Goal: Answer question/provide support: Share knowledge or assist other users

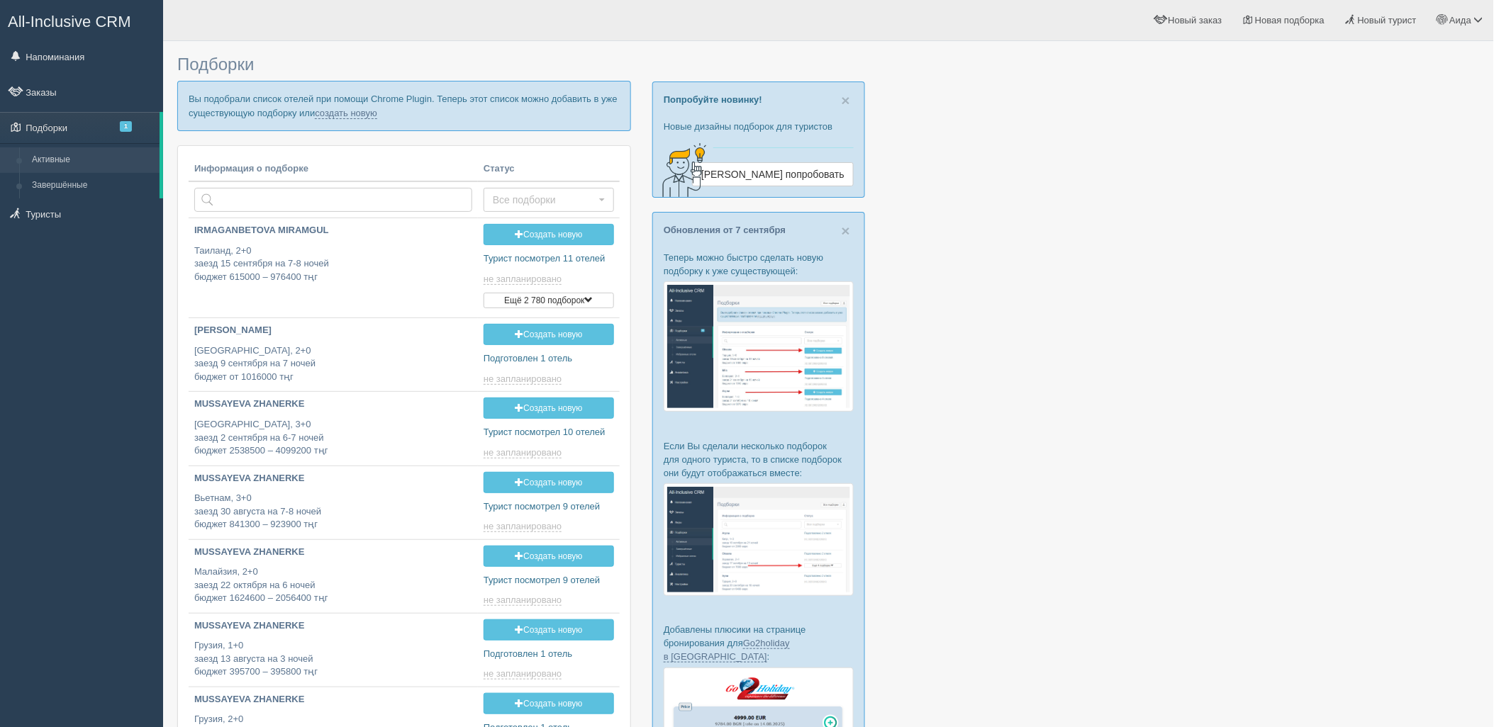
type input "[DATE] 17:30"
type input "[DATE] 18:15"
click at [332, 113] on link "создать новую" at bounding box center [346, 113] width 62 height 11
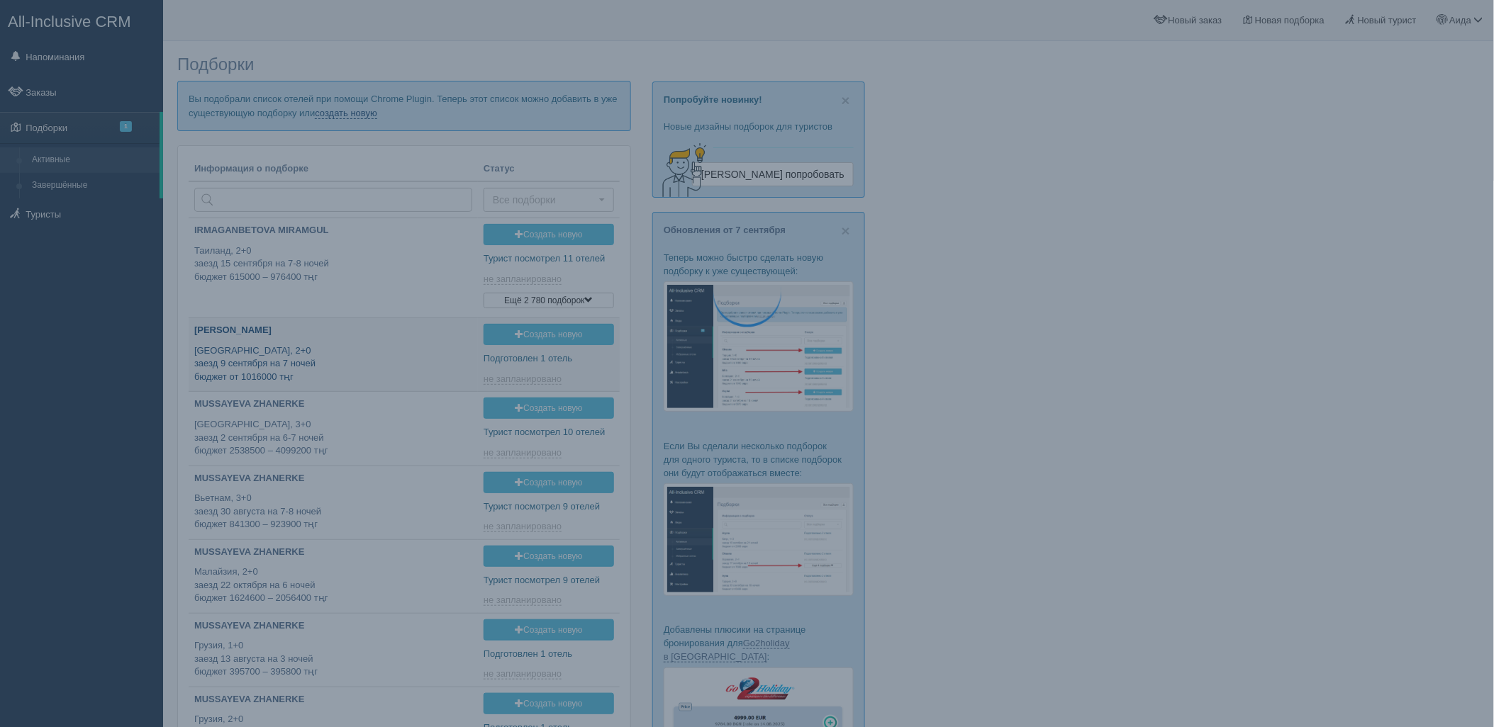
type input "2025-09-12 18:25"
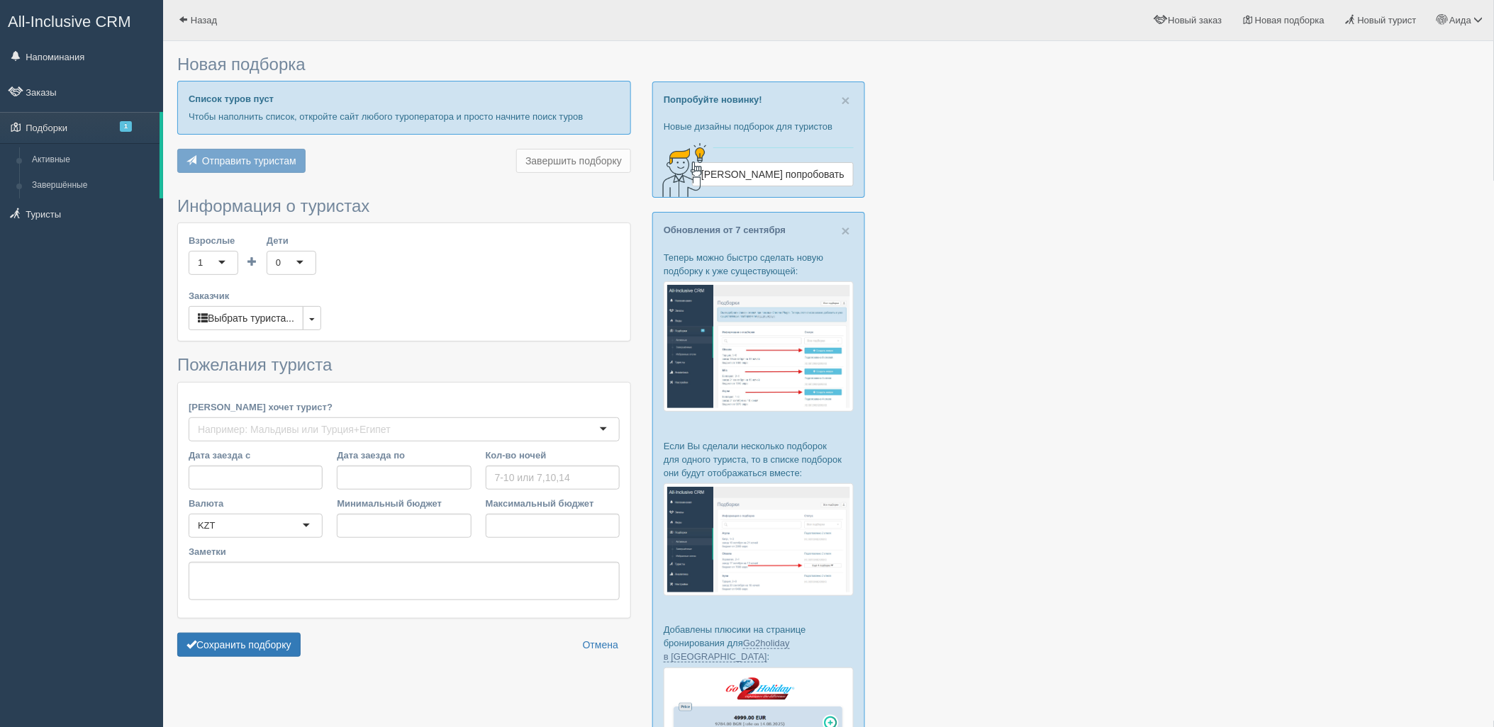
type input "8"
type input "740000"
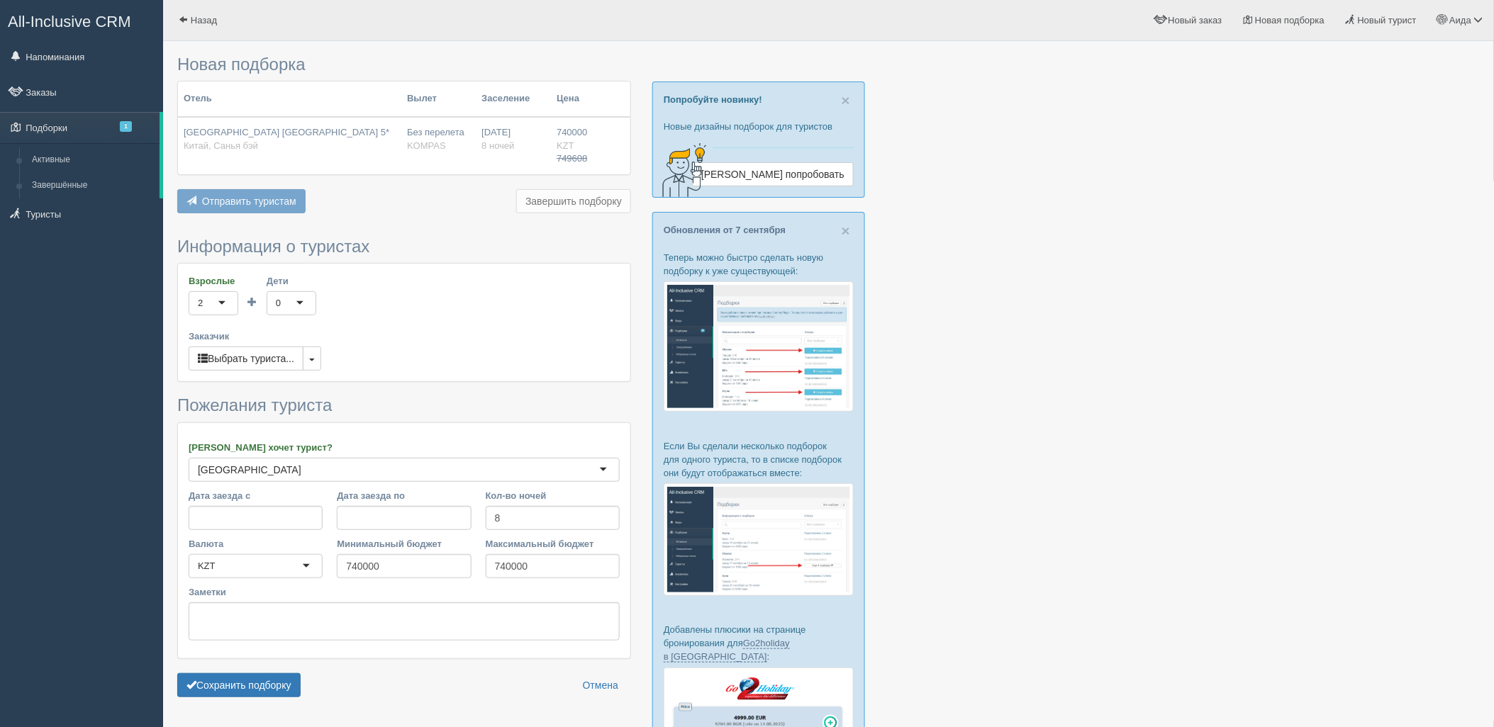
scroll to position [183, 0]
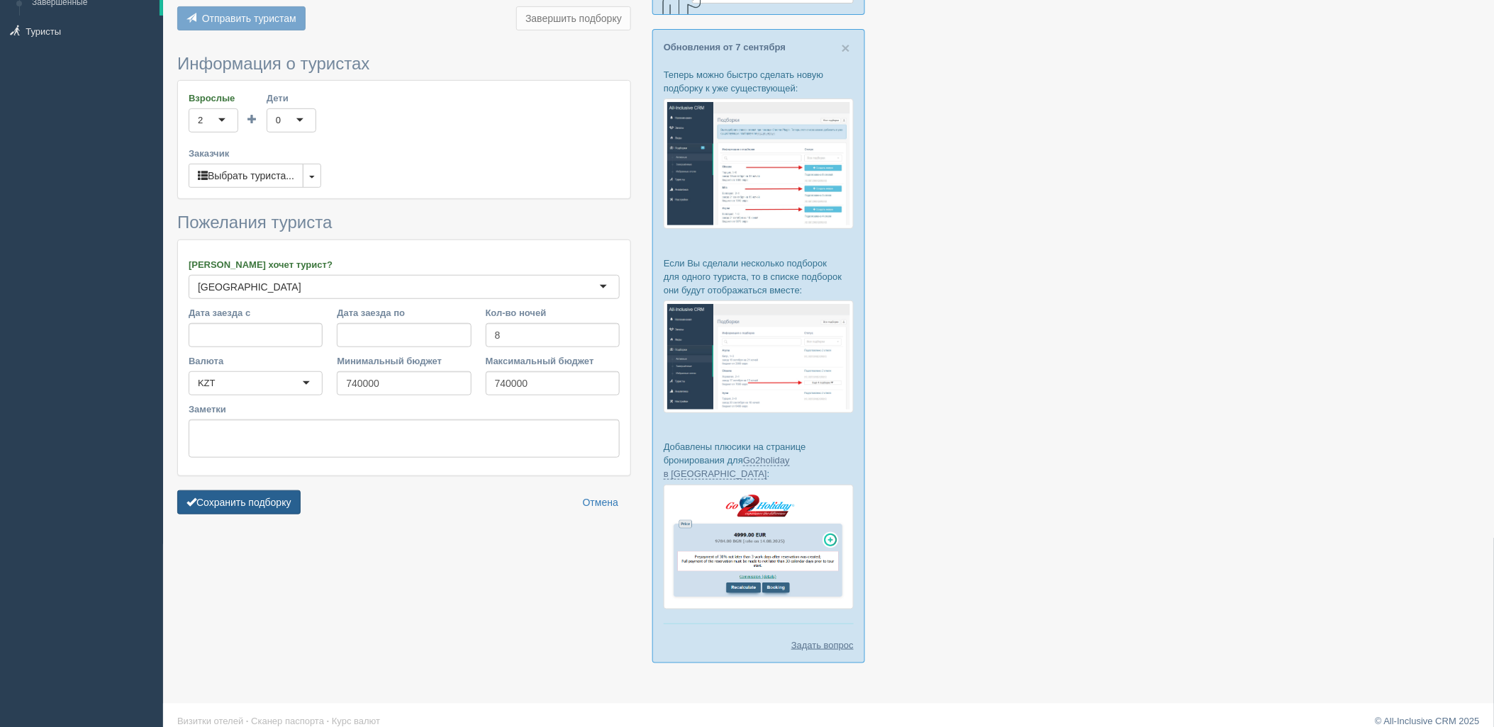
click at [241, 508] on button "Сохранить подборку" at bounding box center [238, 503] width 123 height 24
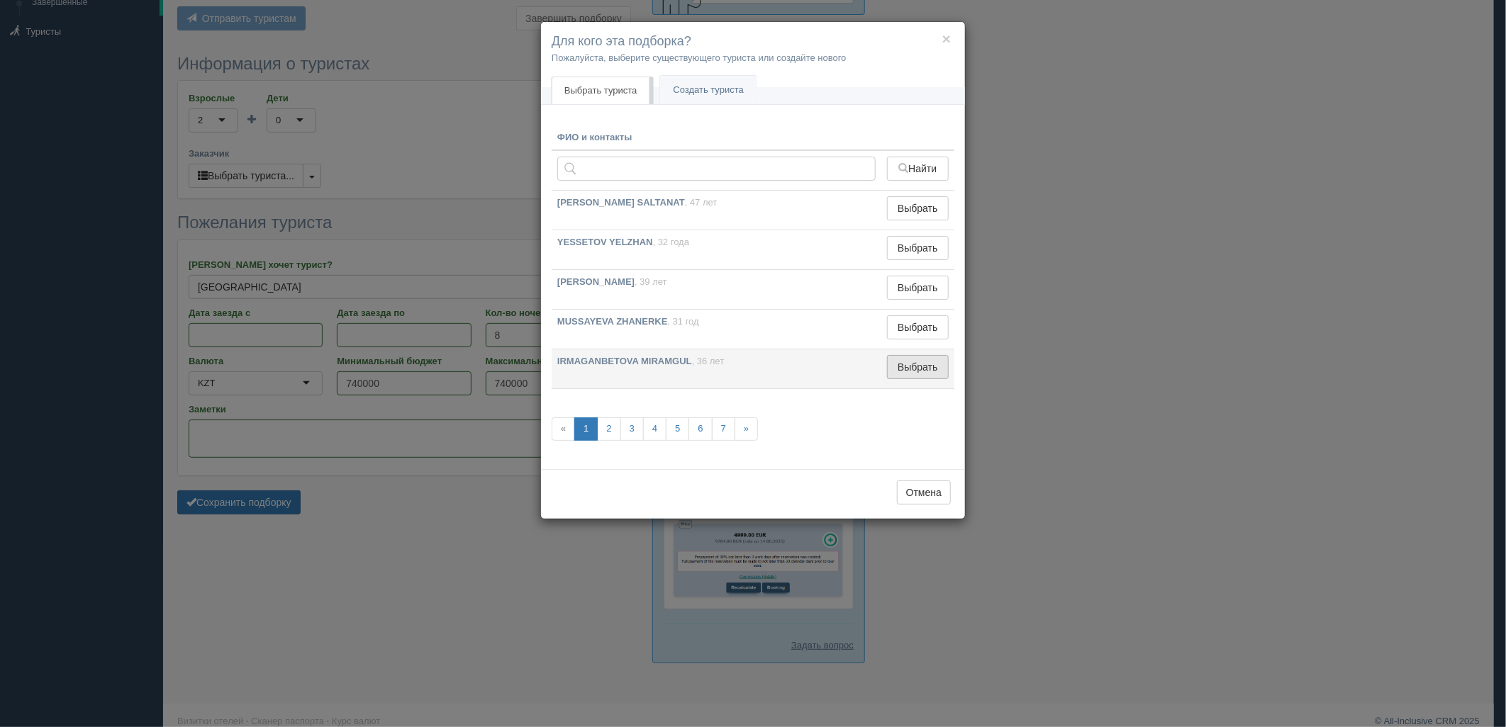
click at [904, 373] on button "Выбрать" at bounding box center [918, 367] width 62 height 24
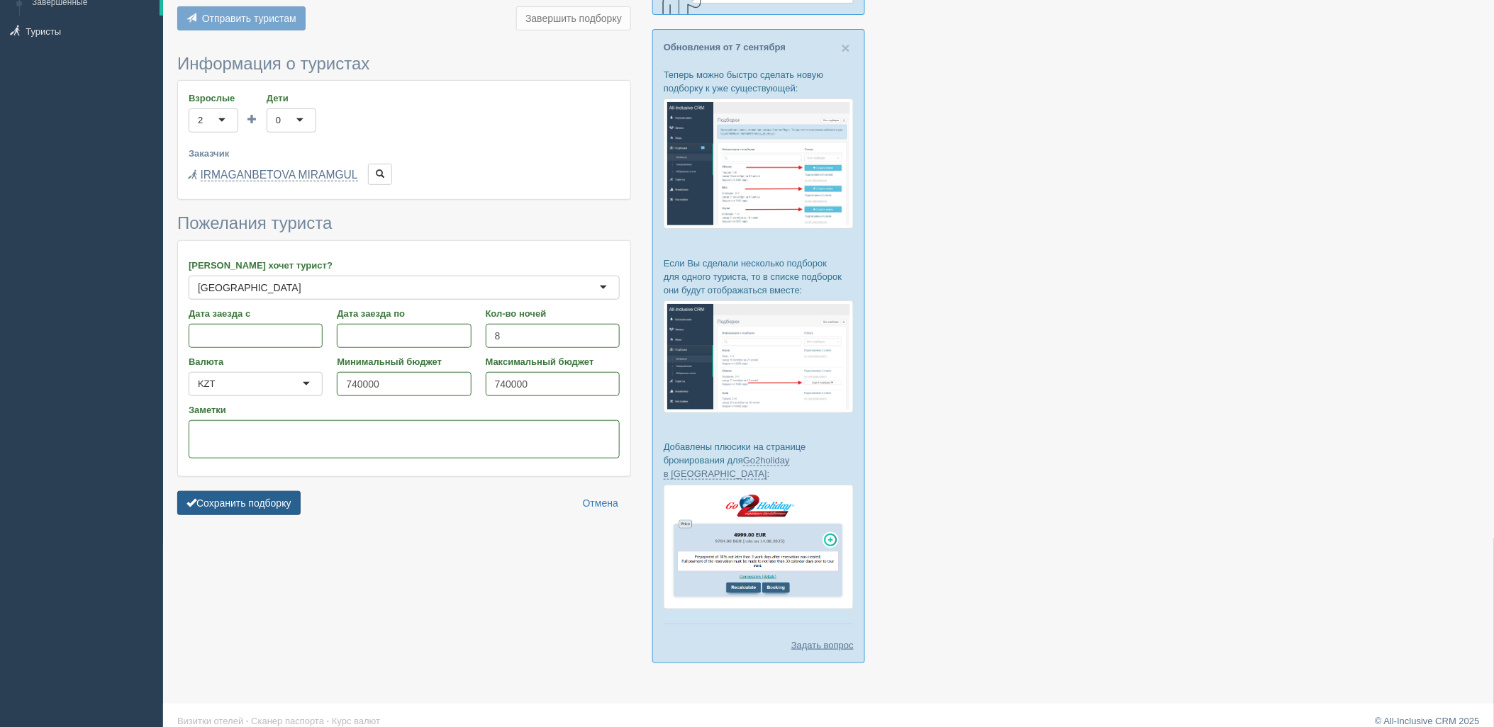
click at [238, 504] on button "Сохранить подборку" at bounding box center [238, 503] width 123 height 24
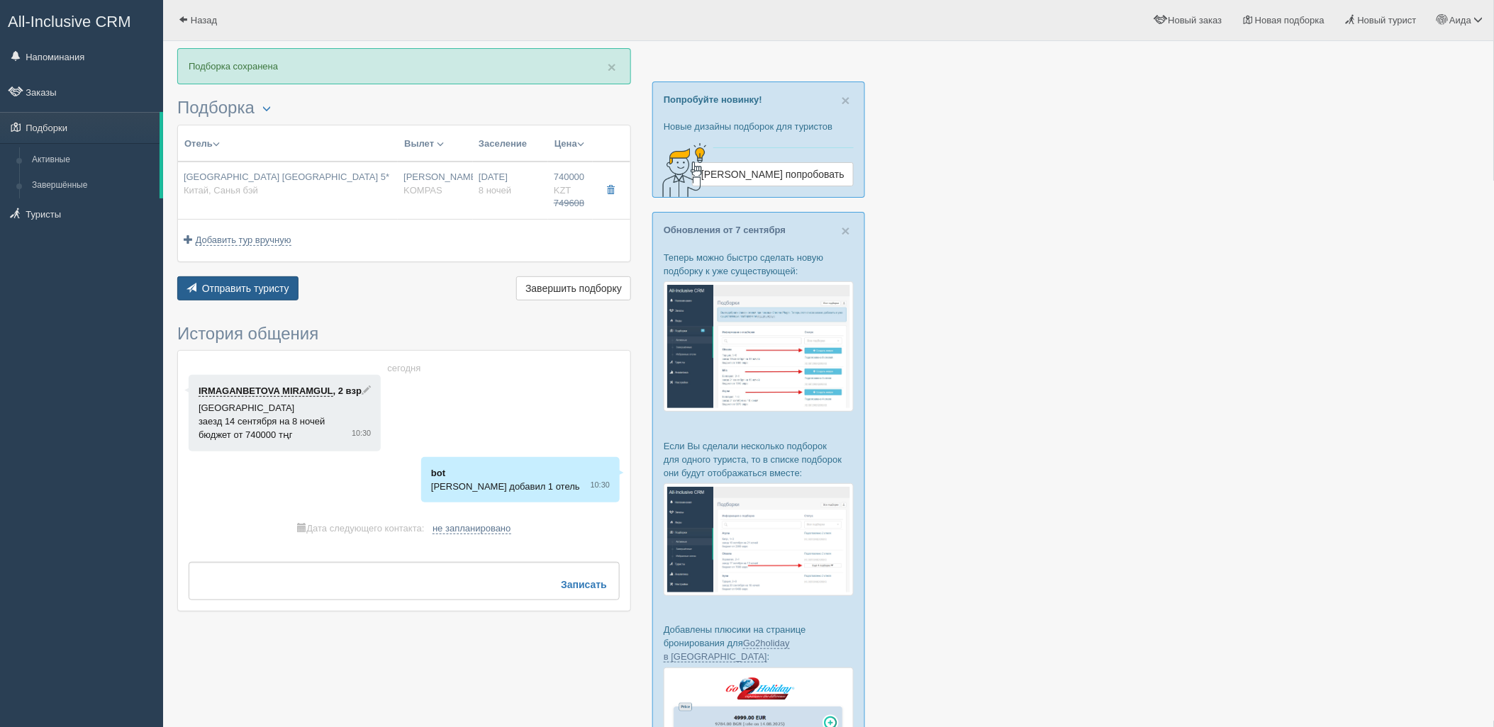
click at [228, 289] on span "Отправить туристу" at bounding box center [245, 288] width 87 height 11
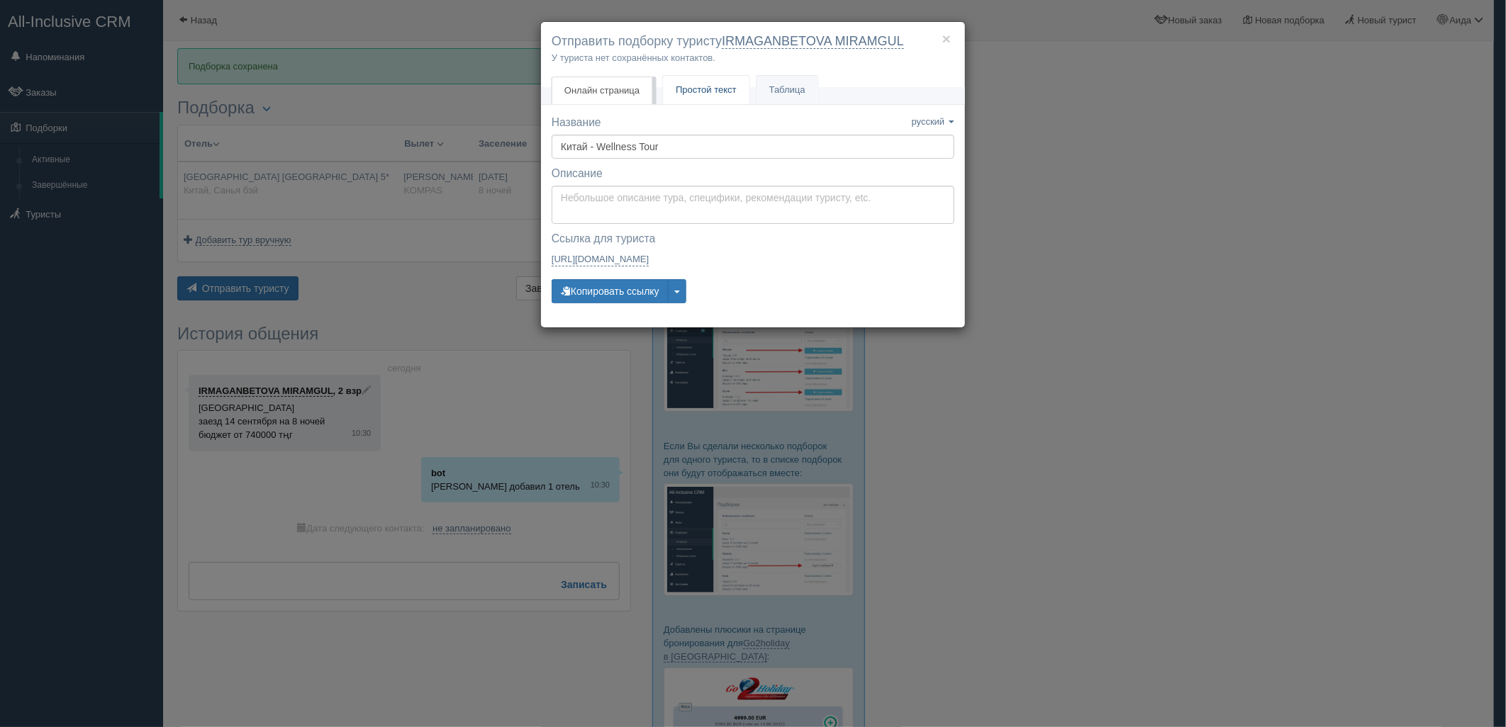
click at [691, 99] on link "Простой текст Текст" at bounding box center [706, 90] width 87 height 29
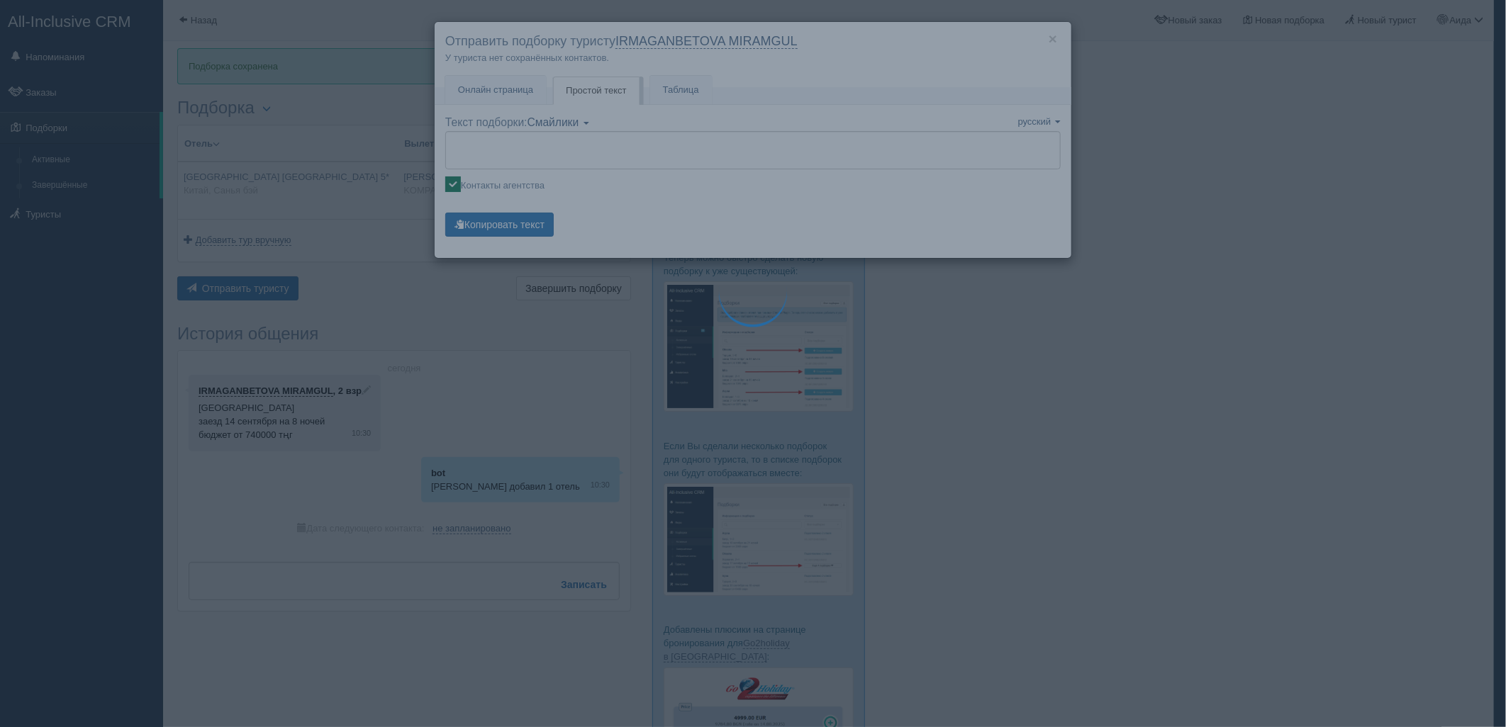
type textarea "🌞 Добрый день! Предлагаем Вам рассмотреть следующие варианты: 🌎 Китай, Санья бэ…"
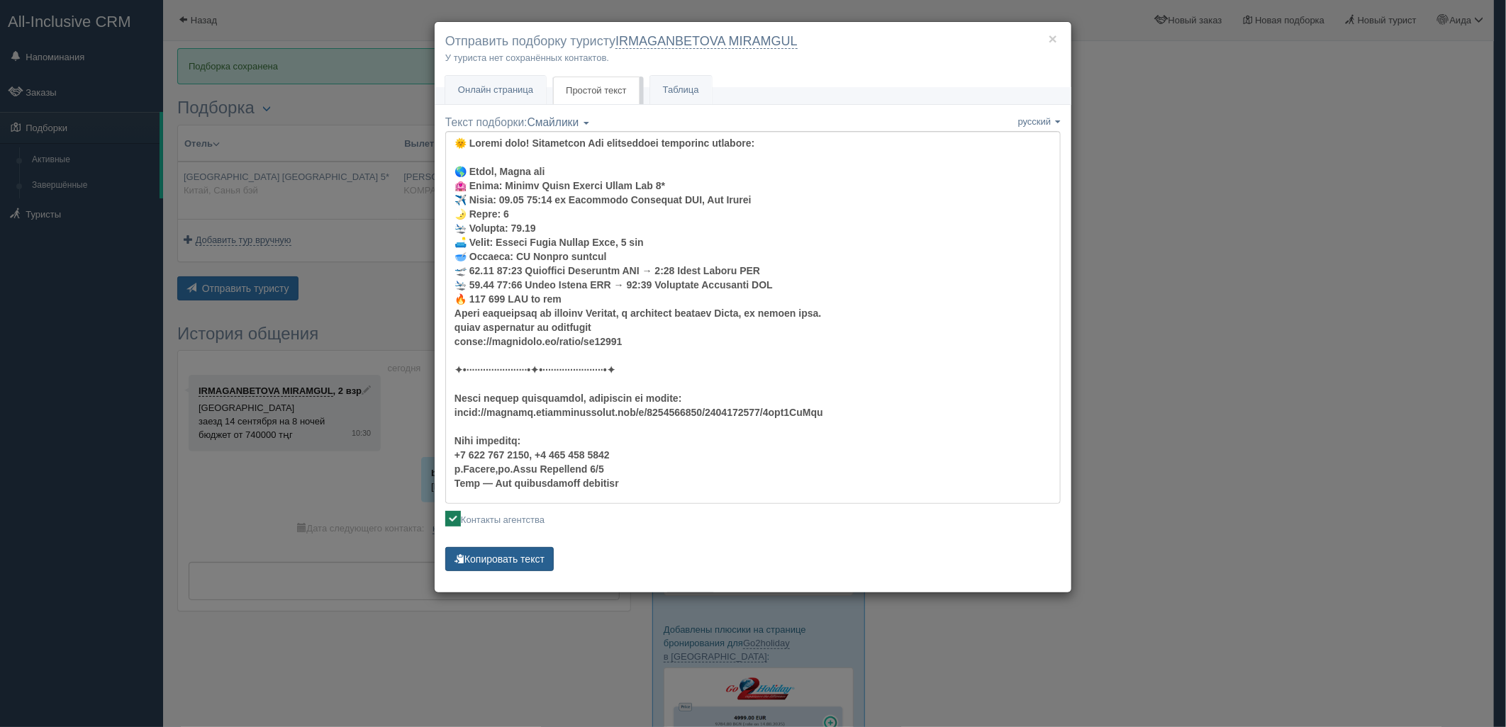
click at [516, 562] on button "Копировать текст" at bounding box center [499, 559] width 108 height 24
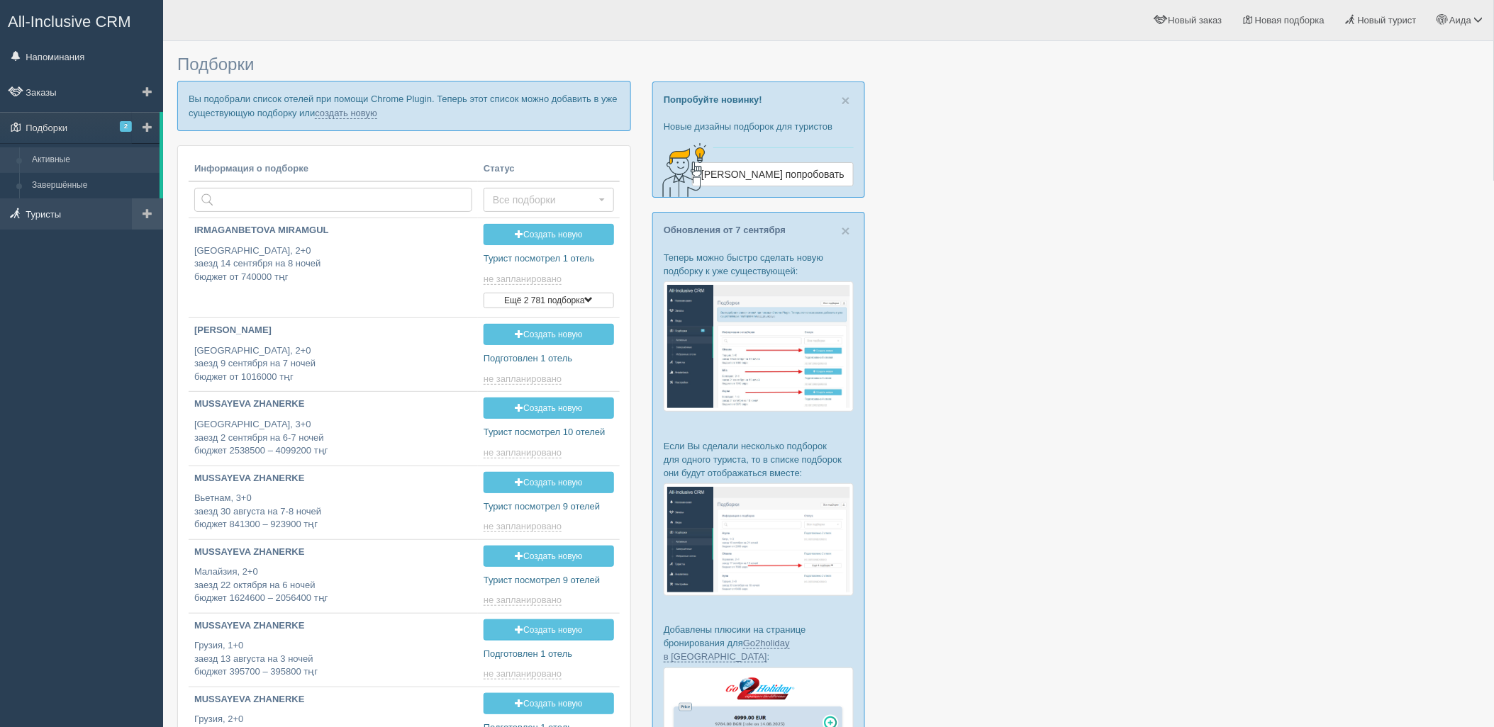
type input "2025-09-12 11:30"
click at [337, 112] on link "создать новую" at bounding box center [346, 113] width 62 height 11
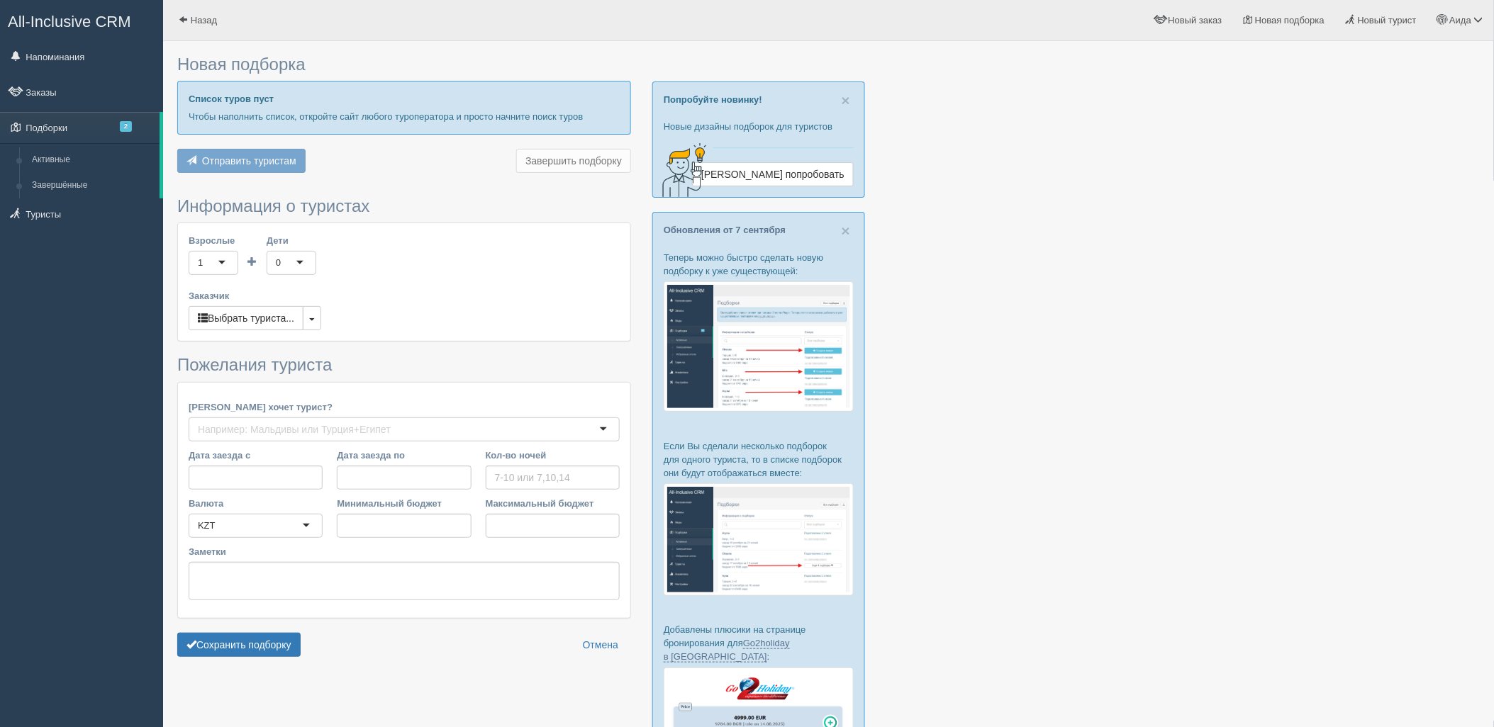
type input "7-8"
type input "683000"
type input "830000"
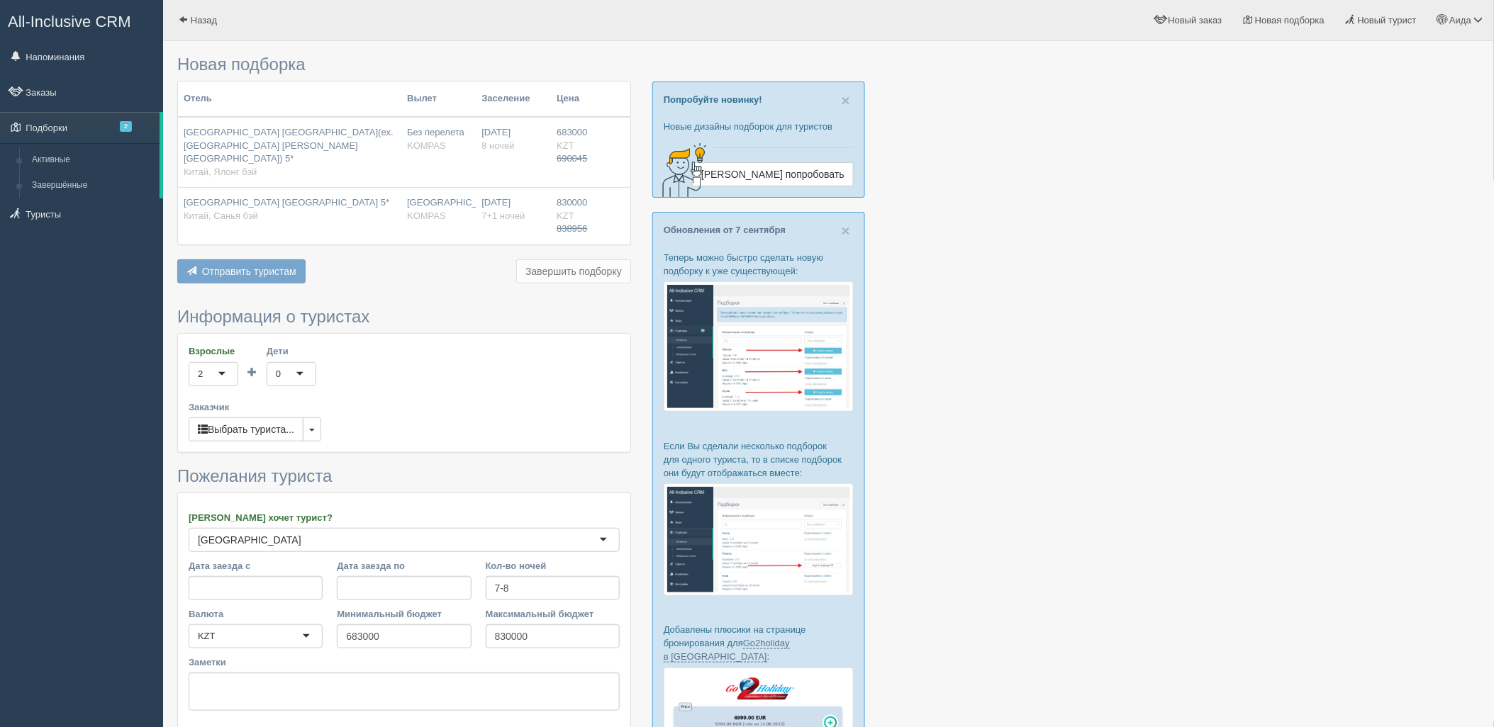
scroll to position [183, 0]
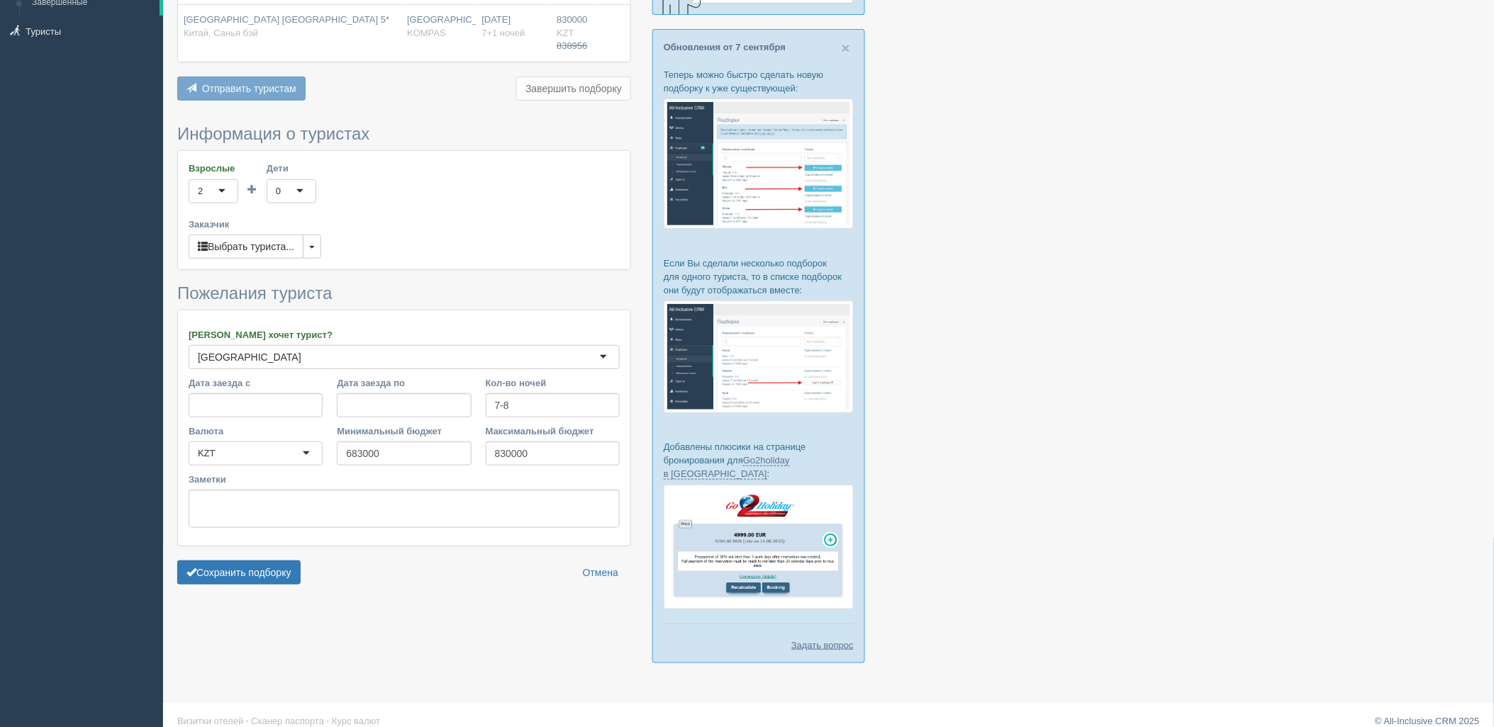
click at [253, 542] on form "Информация о туристах Взрослые 2 2 1 2 3 4 5 6 7 8 9 10 11 12 13 14 15 16 17 18…" at bounding box center [404, 358] width 454 height 467
click at [271, 561] on button "Сохранить подборку" at bounding box center [238, 573] width 123 height 24
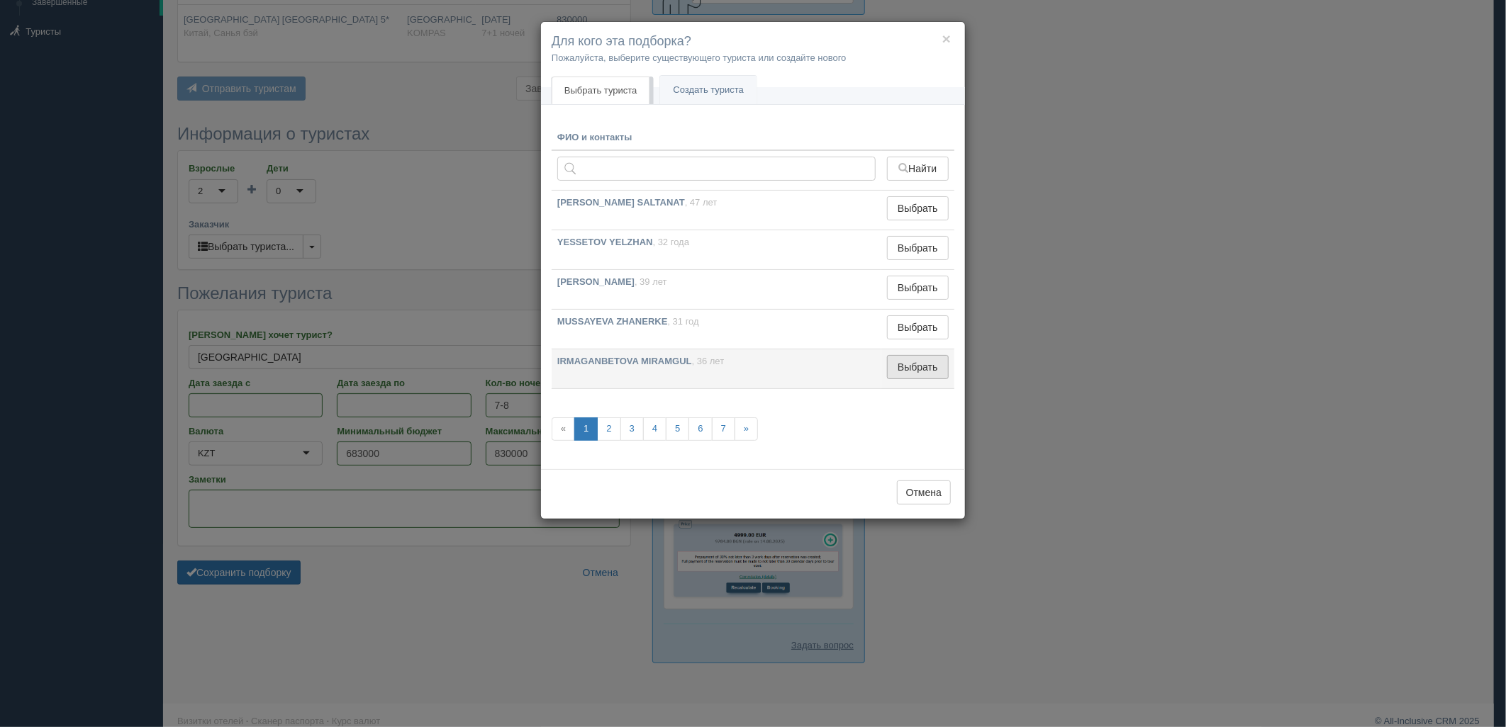
click at [922, 362] on button "Выбрать" at bounding box center [918, 367] width 62 height 24
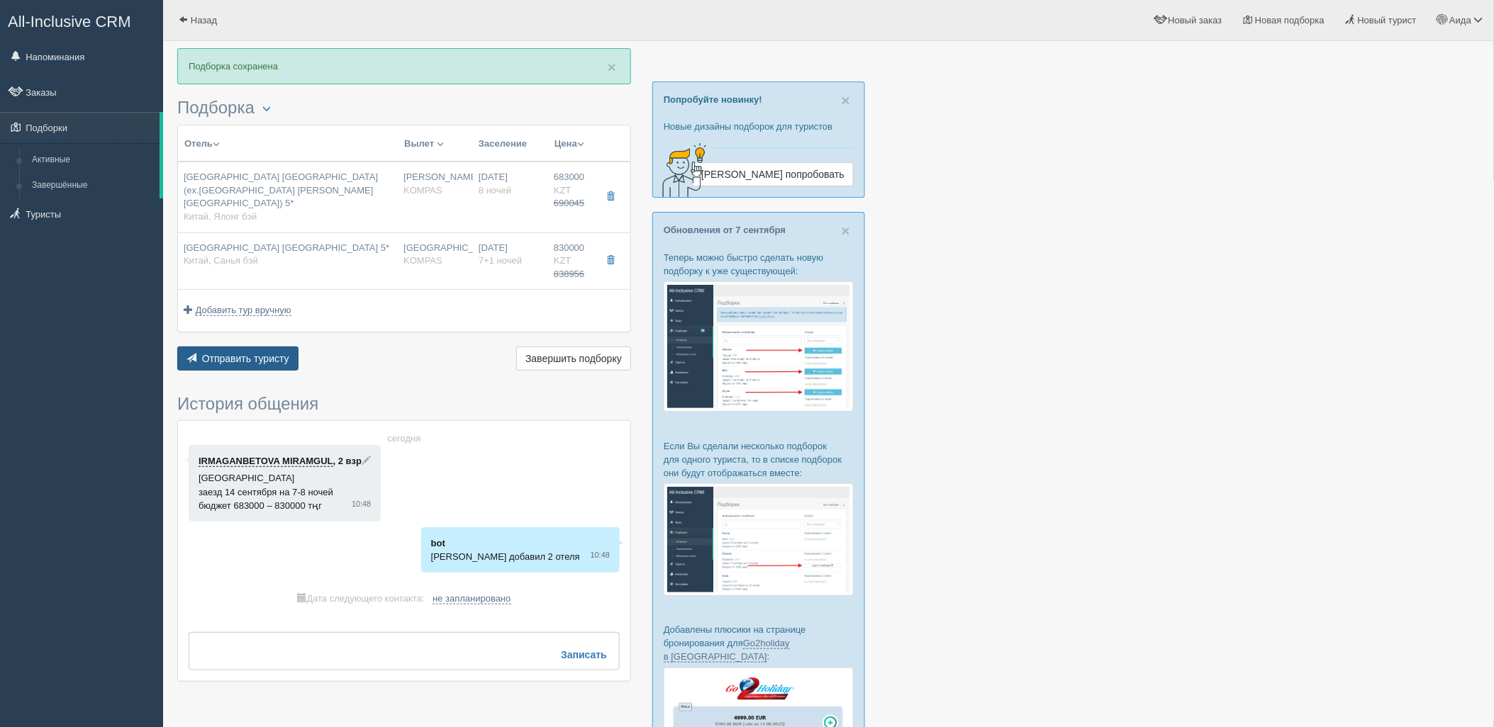
click at [261, 353] on span "Отправить туристу" at bounding box center [245, 358] width 87 height 11
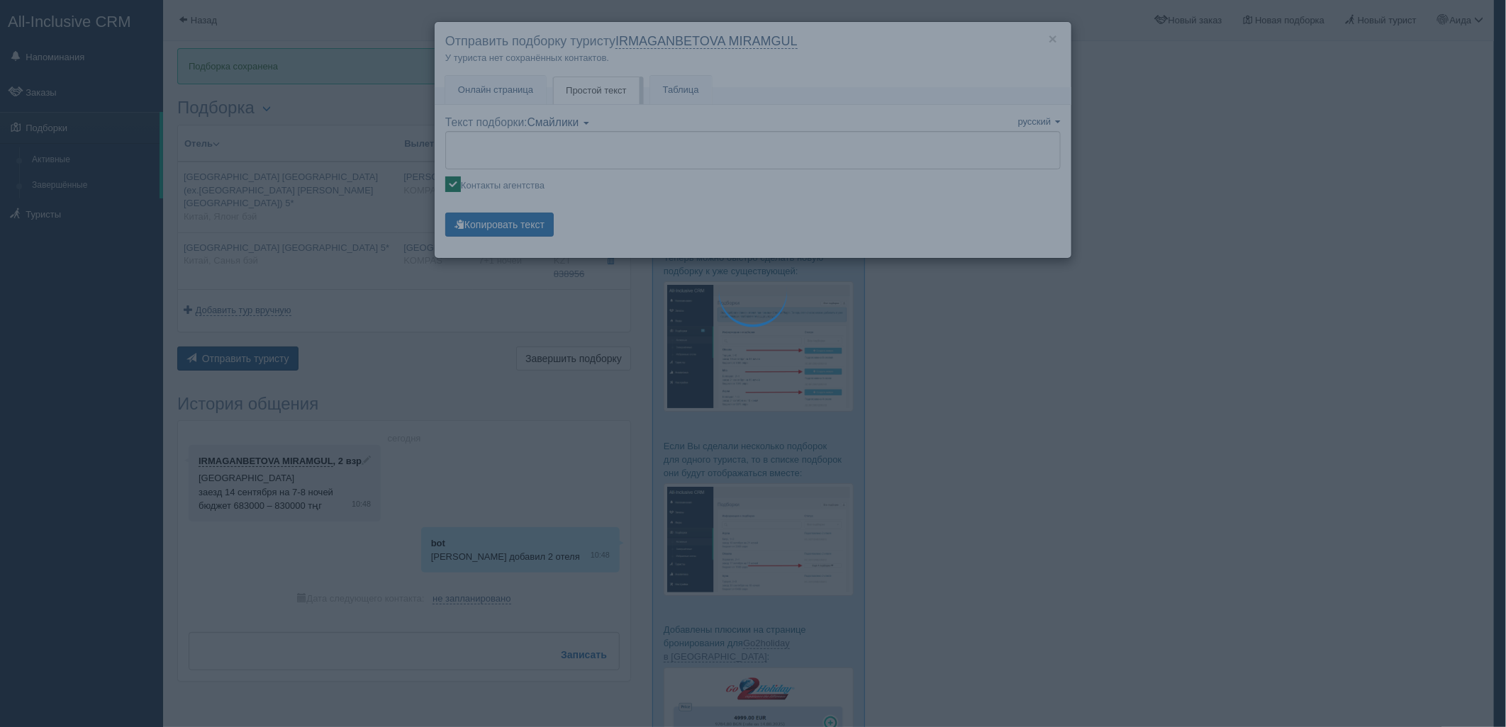
type textarea "🌞 Добрый день! Предлагаем Вам рассмотреть следующие варианты: 🌎 Китай, Ялонг бэ…"
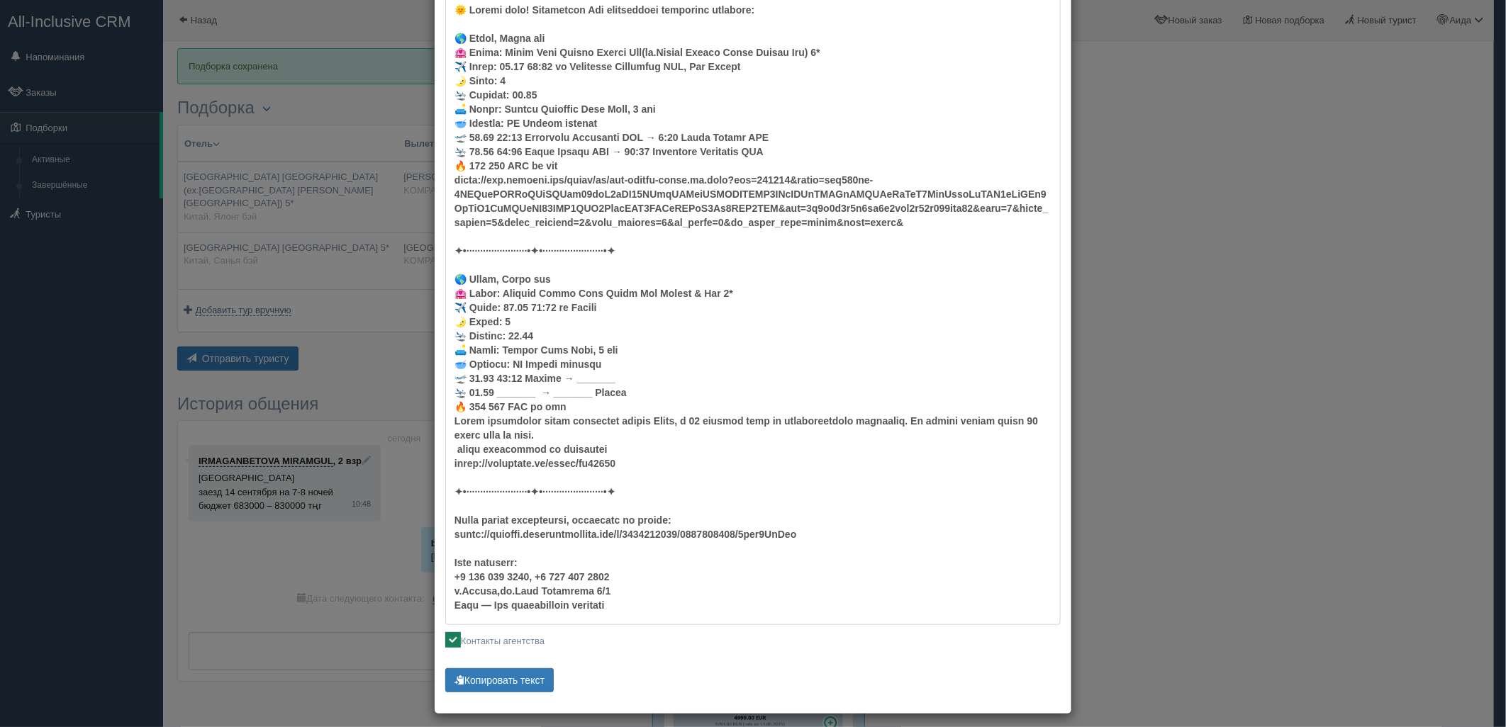
scroll to position [142, 0]
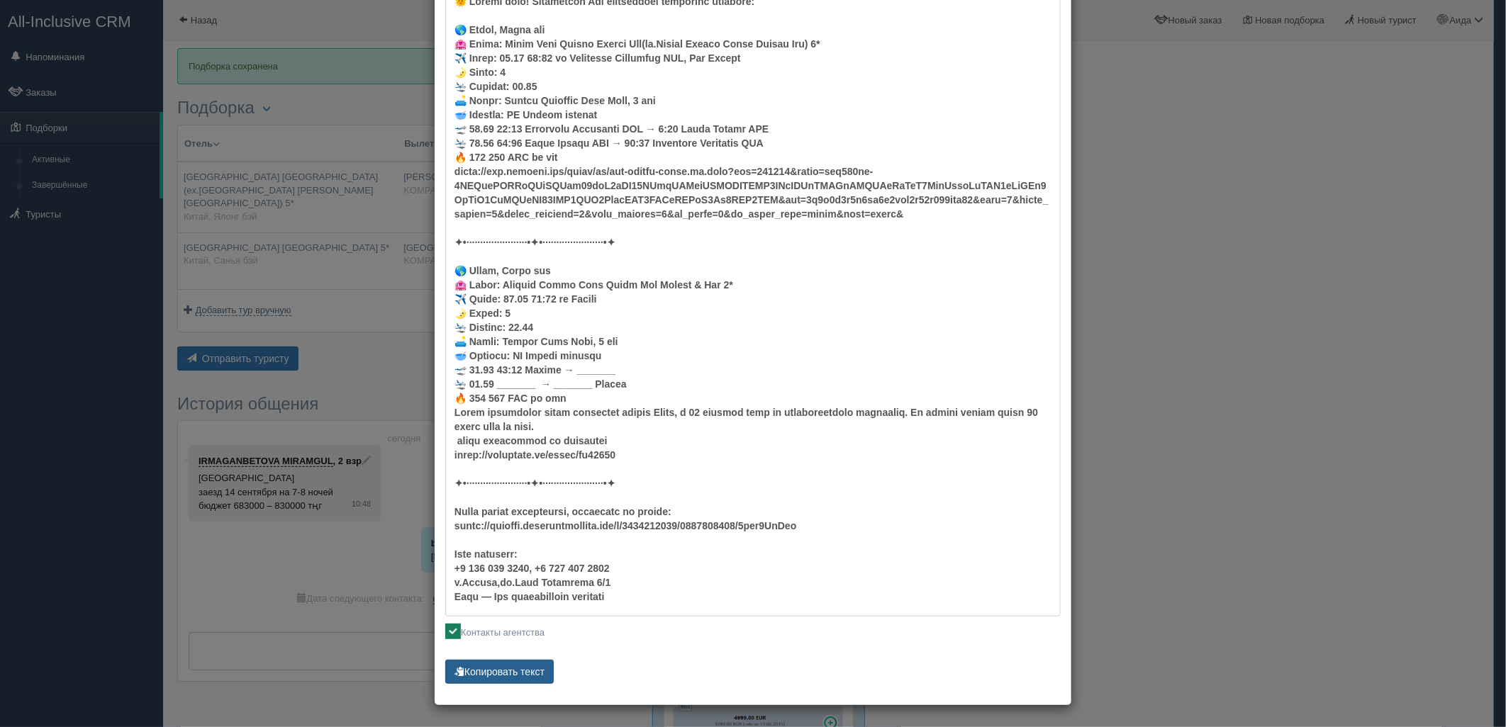
click at [525, 674] on button "Копировать текст" at bounding box center [499, 672] width 108 height 24
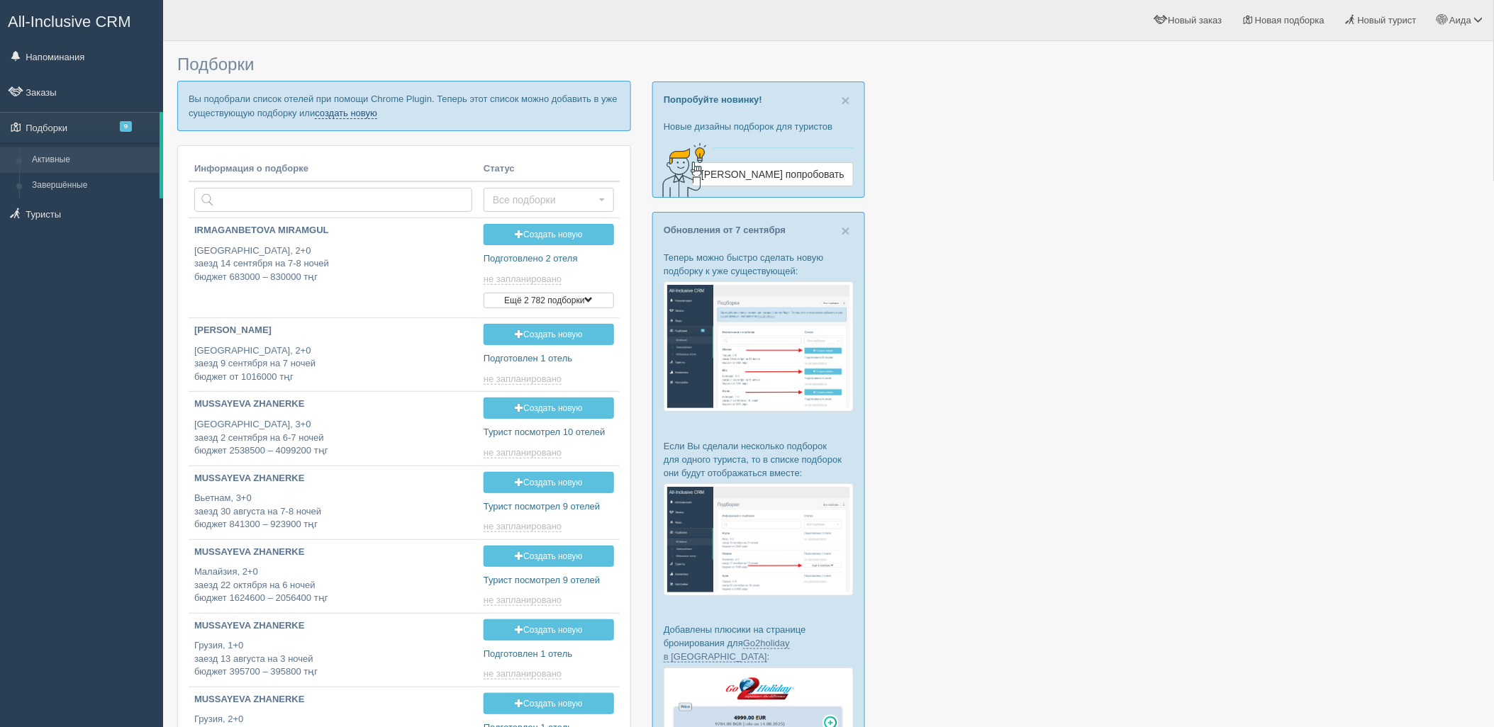
click at [341, 114] on link "создать новую" at bounding box center [346, 113] width 62 height 11
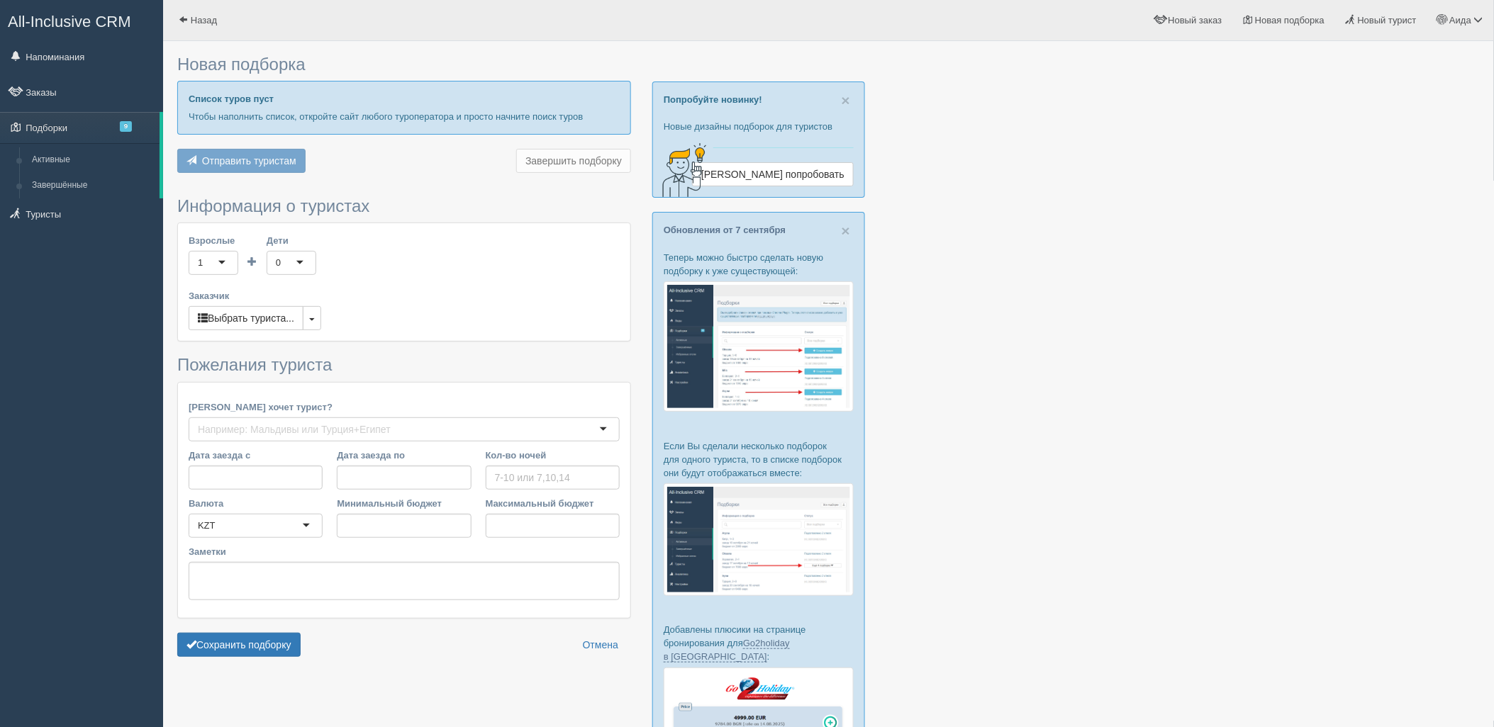
type input "8"
type input "412200"
type input "736500"
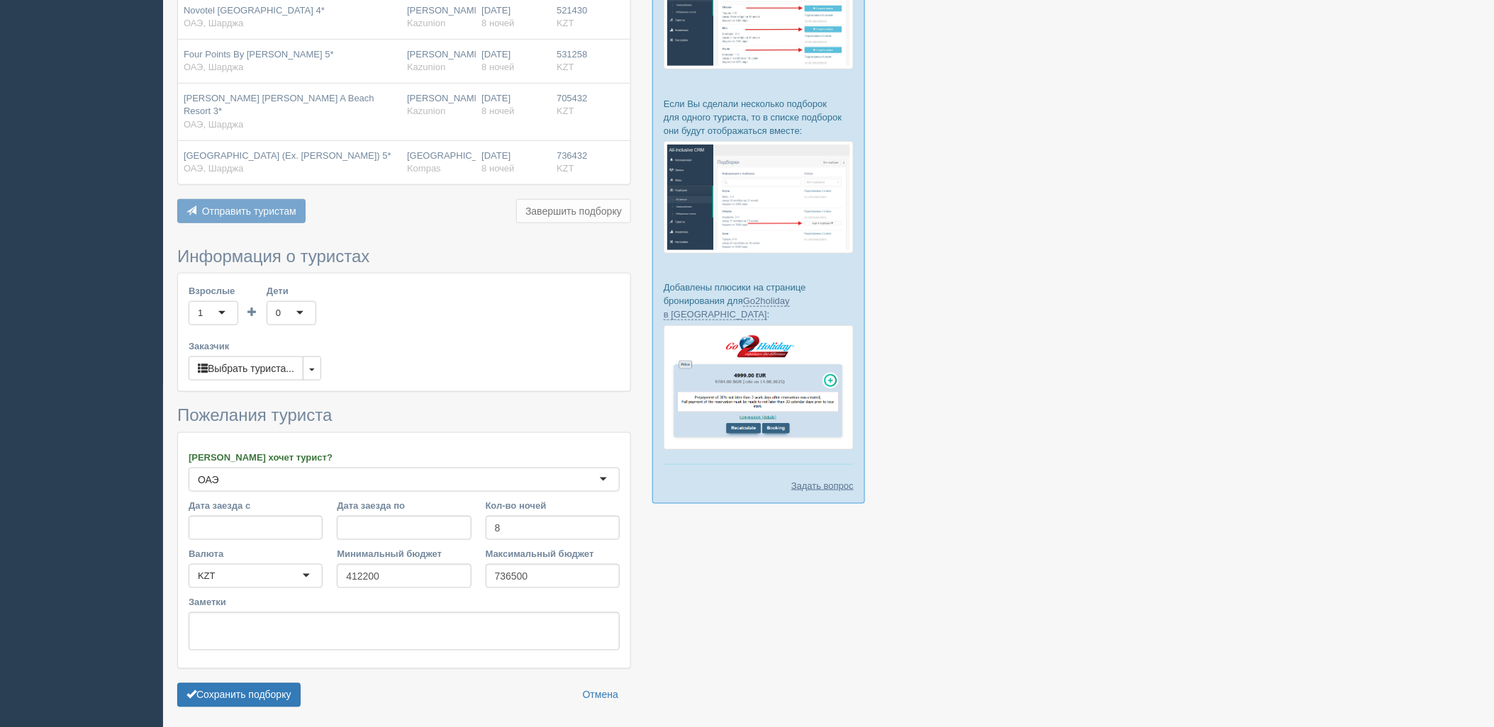
scroll to position [381, 0]
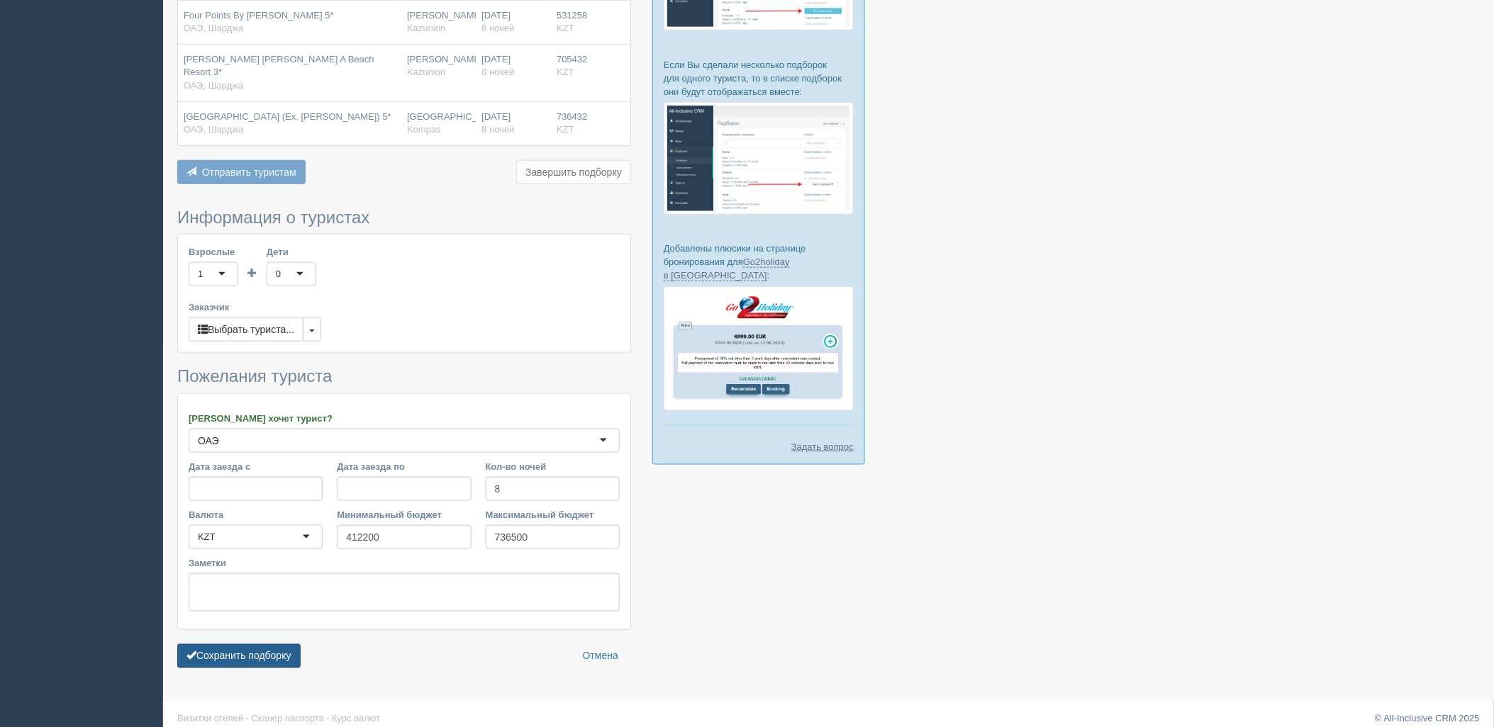
click at [272, 645] on button "Сохранить подборку" at bounding box center [238, 657] width 123 height 24
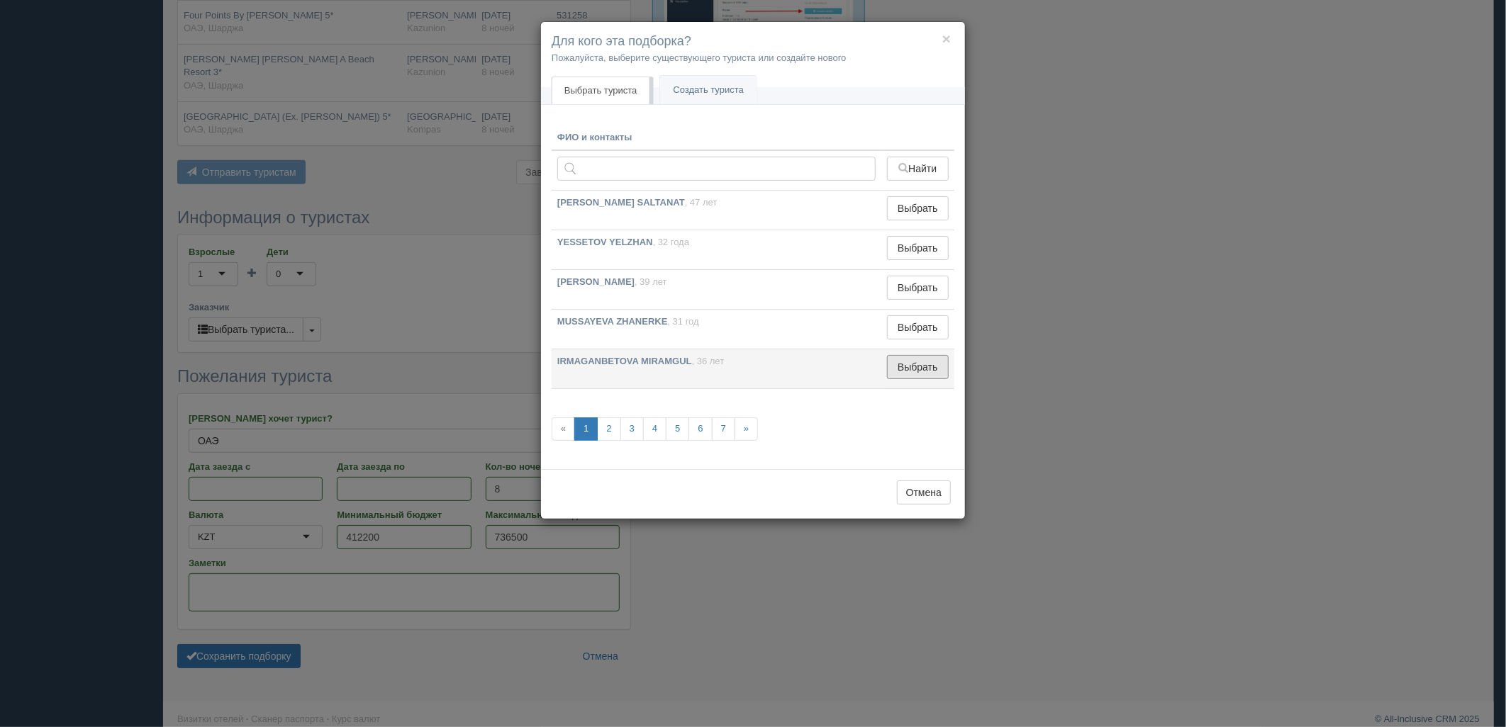
click at [917, 372] on button "Выбрать" at bounding box center [918, 367] width 62 height 24
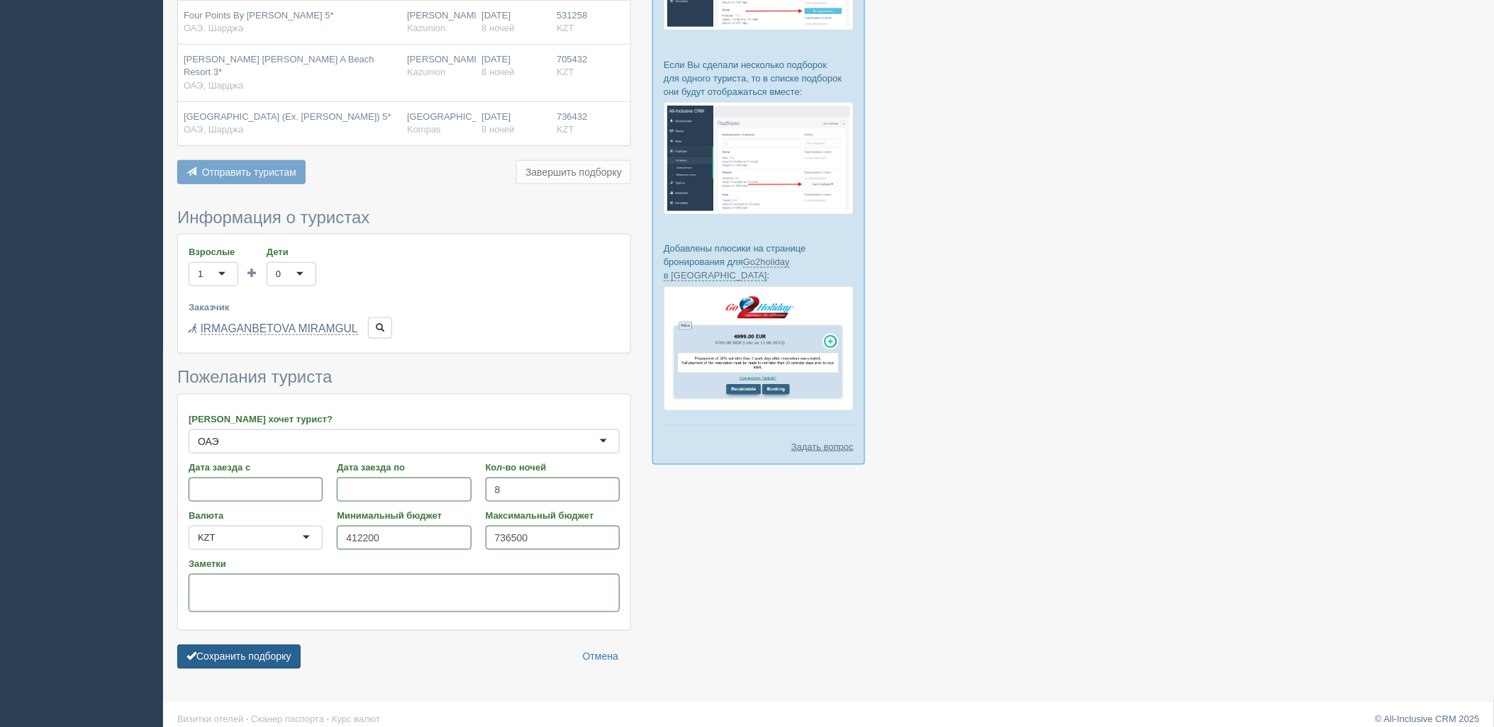
click at [278, 645] on button "Сохранить подборку" at bounding box center [238, 657] width 123 height 24
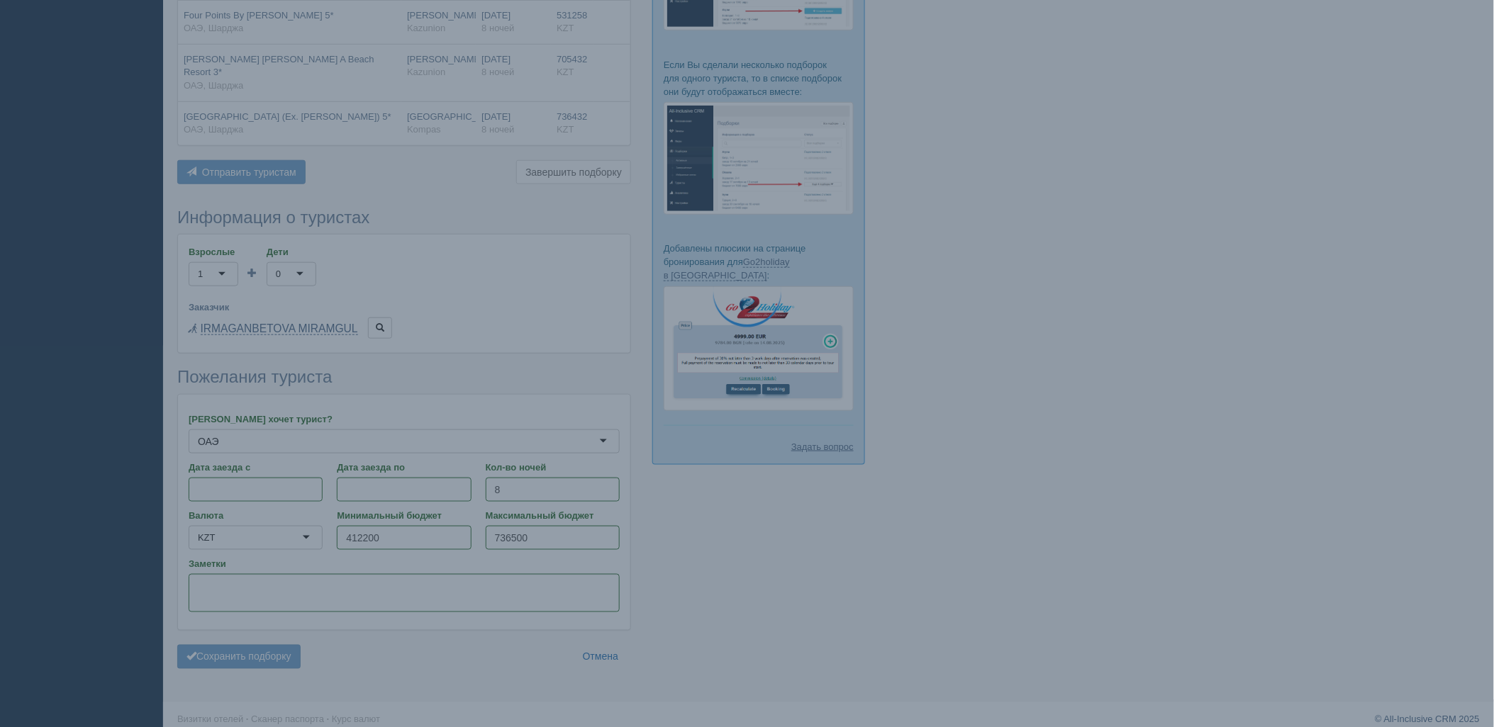
scroll to position [383, 0]
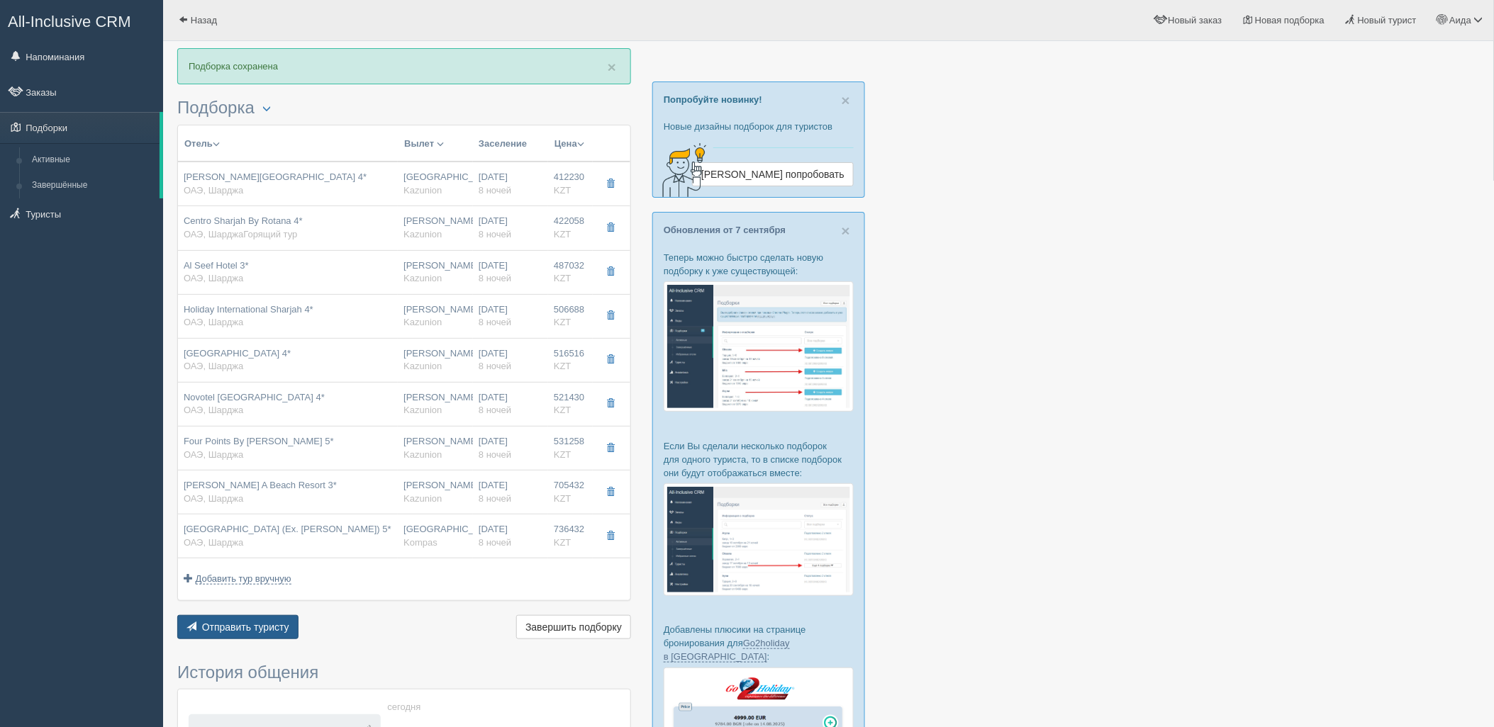
click at [265, 624] on span "Отправить туристу" at bounding box center [245, 627] width 87 height 11
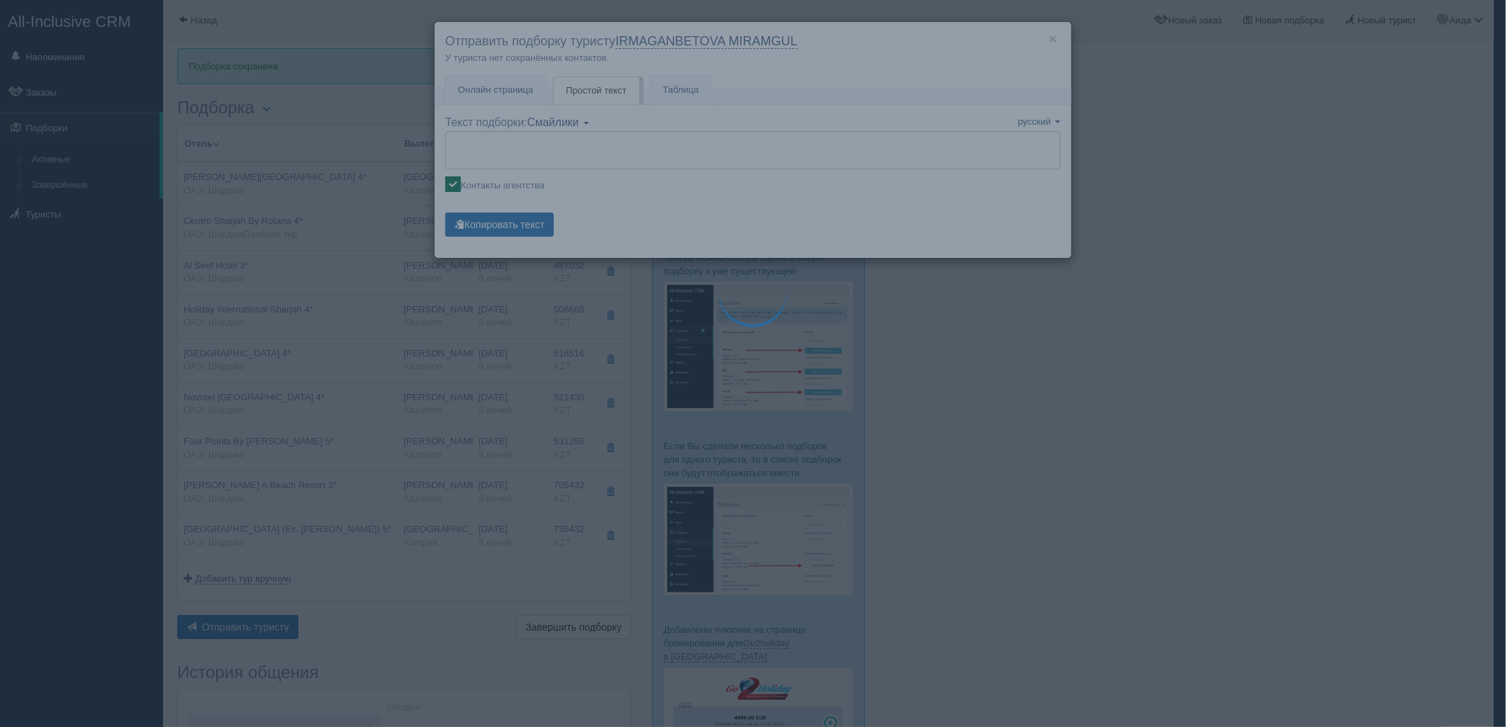
type textarea "🌞 Добрый день! Предлагаем Вам рассмотреть следующие варианты: 🌎 ОАЭ, Шарджа 🏩 О…"
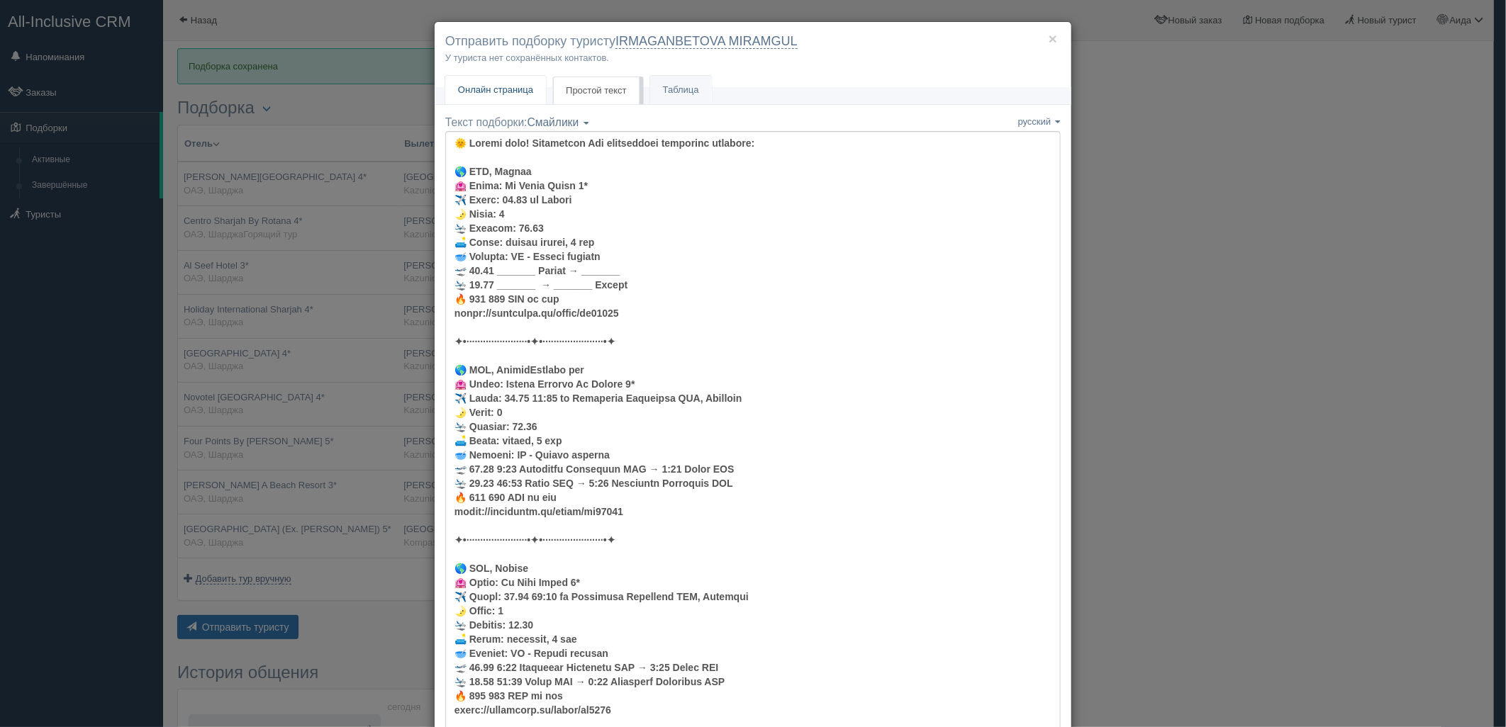
click at [515, 104] on link "Онлайн страница Онлайн" at bounding box center [495, 90] width 101 height 29
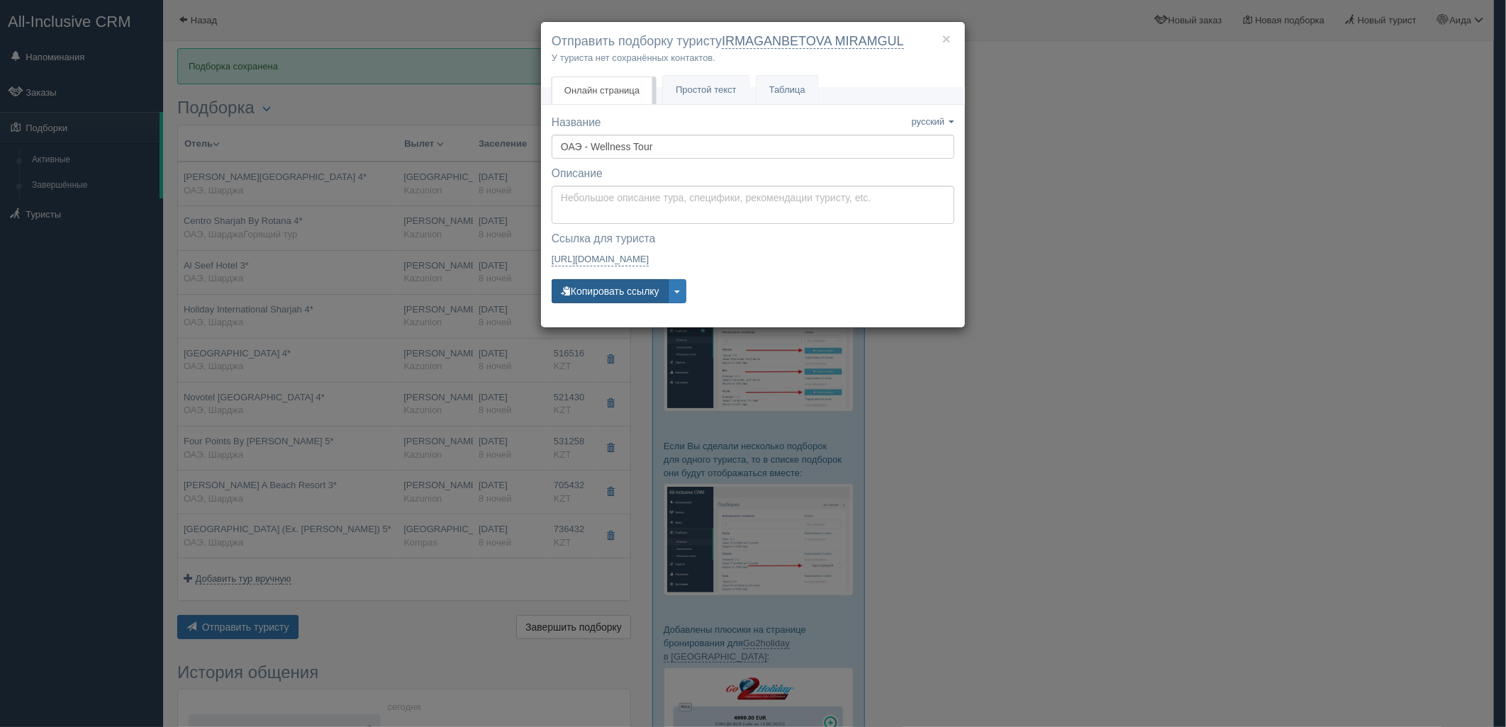
click at [590, 286] on button "Копировать ссылку" at bounding box center [610, 291] width 117 height 24
click at [603, 291] on button "Копировать ссылку" at bounding box center [610, 291] width 117 height 24
click at [685, 90] on span "Простой текст" at bounding box center [706, 89] width 61 height 11
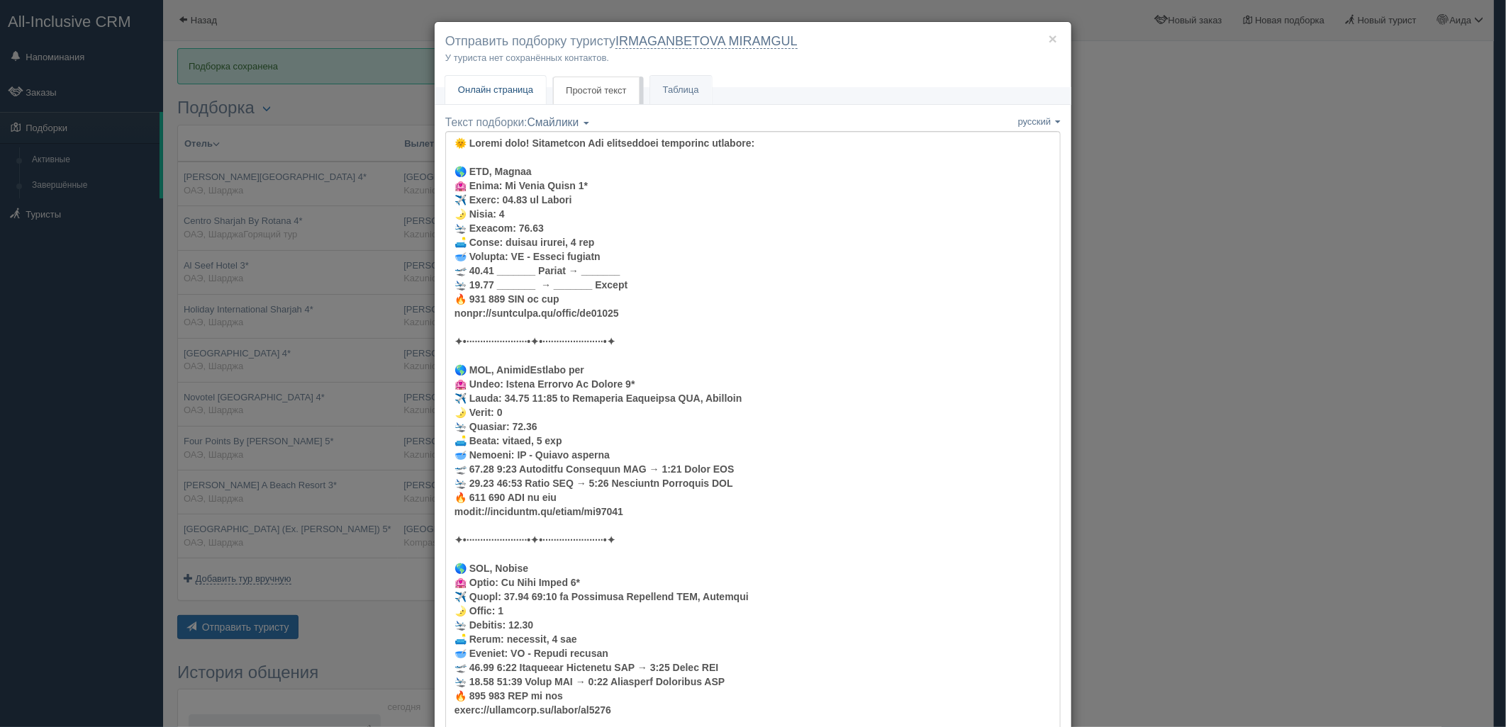
click at [493, 87] on span "Онлайн страница" at bounding box center [495, 89] width 75 height 11
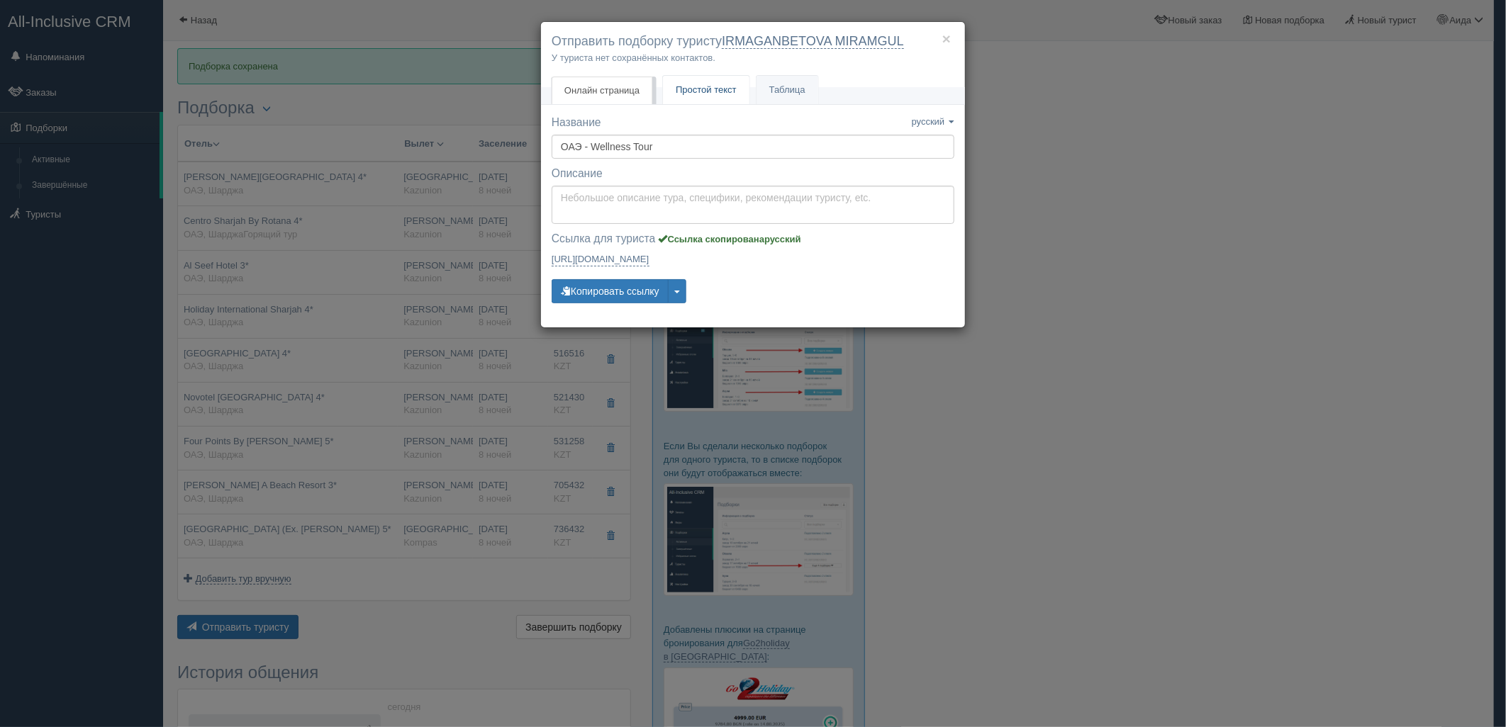
click at [707, 103] on link "Простой текст Текст" at bounding box center [706, 90] width 87 height 29
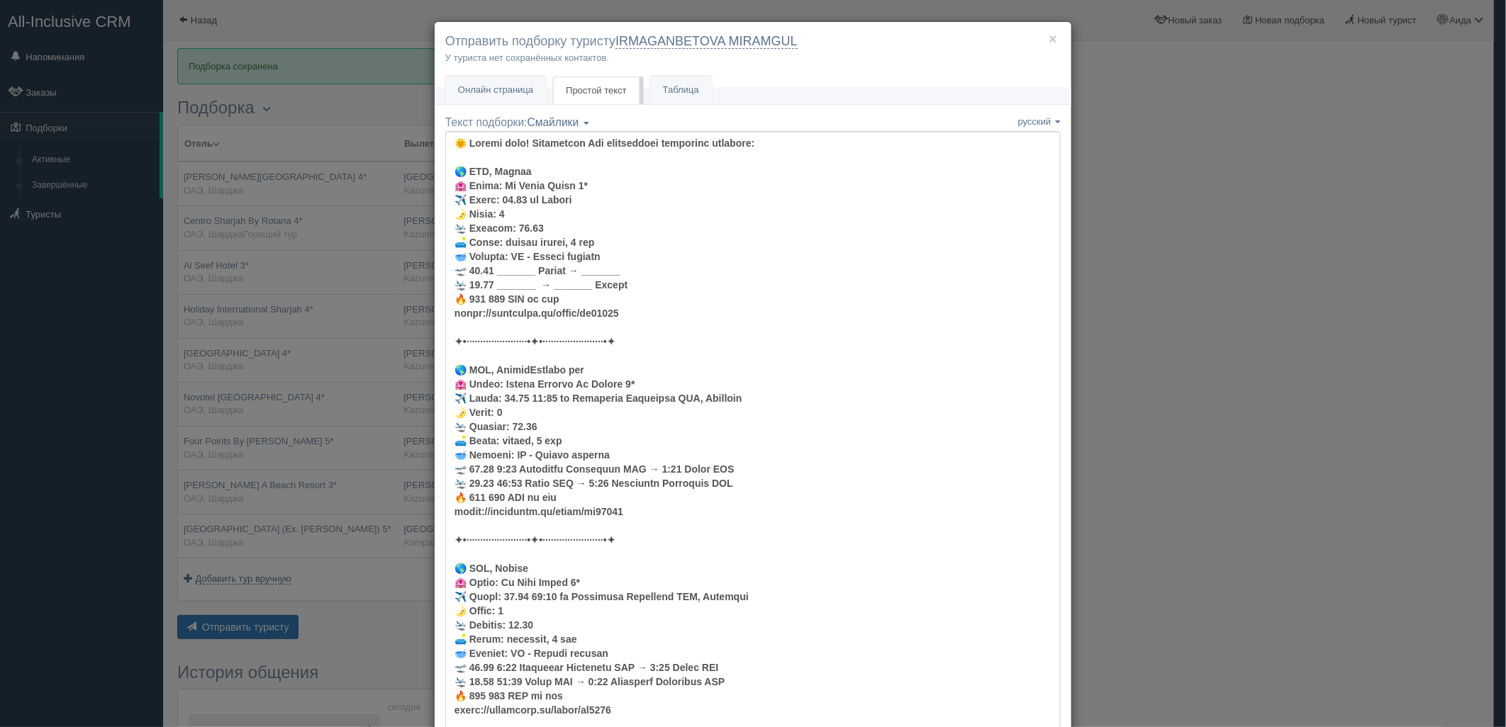
click at [498, 103] on link "Онлайн страница Онлайн" at bounding box center [495, 90] width 101 height 29
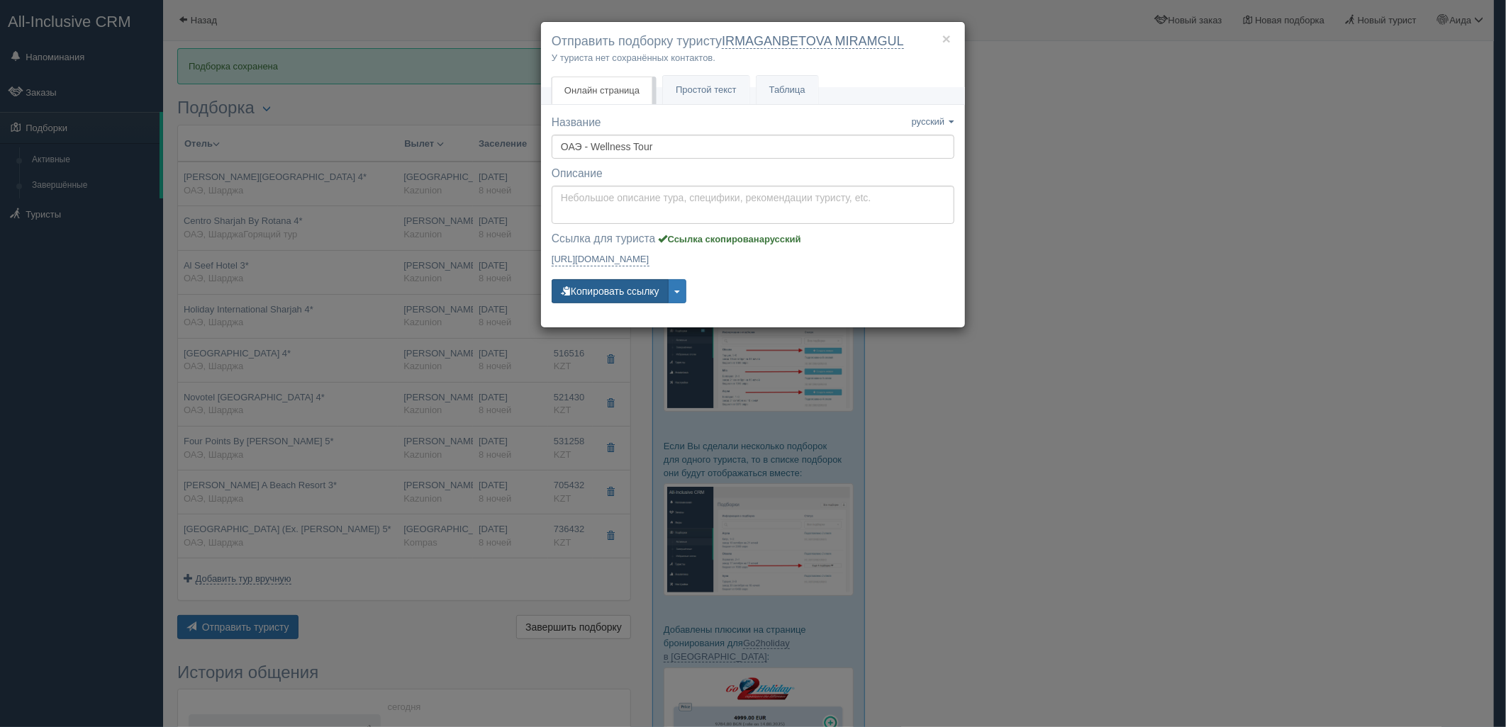
click at [579, 292] on button "Копировать ссылку" at bounding box center [610, 291] width 117 height 24
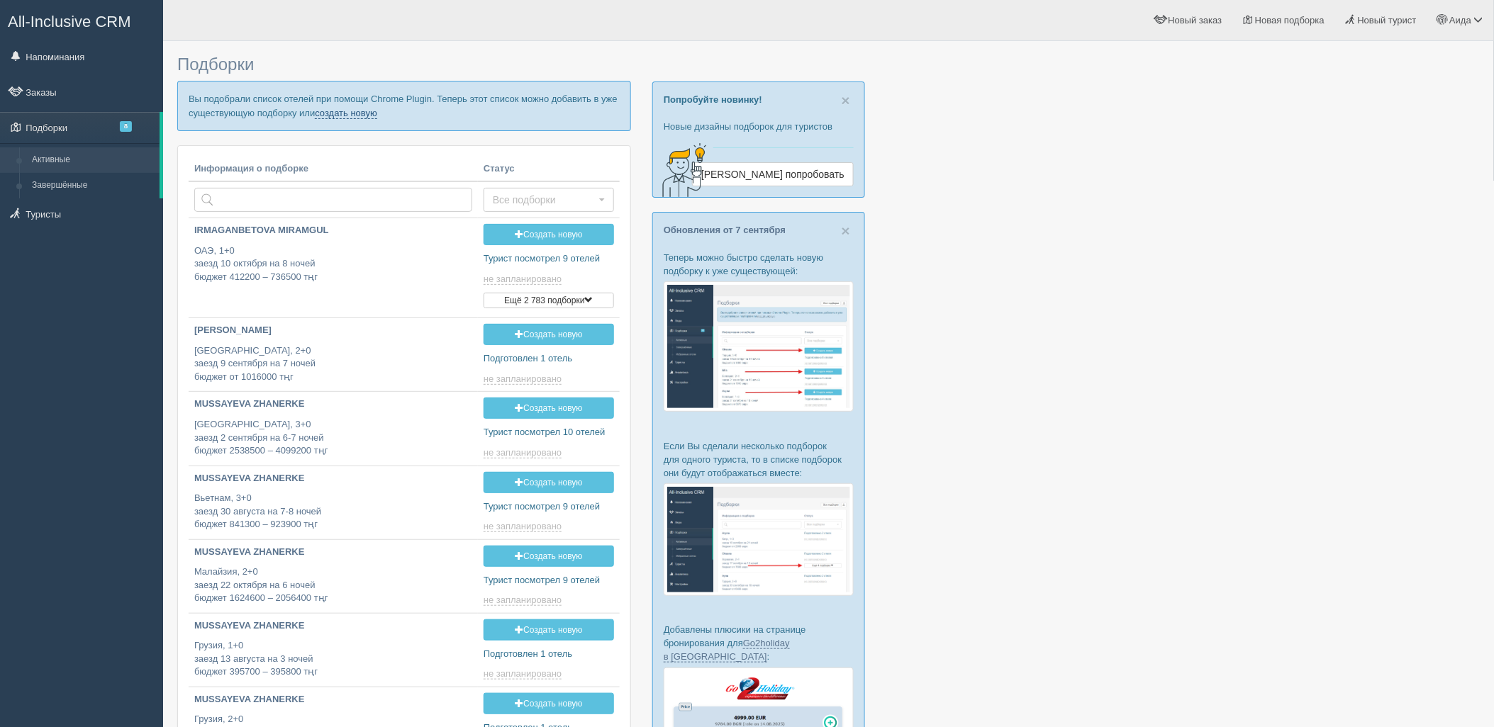
click at [350, 117] on link "создать новую" at bounding box center [346, 113] width 62 height 11
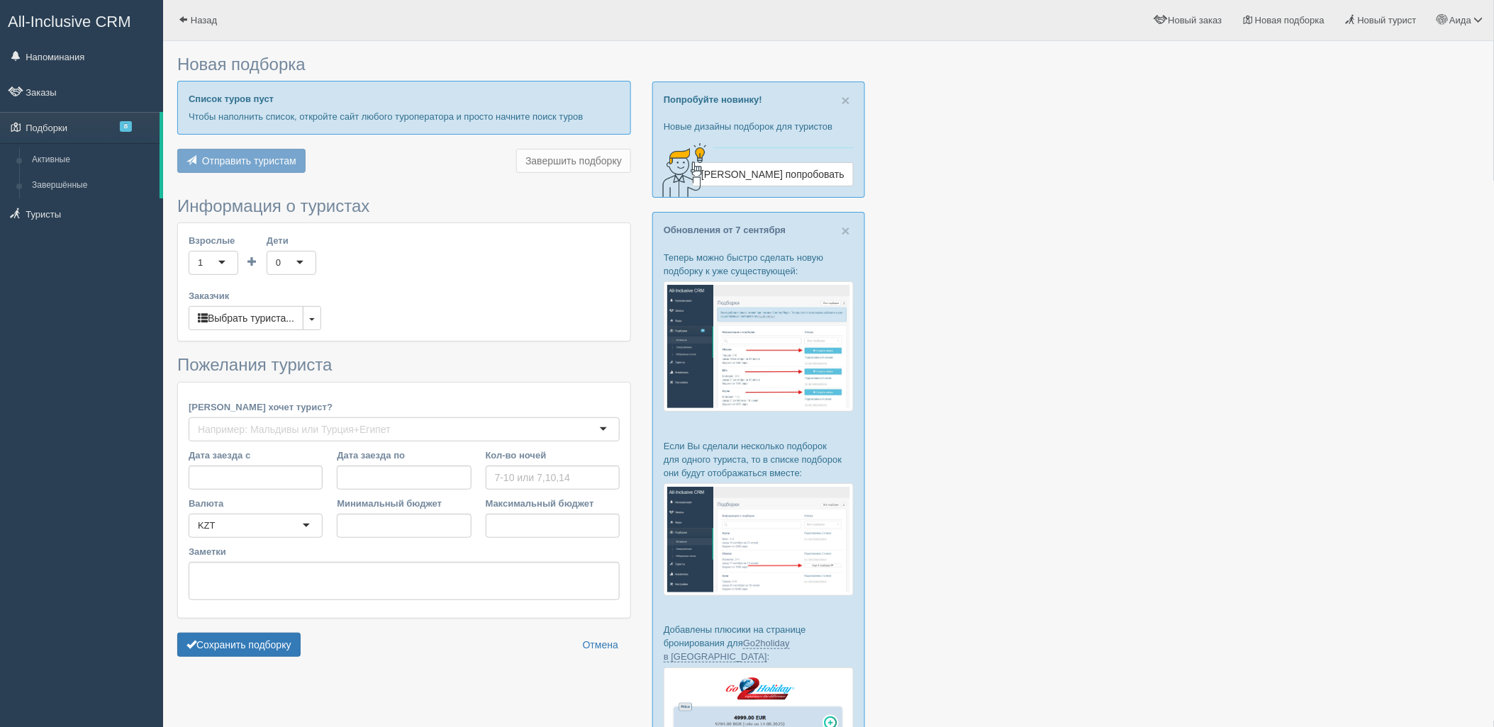
type input "7"
type input "894300"
type input "1335300"
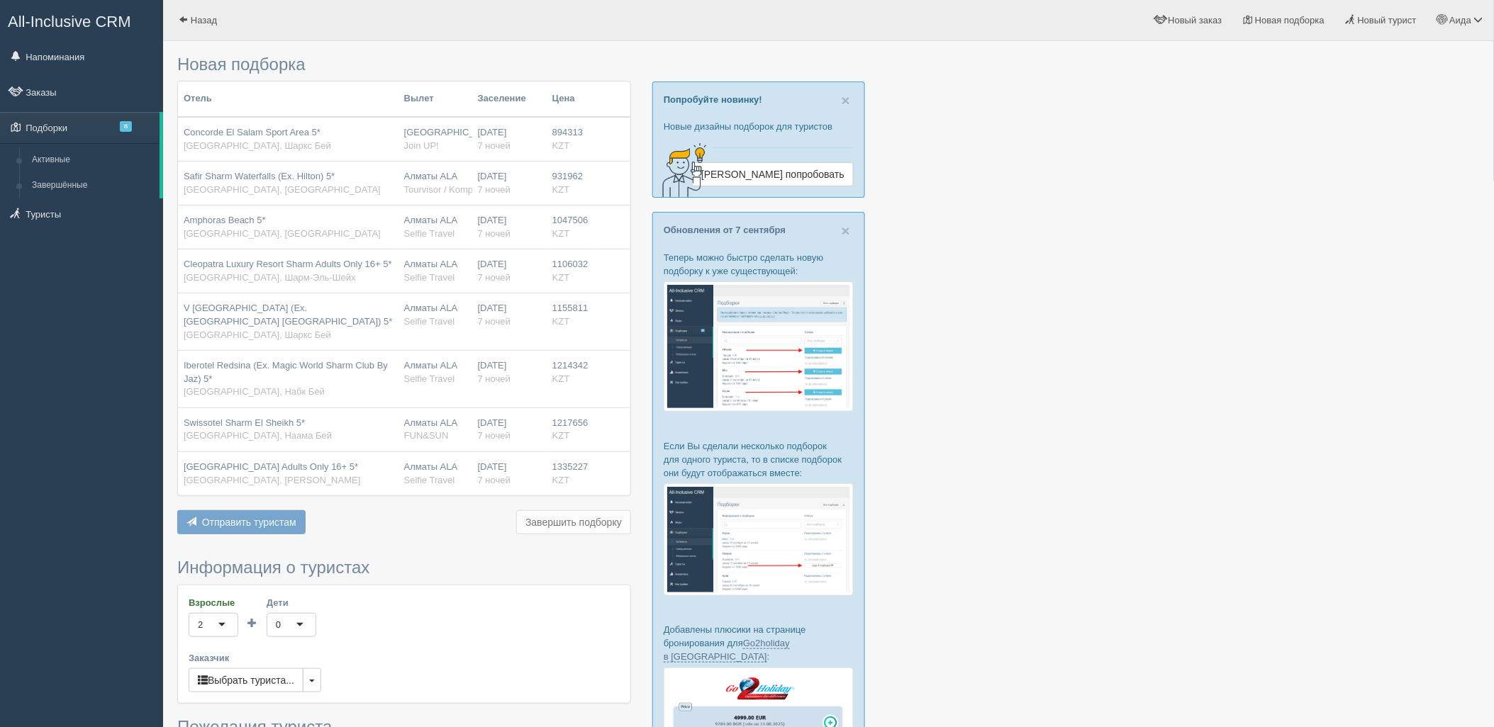
scroll to position [364, 0]
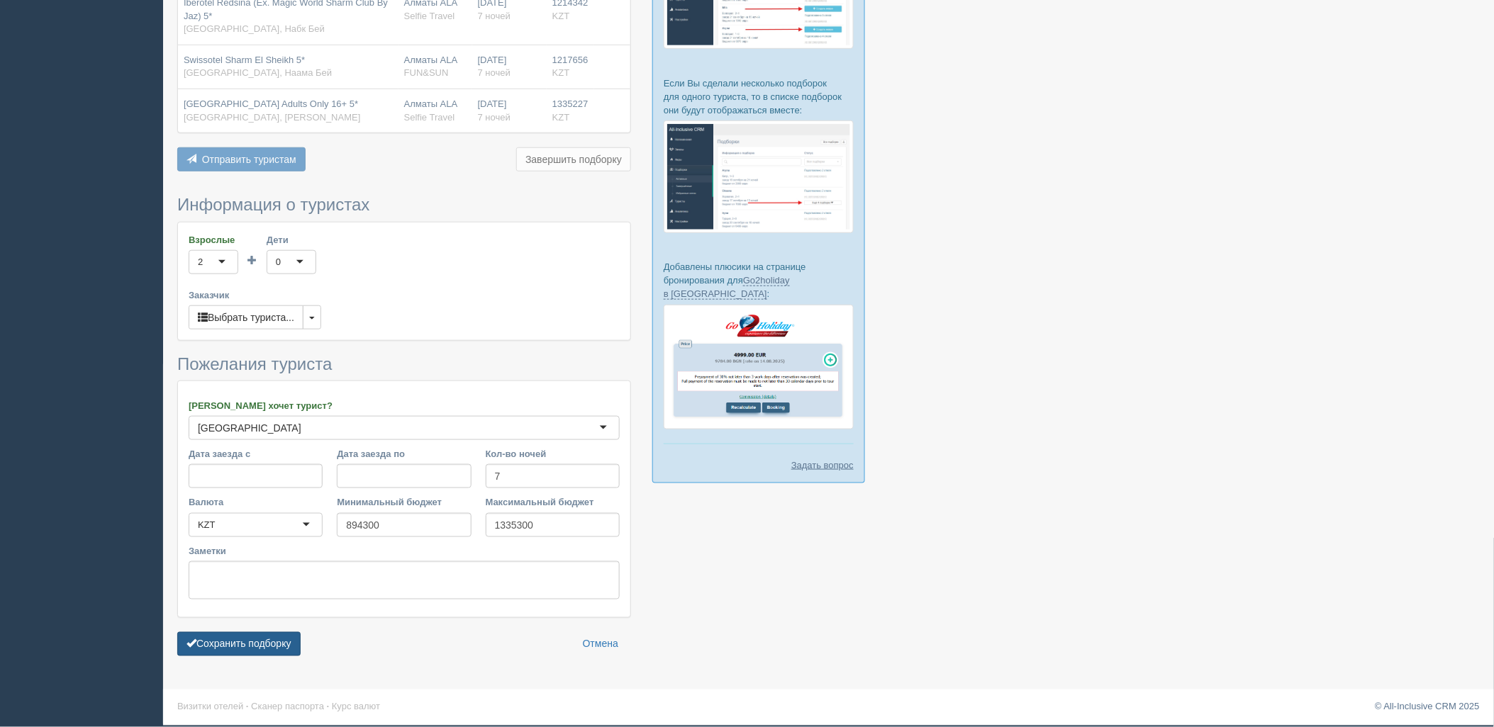
click at [288, 649] on button "Сохранить подборку" at bounding box center [238, 644] width 123 height 24
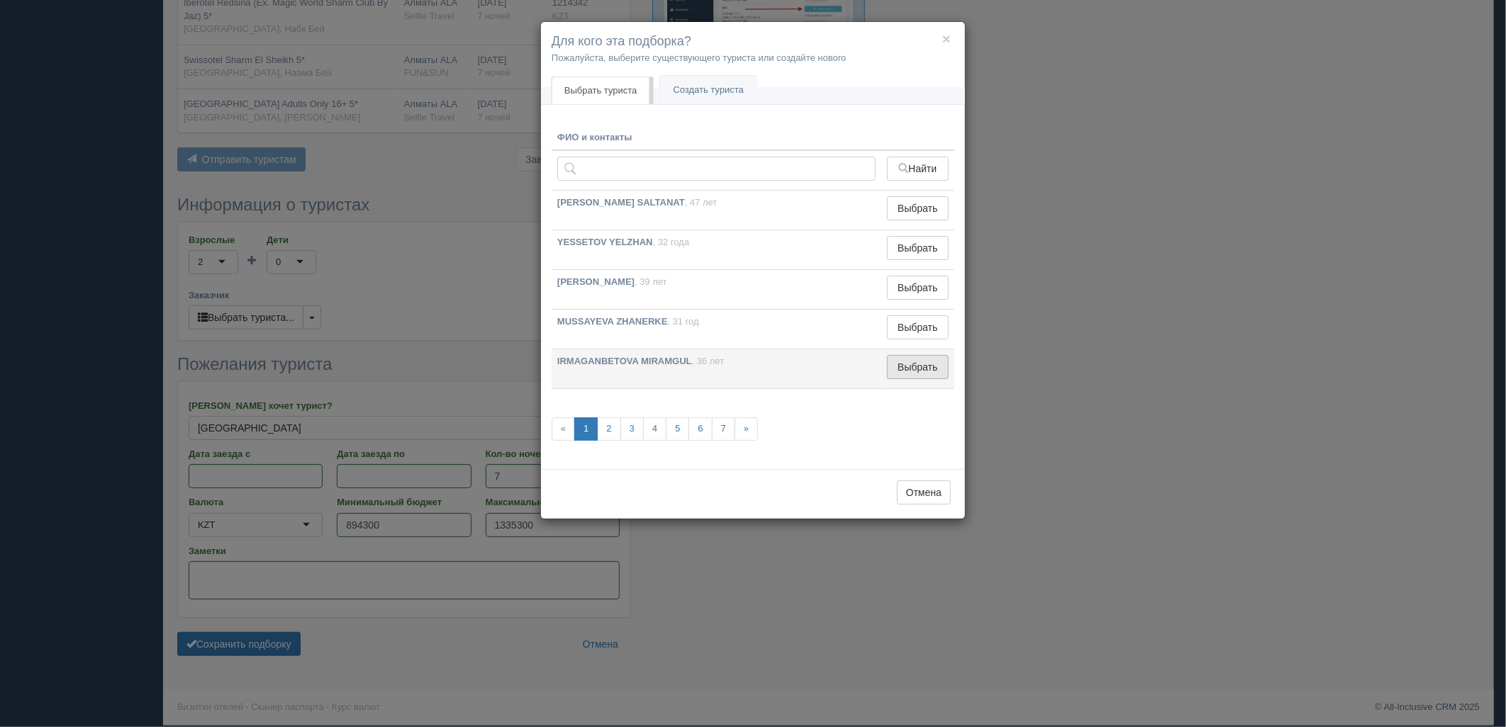
click at [919, 379] on button "Выбрать" at bounding box center [918, 367] width 62 height 24
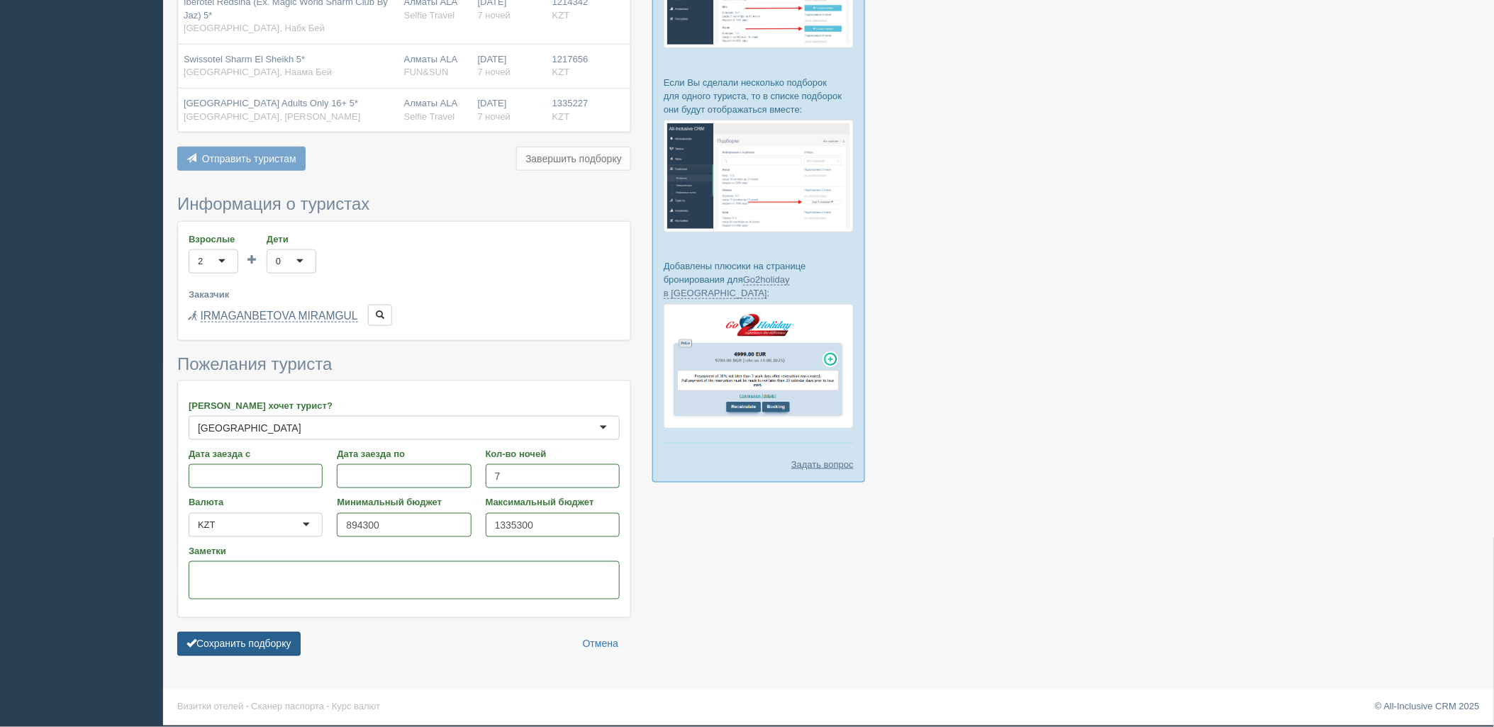
click at [291, 645] on button "Сохранить подборку" at bounding box center [238, 644] width 123 height 24
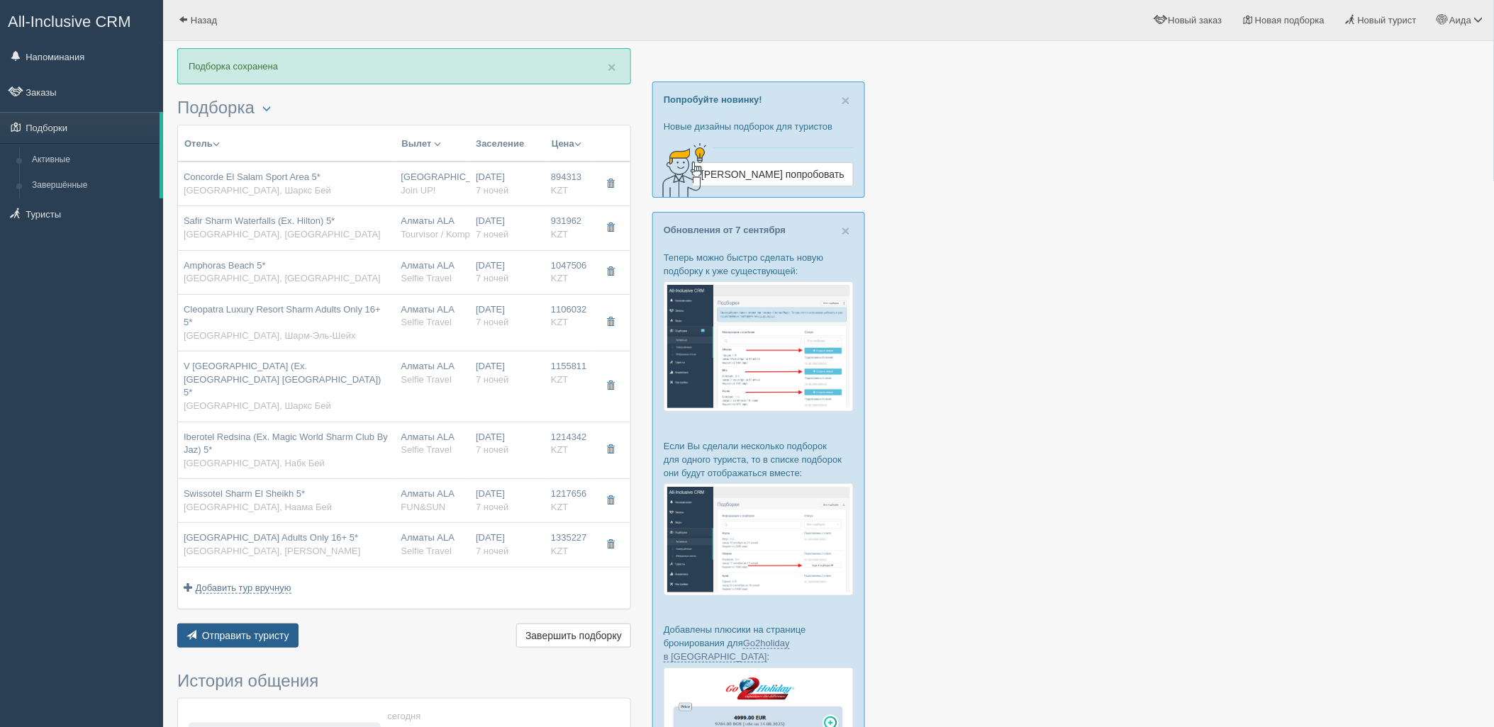
click at [274, 624] on button "Отправить туристу Отправить" at bounding box center [237, 636] width 121 height 24
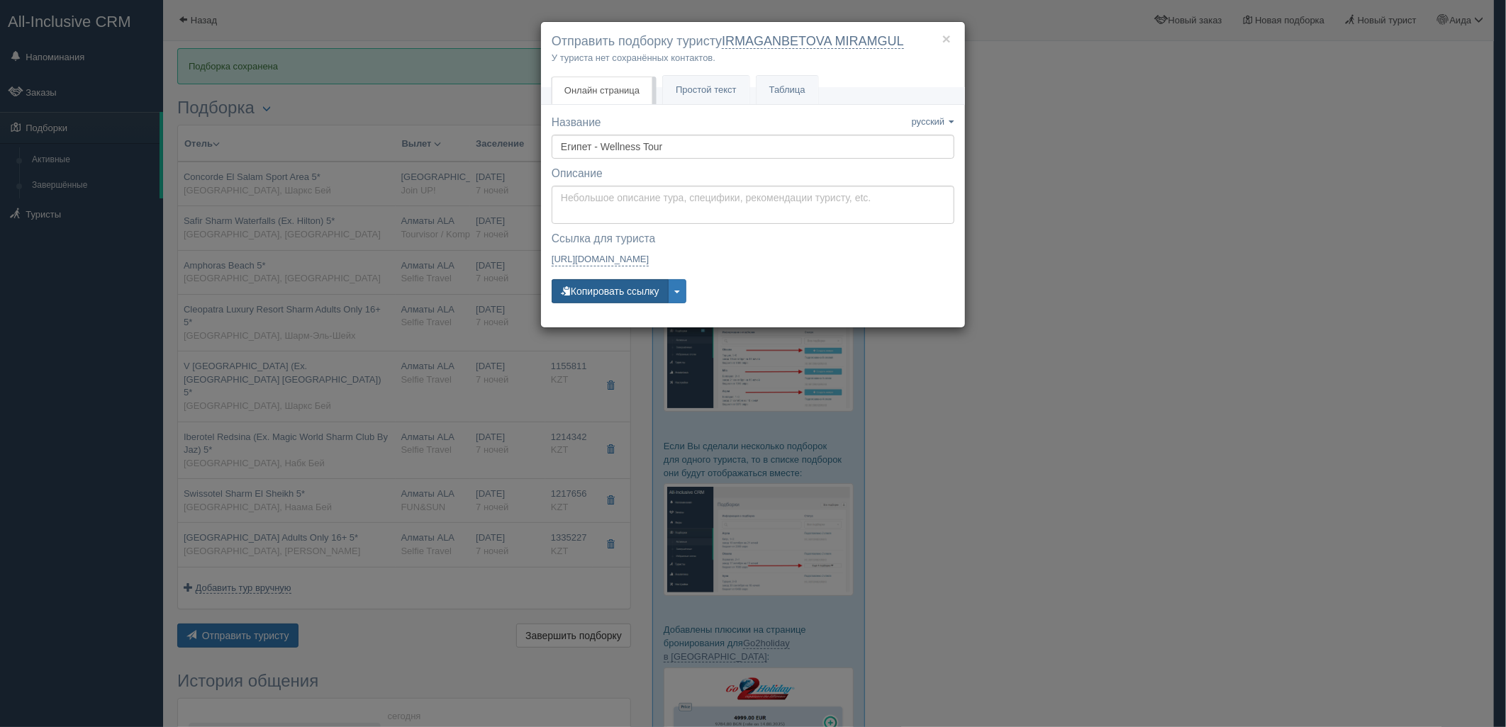
click at [620, 289] on button "Копировать ссылку" at bounding box center [610, 291] width 117 height 24
click at [618, 289] on button "Копировать ссылку" at bounding box center [610, 291] width 117 height 24
click at [1239, 247] on div "× Отправить подборку туристу IRMAGANBETOVA MIRAMGUL У туриста нет сохранённых к…" at bounding box center [753, 363] width 1506 height 727
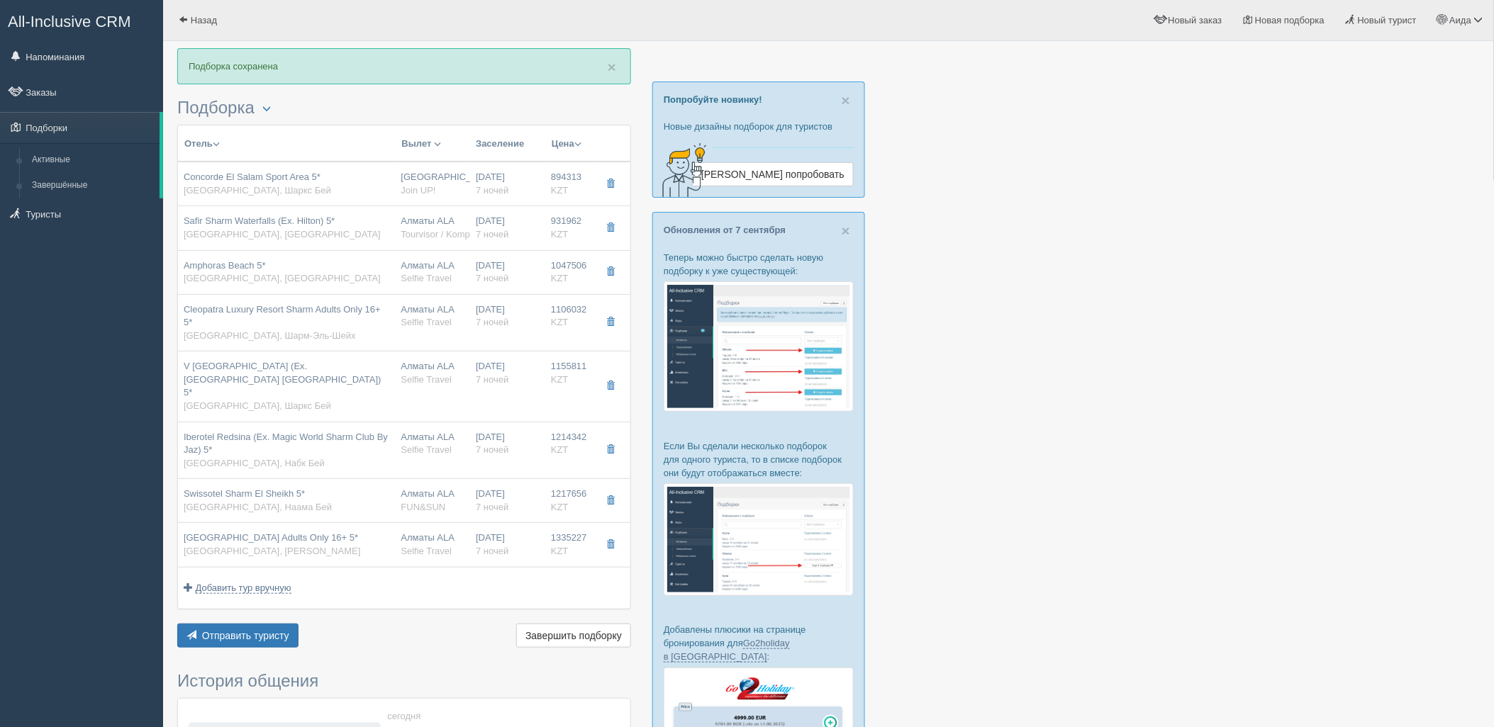
click at [254, 594] on div "Отель Разделить отели... Вылет Выезд Авиа Автобус Заселение Цена Дешёвые вначале" at bounding box center [404, 388] width 454 height 527
click at [258, 624] on button "Отправить туристу Отправить" at bounding box center [237, 636] width 121 height 24
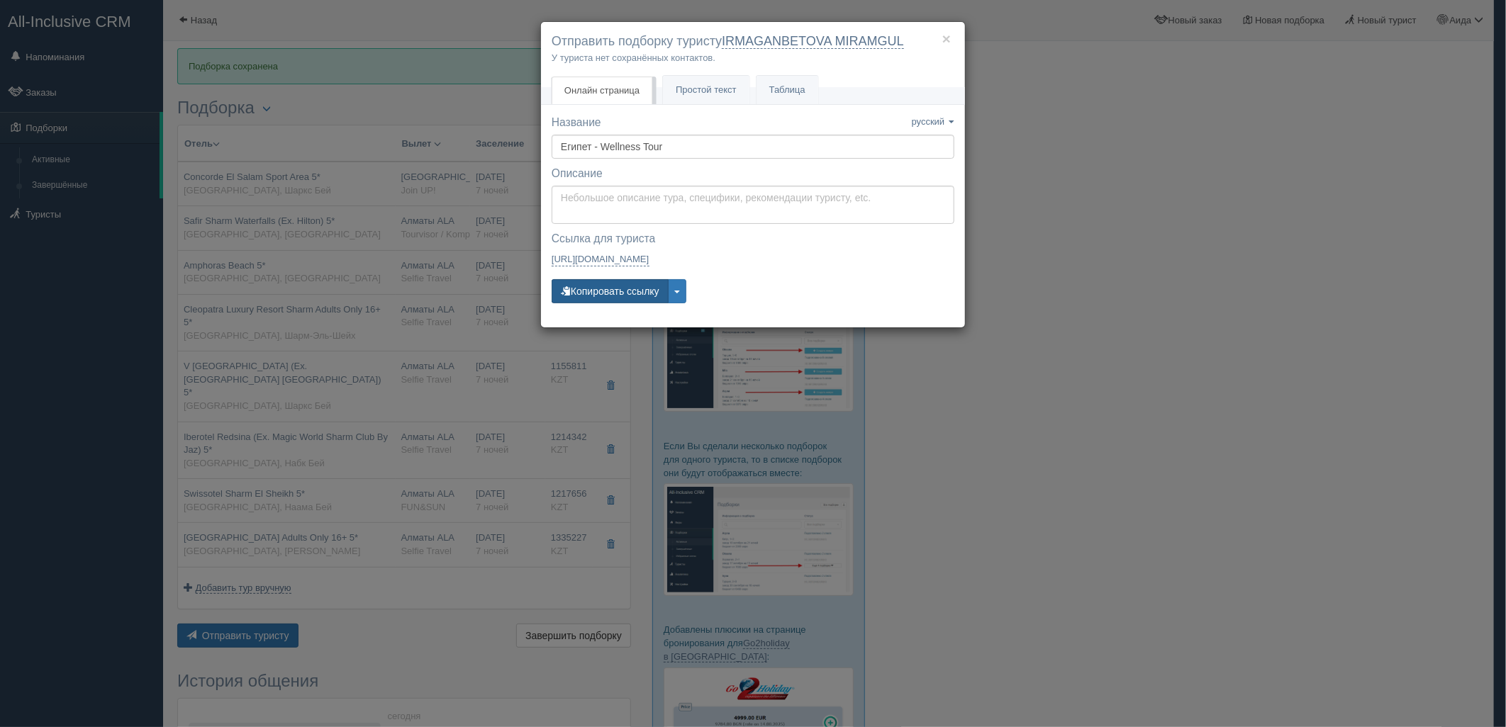
click at [613, 294] on button "Копировать ссылку" at bounding box center [610, 291] width 117 height 24
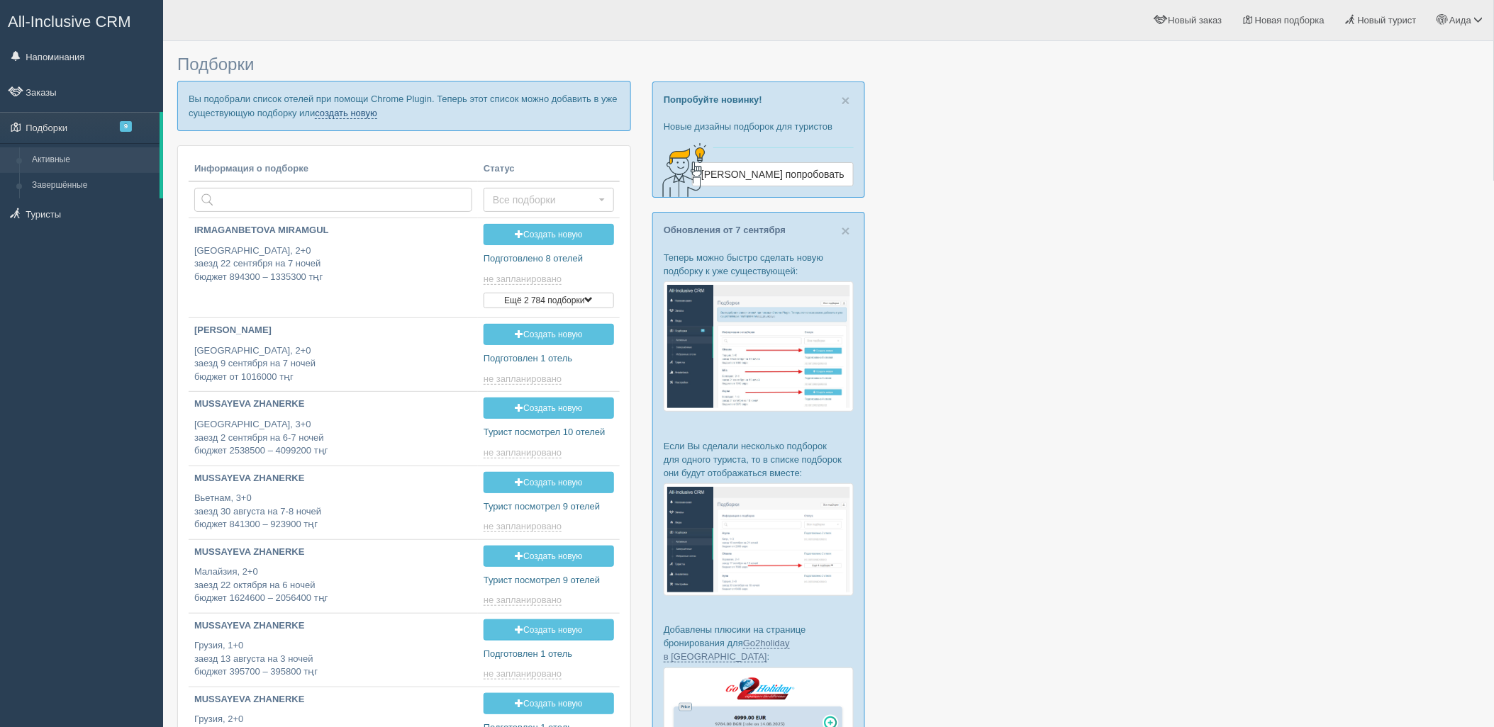
click at [335, 113] on link "создать новую" at bounding box center [346, 113] width 62 height 11
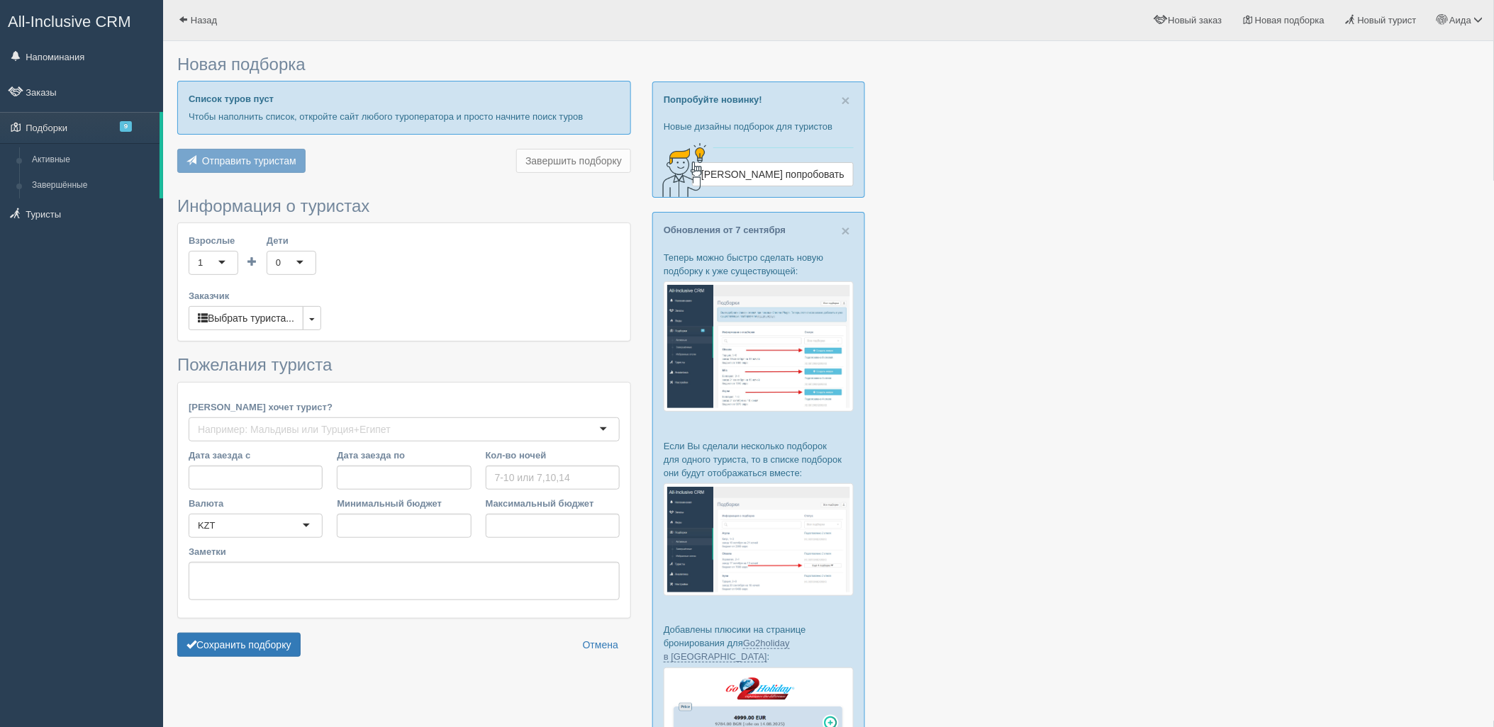
type input "6-7"
type input "937600"
type input "1312300"
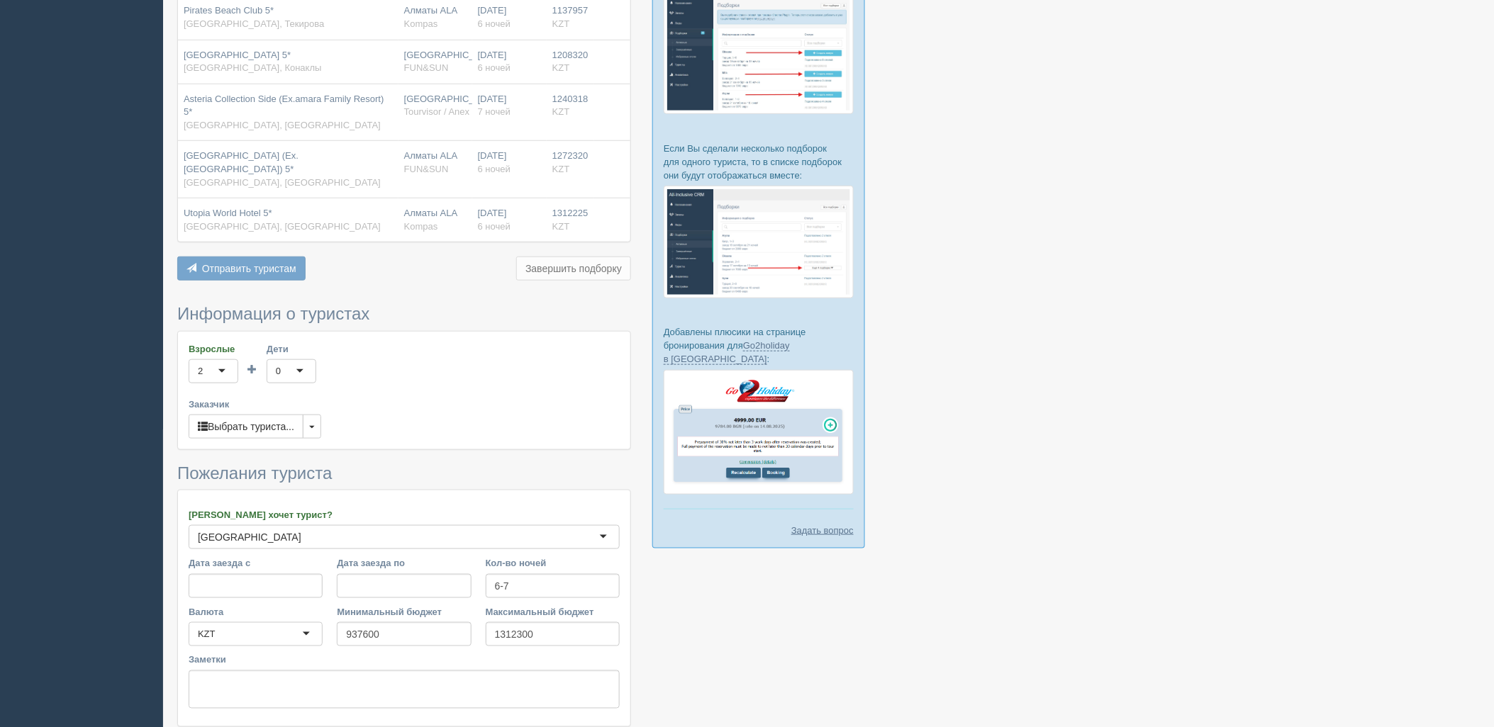
scroll to position [408, 0]
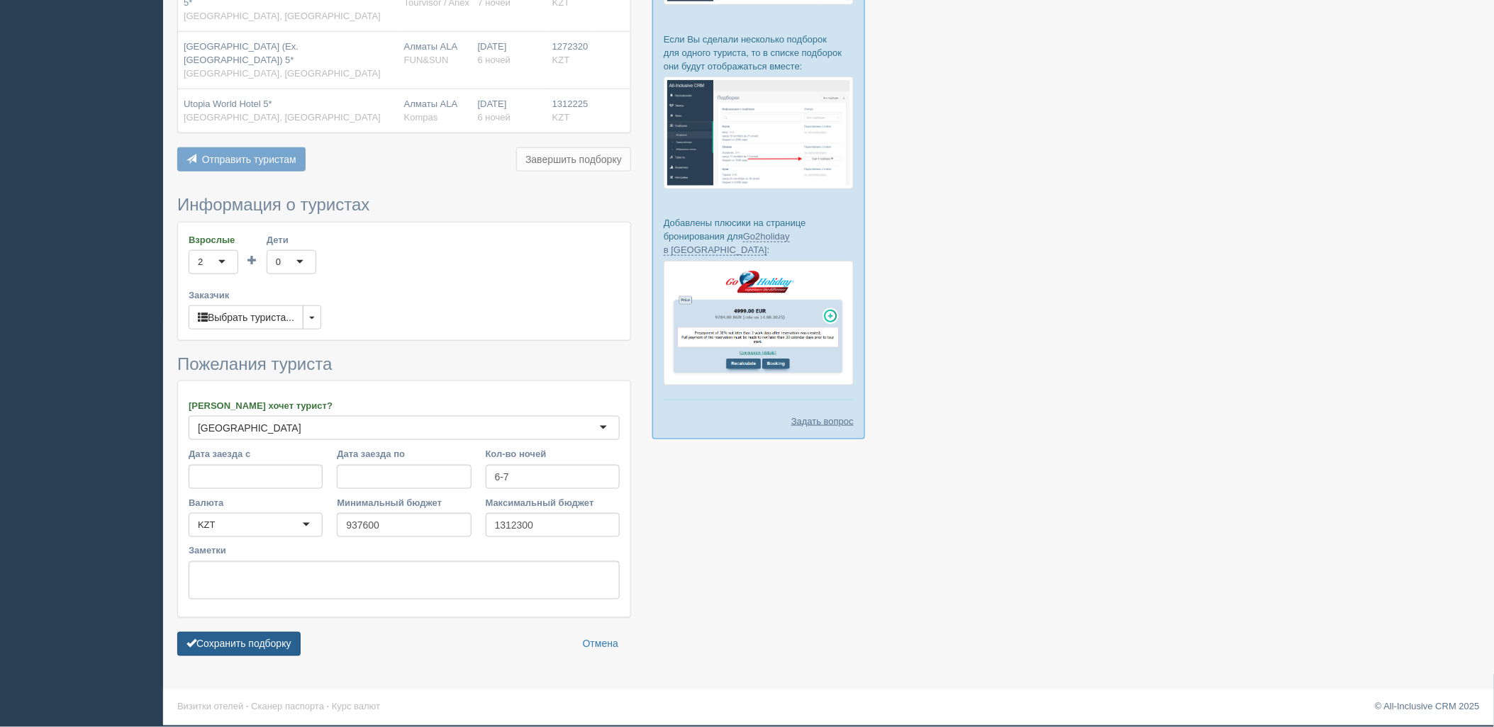
click at [225, 649] on button "Сохранить подборку" at bounding box center [238, 644] width 123 height 24
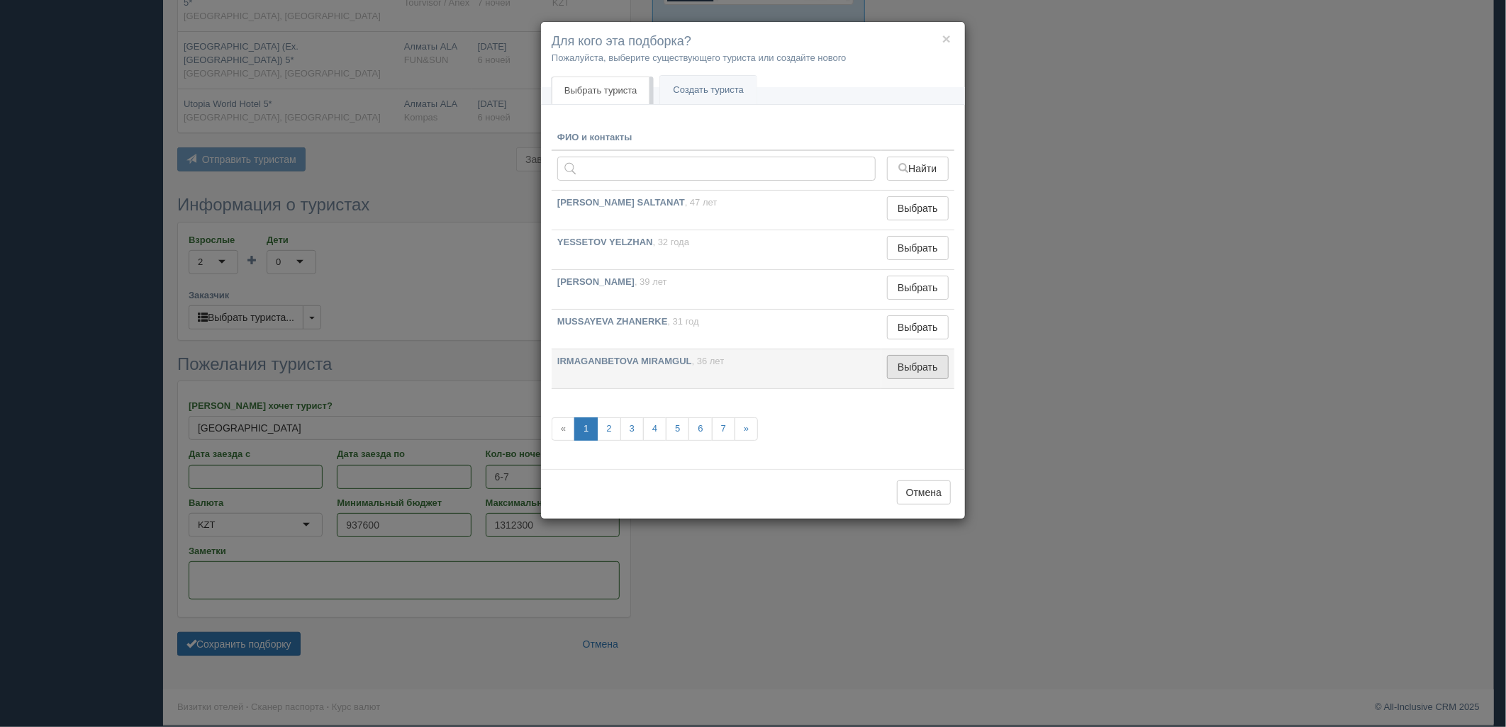
click at [917, 369] on button "Выбрать" at bounding box center [918, 367] width 62 height 24
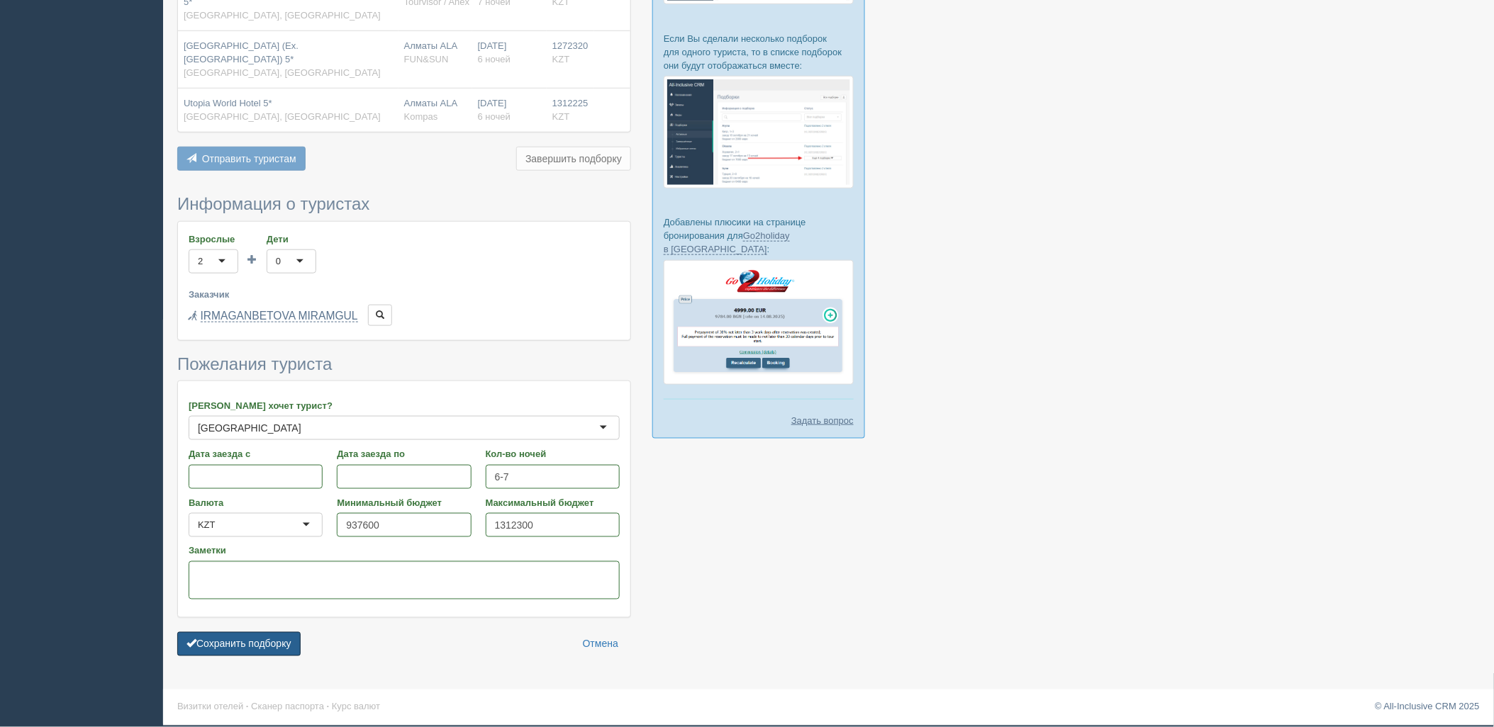
drag, startPoint x: 264, startPoint y: 640, endPoint x: 315, endPoint y: 610, distance: 58.5
click at [264, 637] on button "Сохранить подборку" at bounding box center [238, 644] width 123 height 24
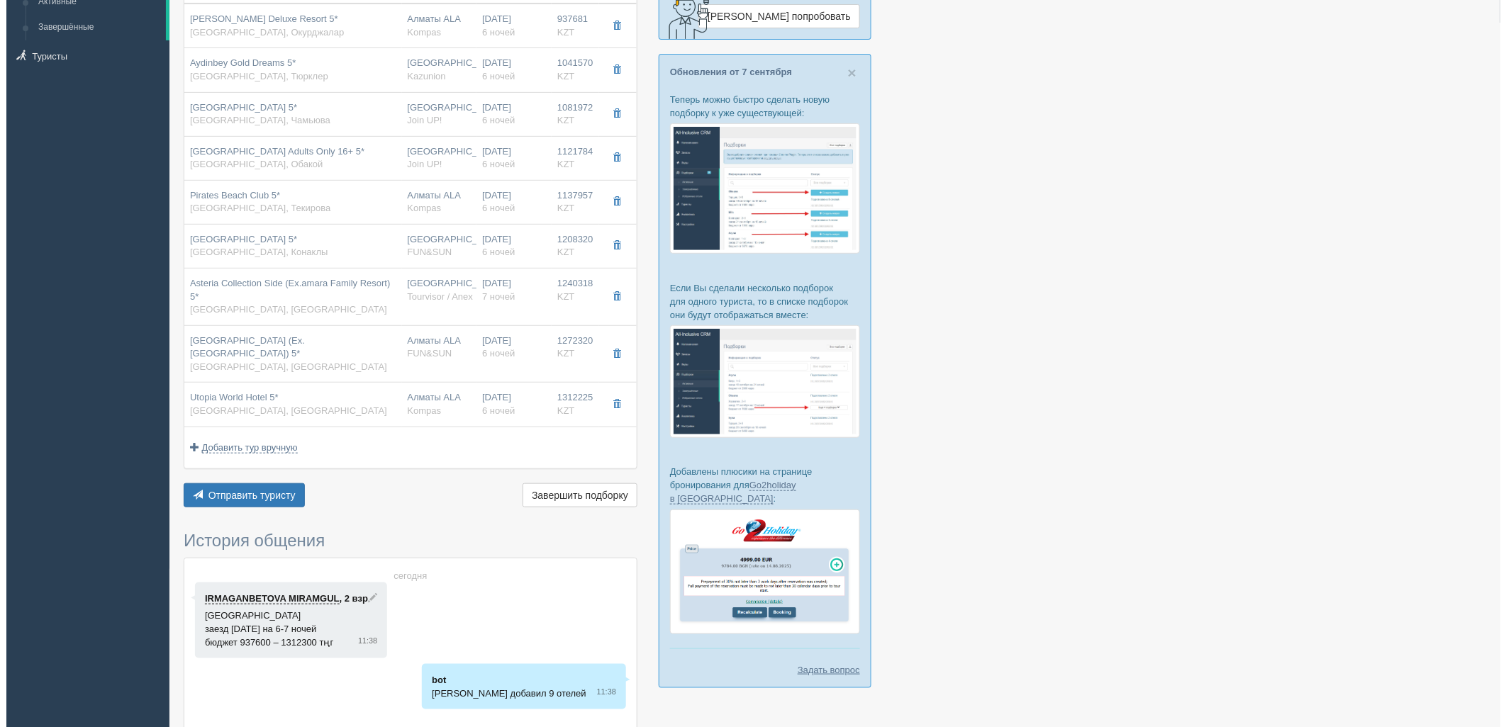
scroll to position [235, 0]
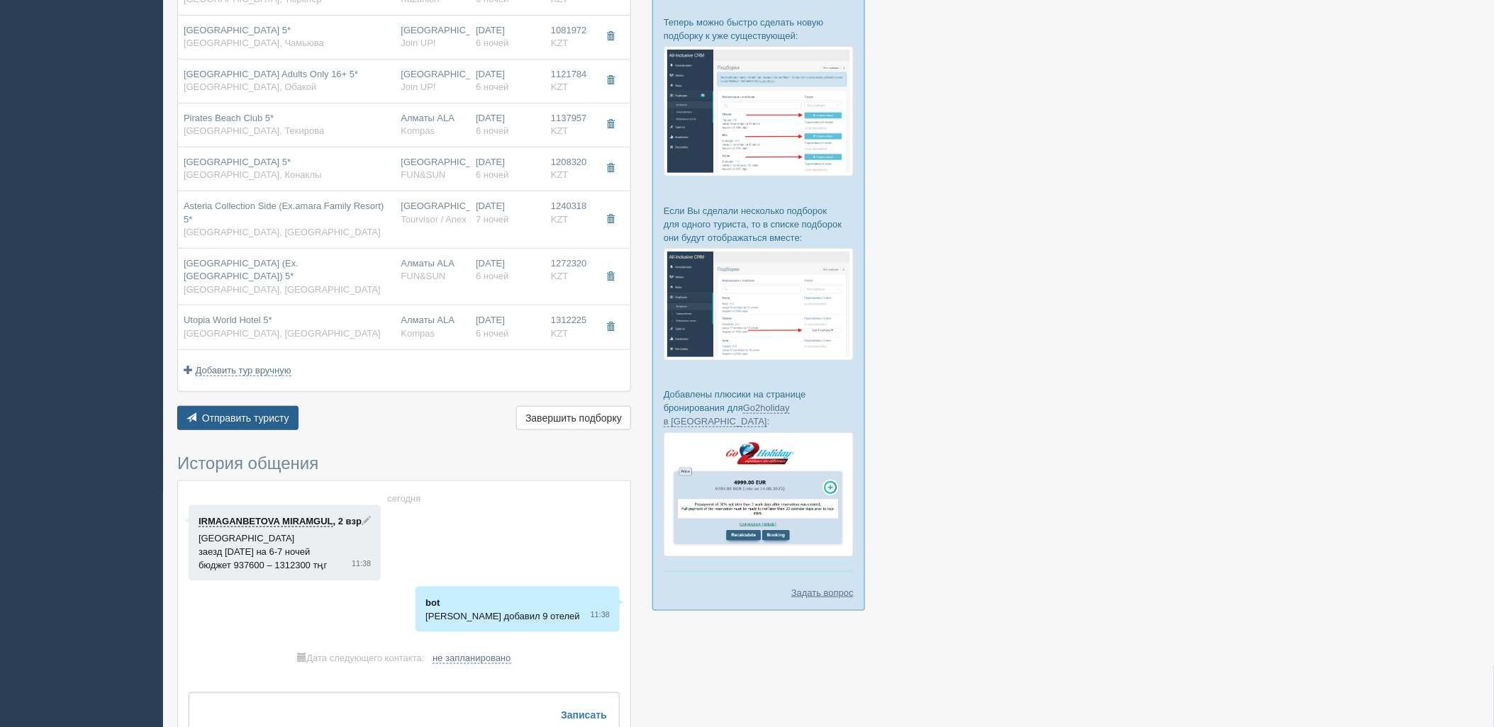
click at [228, 424] on span "Отправить туристу" at bounding box center [245, 418] width 87 height 11
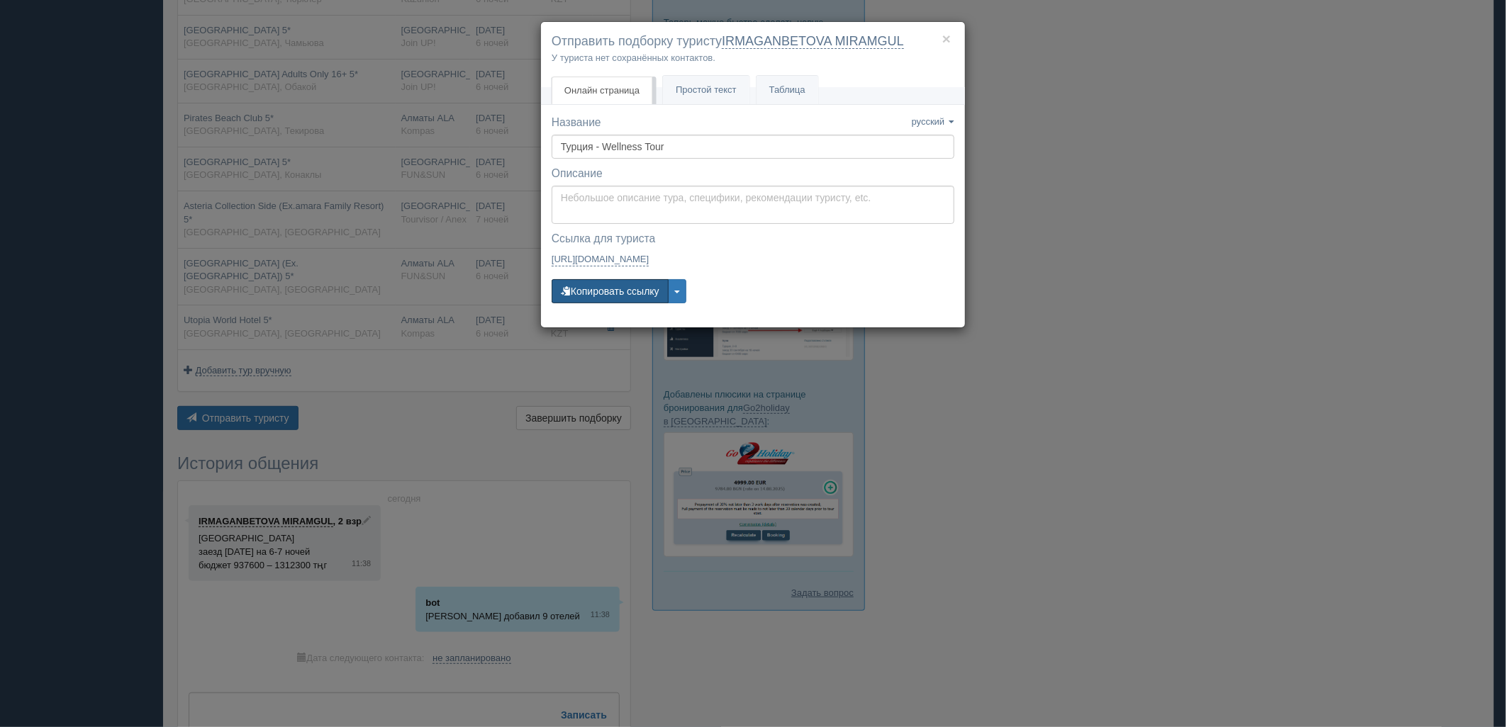
click at [621, 303] on button "Копировать ссылку" at bounding box center [610, 291] width 117 height 24
drag, startPoint x: 632, startPoint y: 308, endPoint x: 632, endPoint y: 296, distance: 12.1
click at [632, 306] on div "Название Название сохранено русский english eesti latviešu polski українська ру…" at bounding box center [753, 216] width 403 height 202
click at [632, 296] on button "Копировать ссылку" at bounding box center [610, 291] width 117 height 24
click at [1178, 317] on div "× Отправить подборку туристу IRMAGANBETOVA MIRAMGUL У туриста нет сохранённых к…" at bounding box center [753, 363] width 1506 height 727
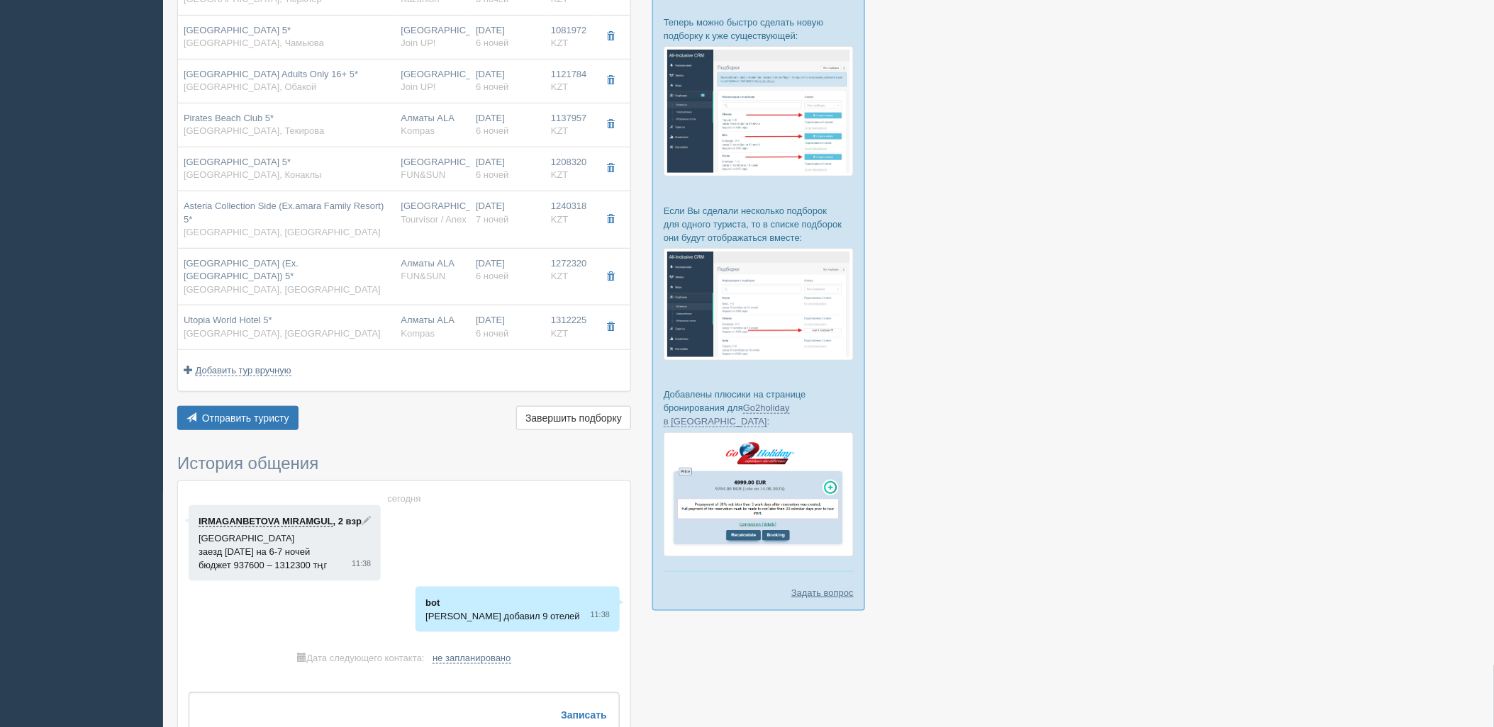
click at [298, 412] on div "Отправить туристу Отправить Завершить подборку Активировать подборку Добавить и…" at bounding box center [404, 420] width 454 height 28
click at [291, 420] on button "Отправить туристу Отправить" at bounding box center [237, 418] width 121 height 24
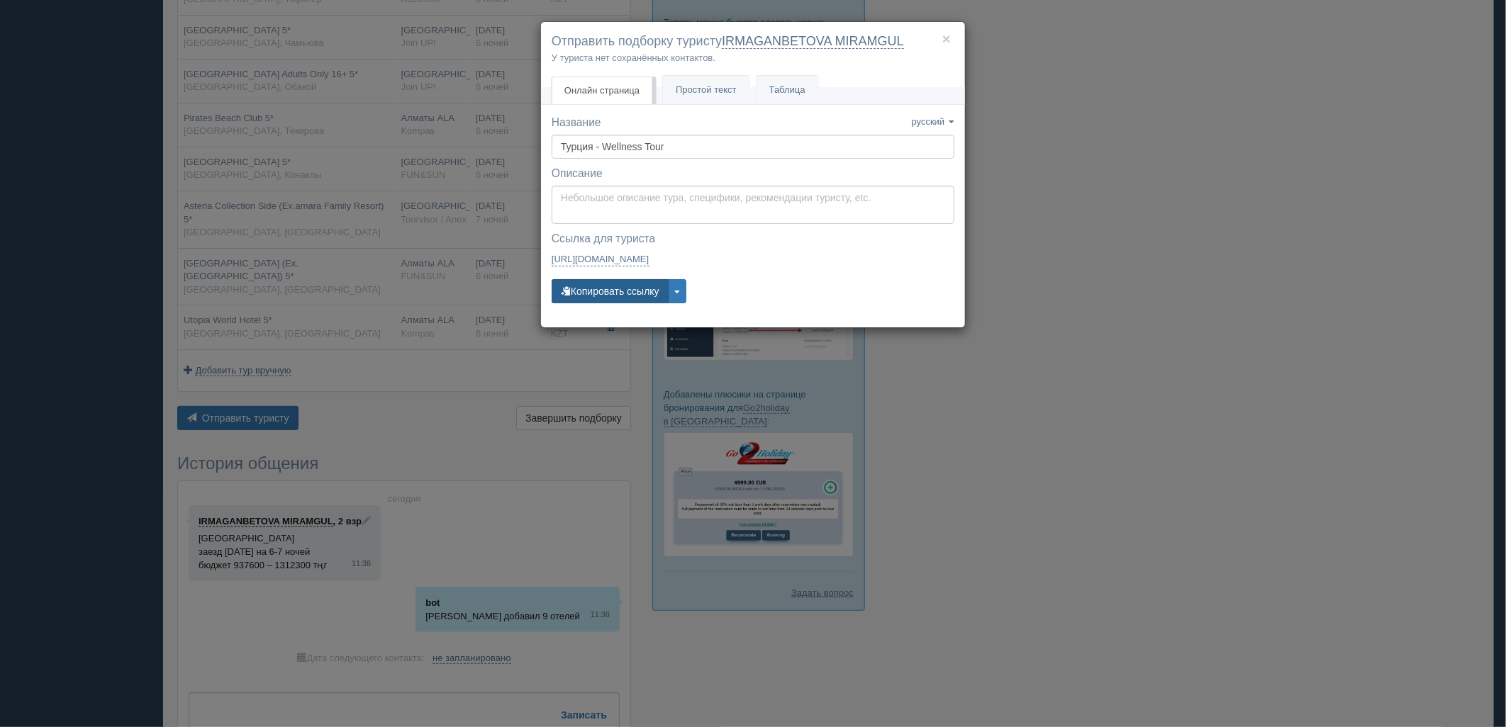
click at [622, 294] on button "Копировать ссылку" at bounding box center [610, 291] width 117 height 24
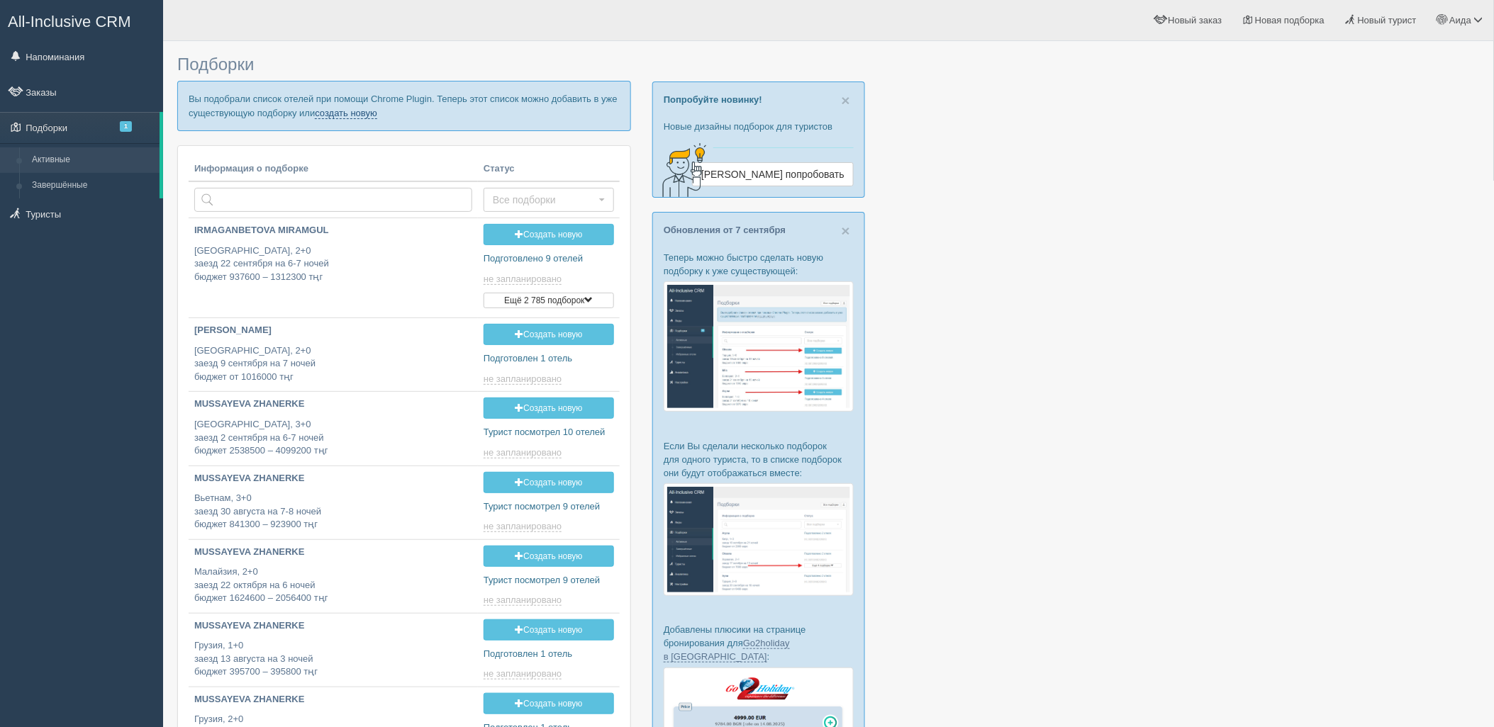
click at [337, 113] on link "создать новую" at bounding box center [346, 113] width 62 height 11
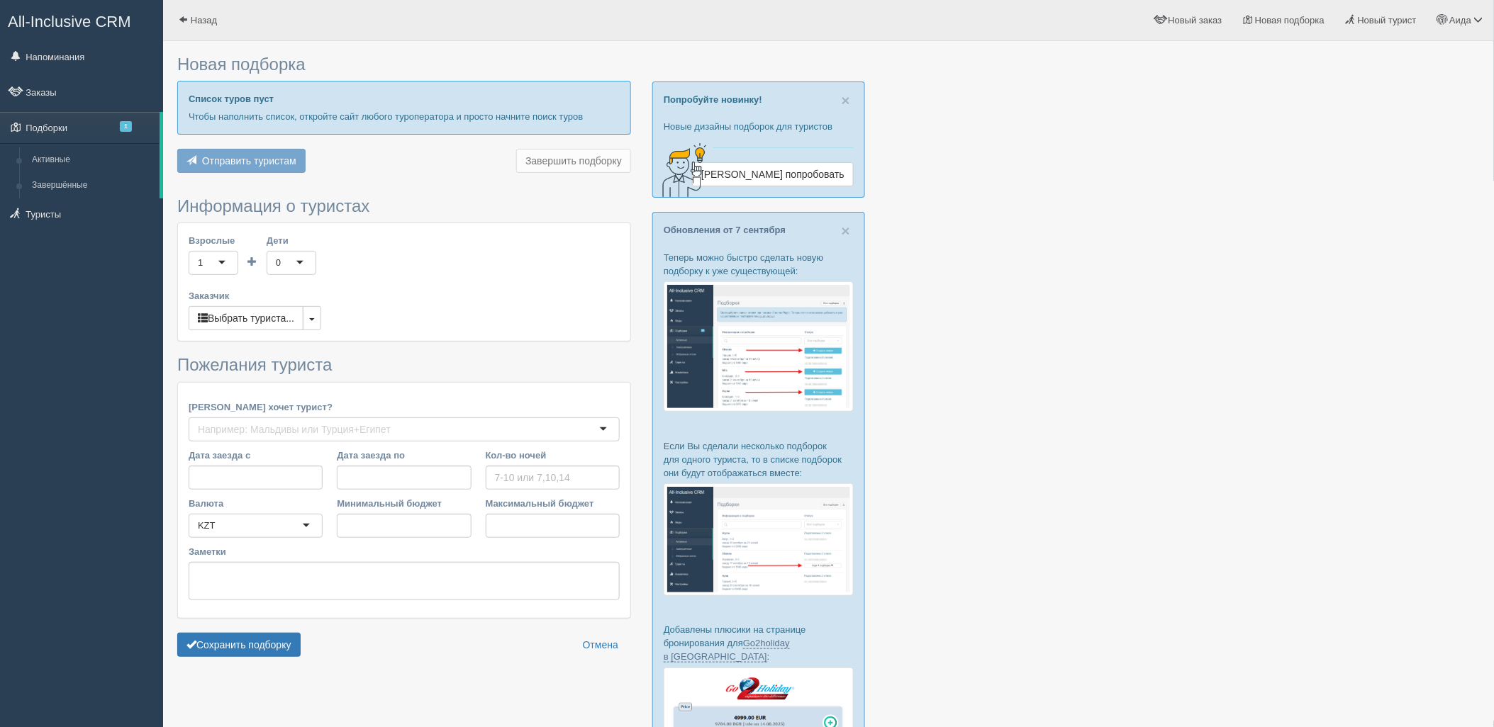
type input "8"
type input "995900"
type input "996000"
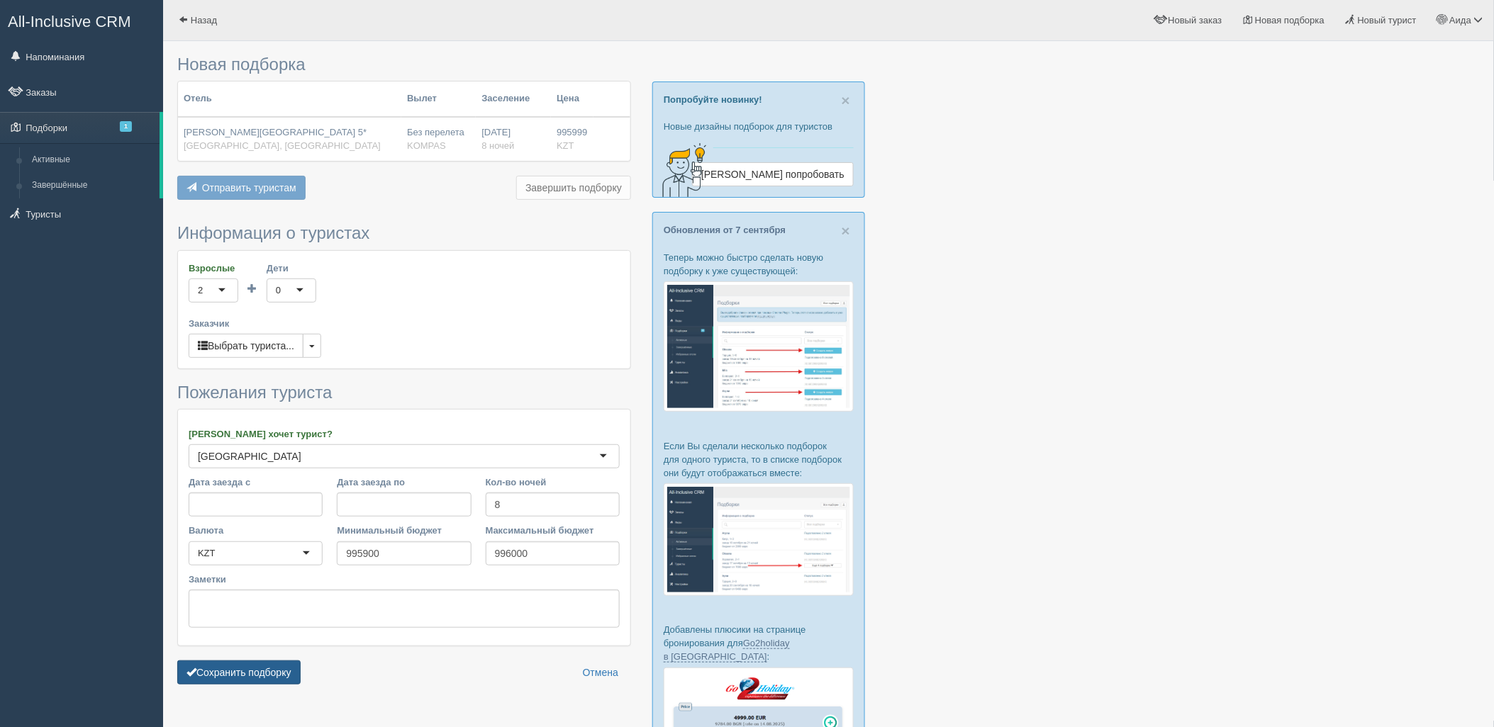
click at [279, 677] on button "Сохранить подборку" at bounding box center [238, 673] width 123 height 24
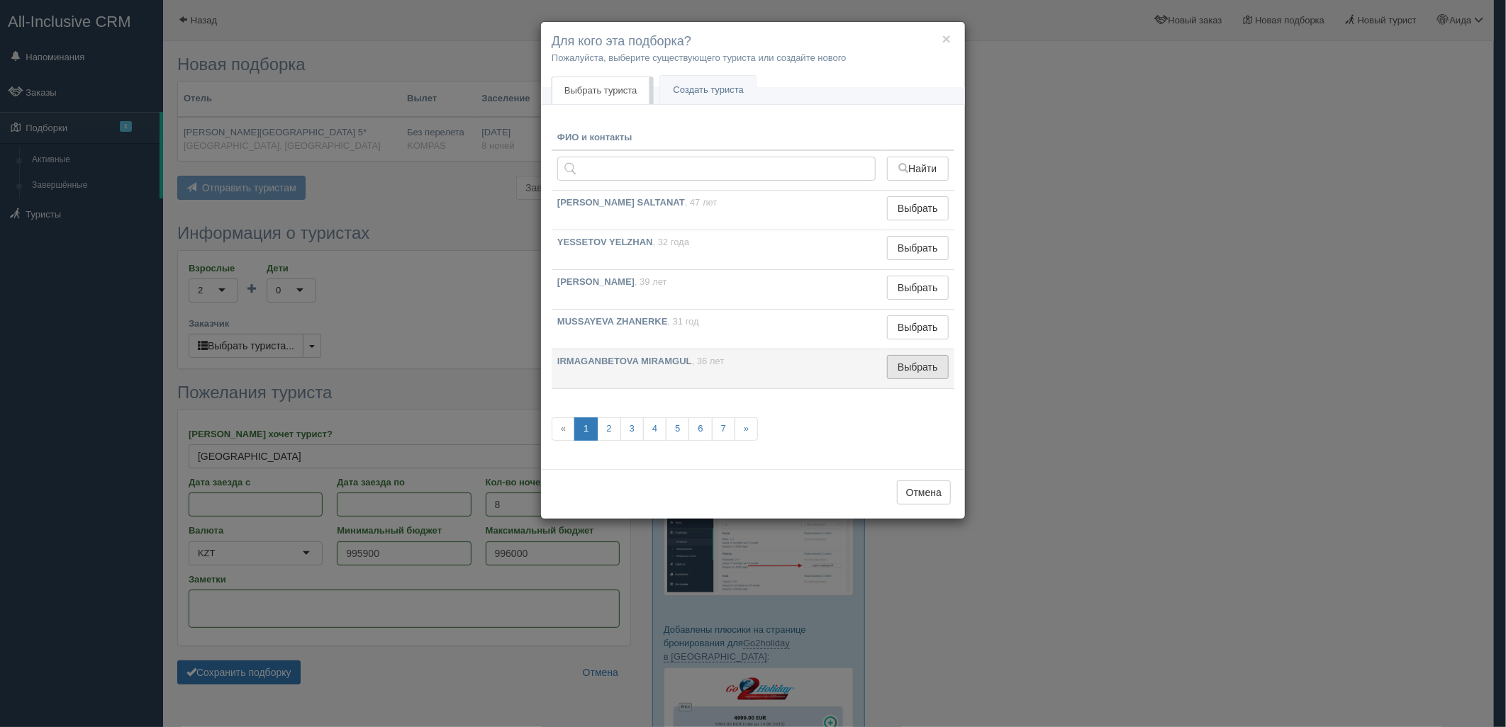
click at [927, 370] on button "Выбрать" at bounding box center [918, 367] width 62 height 24
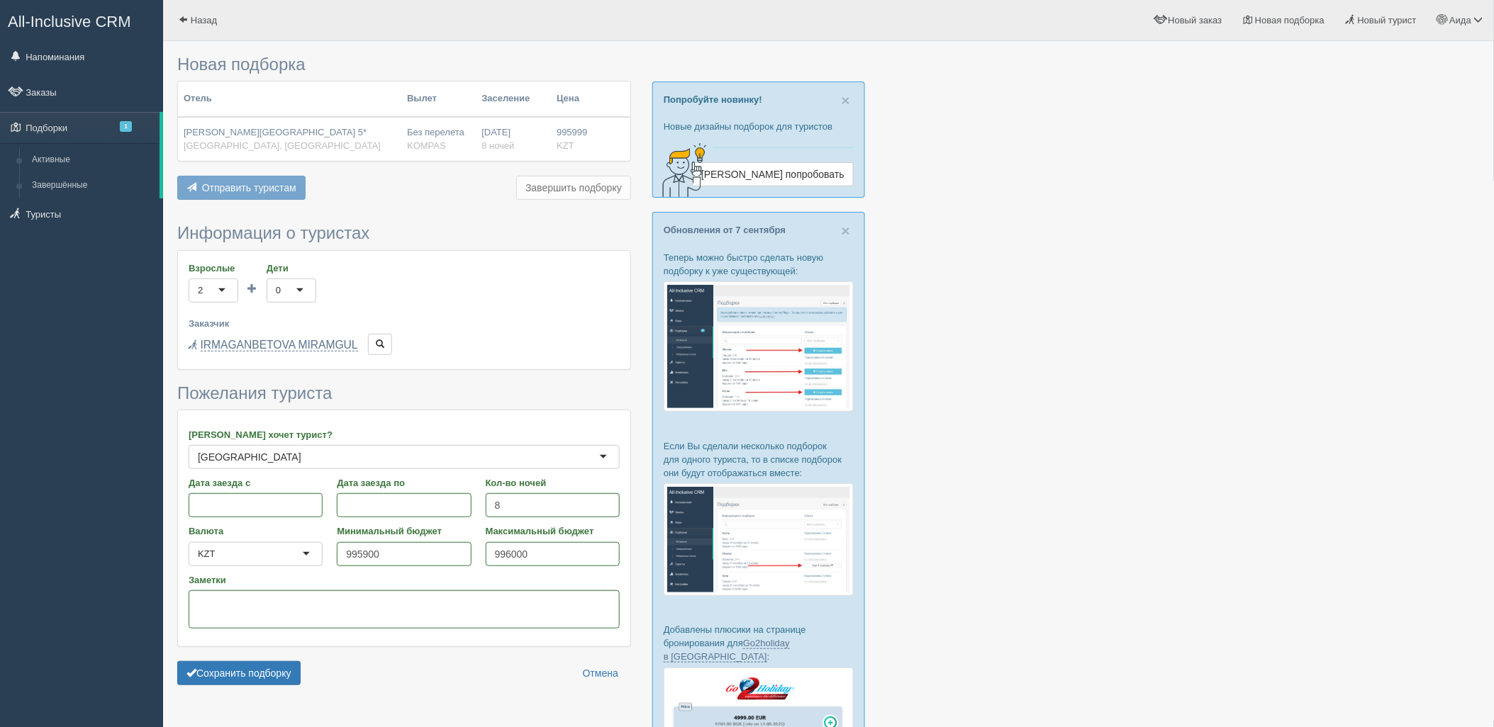
click at [247, 688] on form "Информация о туристах Взрослые 2 2 1 2 3 4 5 6 7 8 9 10 11 12 13 14 15 16 17 18…" at bounding box center [404, 458] width 454 height 468
click at [253, 679] on button "Сохранить подборку" at bounding box center [238, 674] width 123 height 24
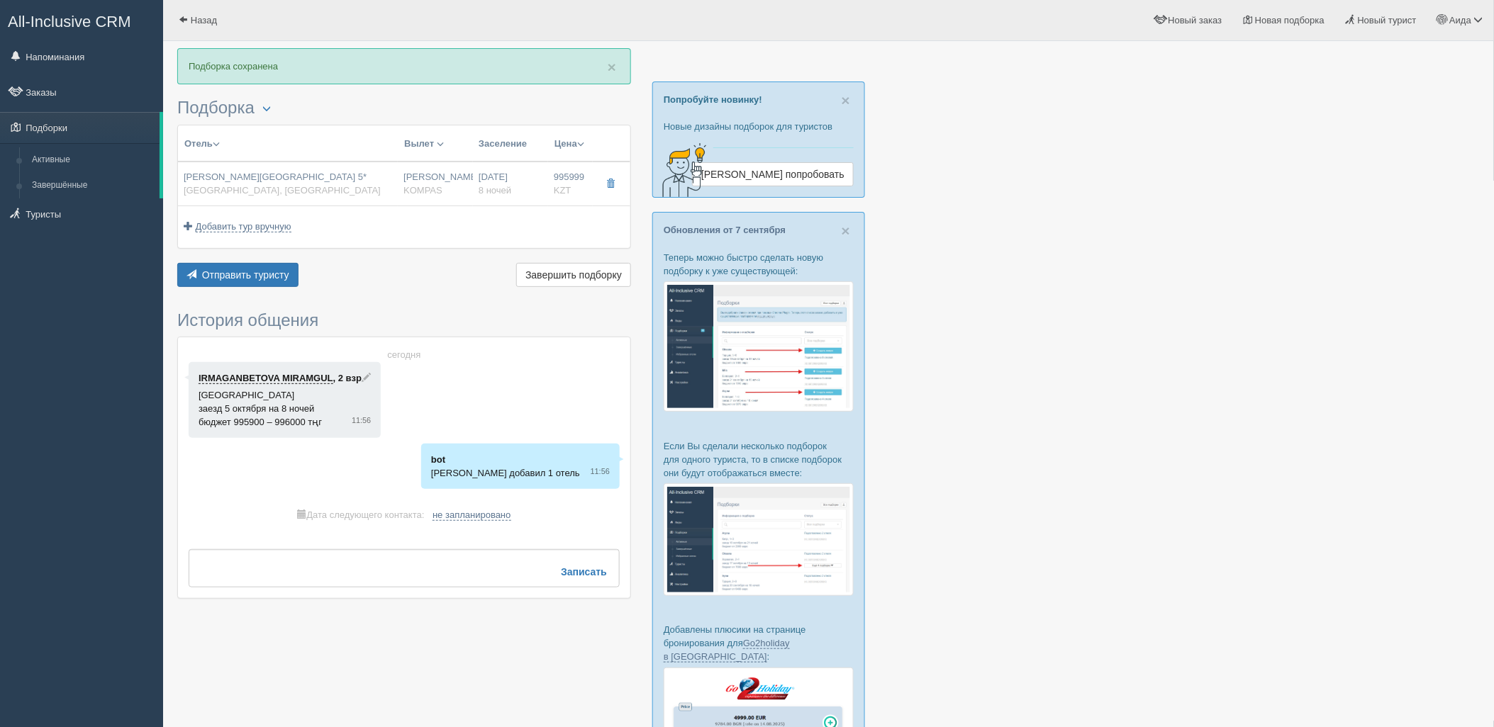
click at [520, 199] on td "[DATE] 8 ночей" at bounding box center [510, 184] width 75 height 45
type input "[PERSON_NAME][GEOGRAPHIC_DATA] 5*"
type input "[URL][DOMAIN_NAME]"
type input "[GEOGRAPHIC_DATA]"
type input "Дадунхай"
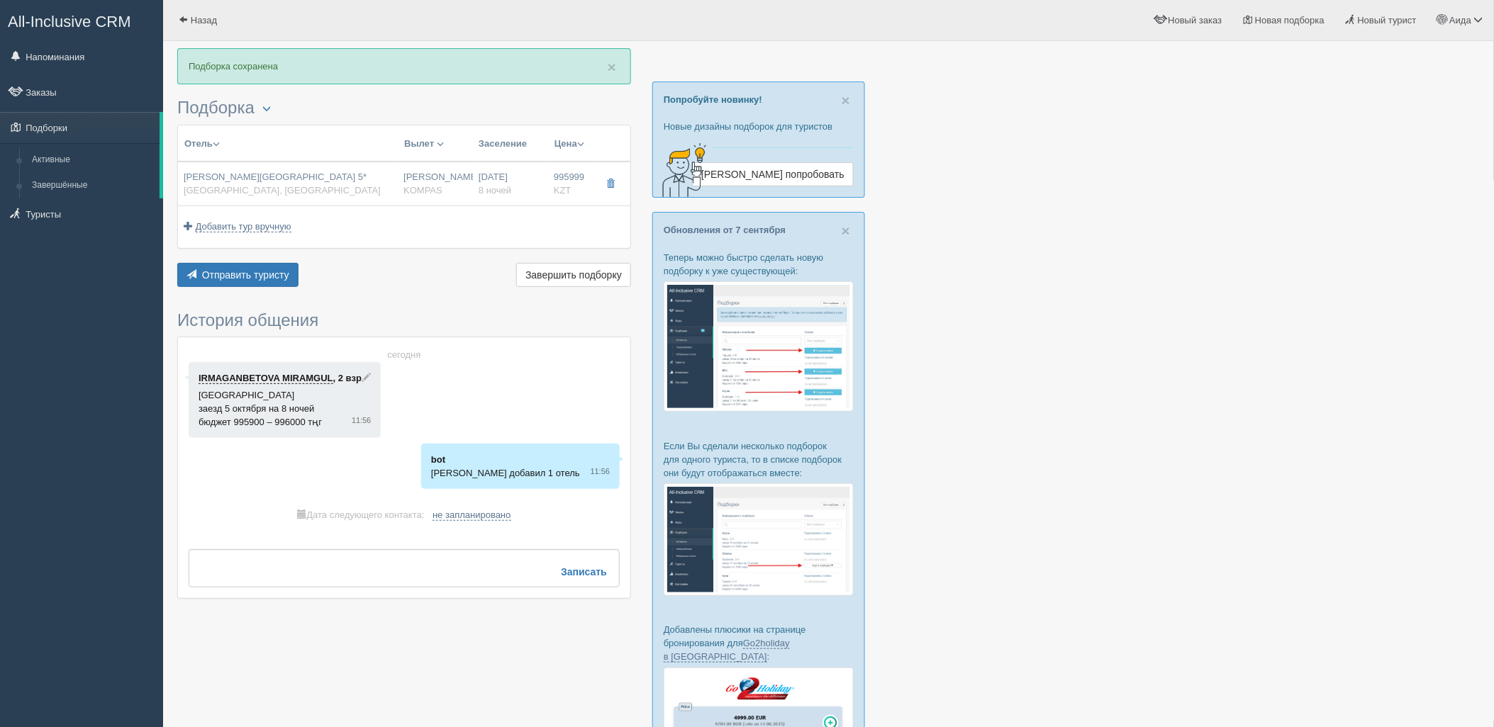
type input "995999.00"
type input "[PERSON_NAME]"
type input "Санья Феникс SYX"
type input "20:20"
type input "06:55"
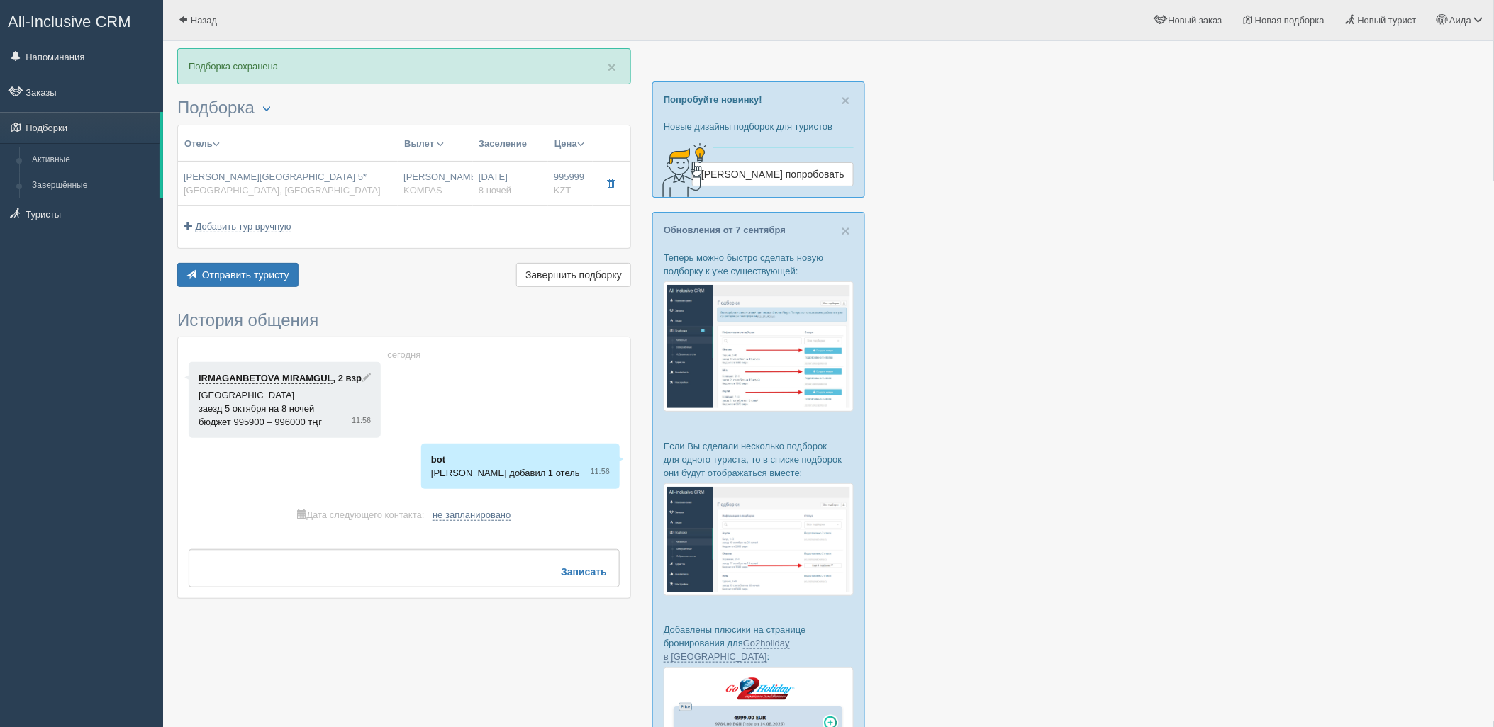
type input "Air Astana"
type input "13:25"
type input "18:25"
type input "8"
type input "Superior Room Twin"
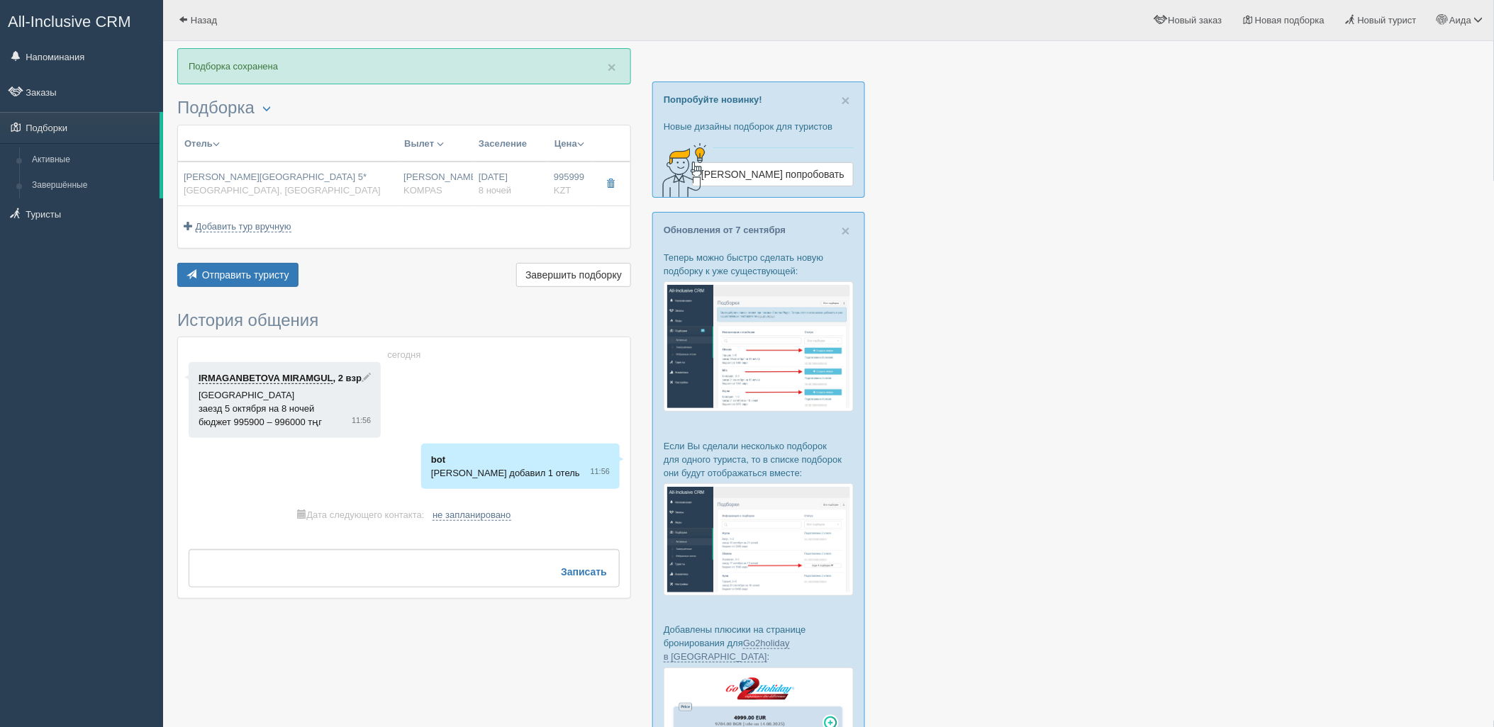
type input "BB"
type input "KOMPAS"
type input "[URL][DOMAIN_NAME]"
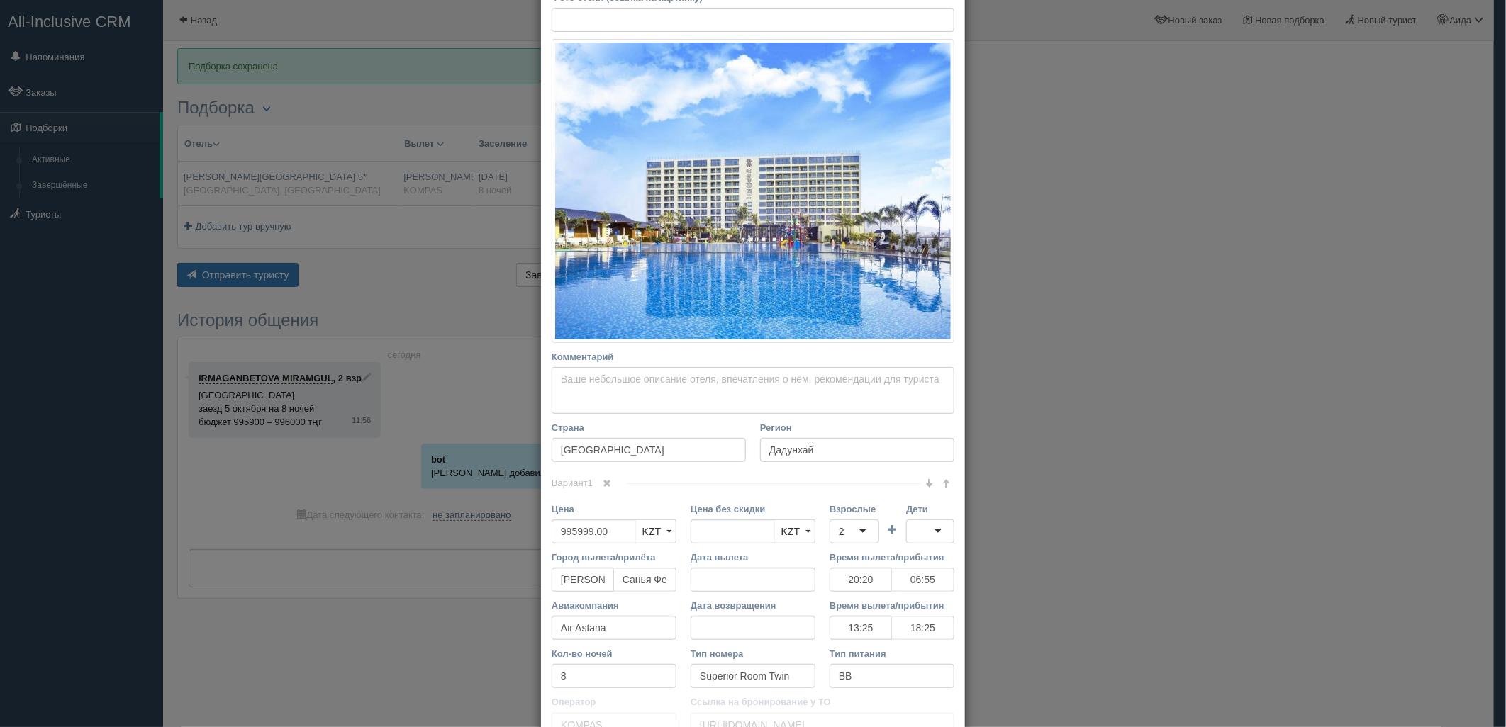
scroll to position [305, 0]
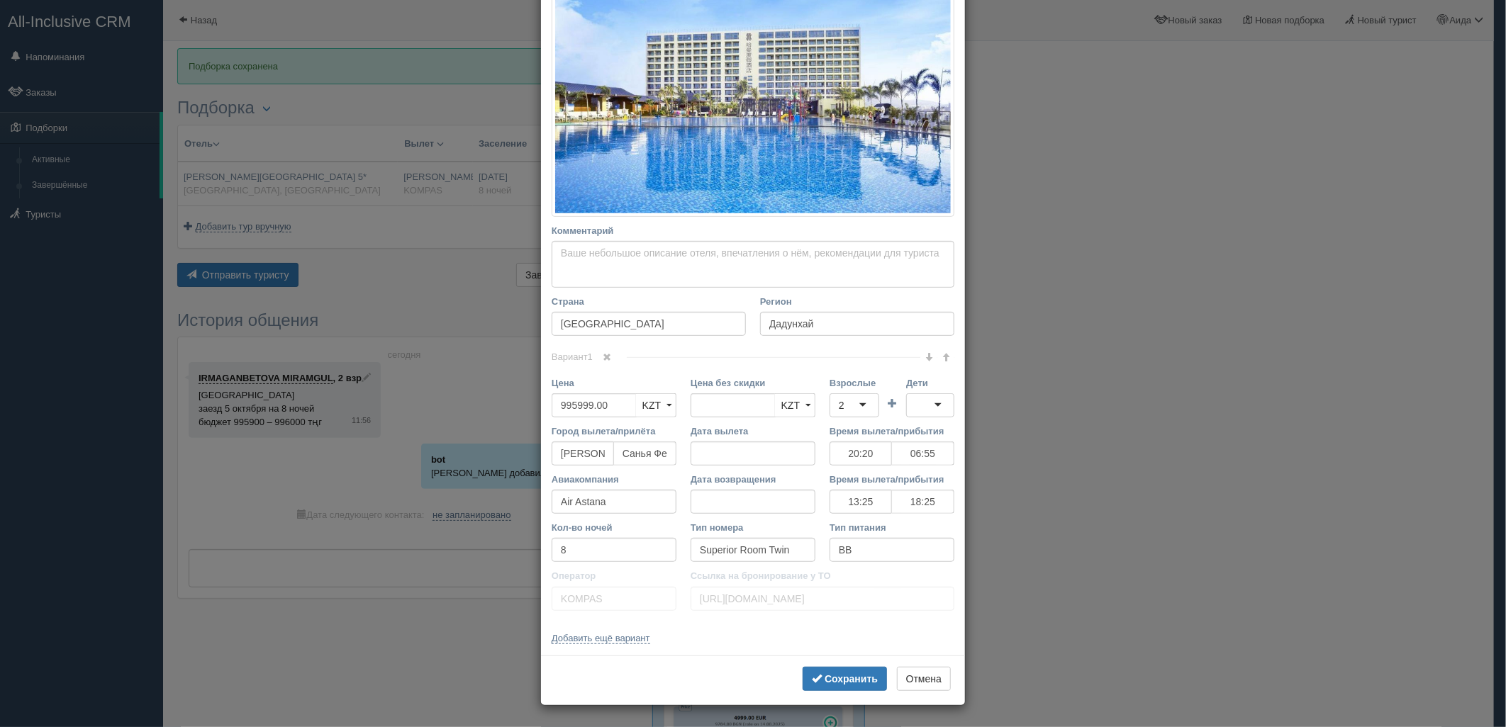
click at [865, 405] on div "2" at bounding box center [855, 406] width 50 height 24
drag, startPoint x: 598, startPoint y: 410, endPoint x: 506, endPoint y: 420, distance: 92.0
click at [506, 420] on div "× Редактировать тур Название отеля [PERSON_NAME][GEOGRAPHIC_DATA]* Ссылка на от…" at bounding box center [753, 363] width 1506 height 727
type input "0"
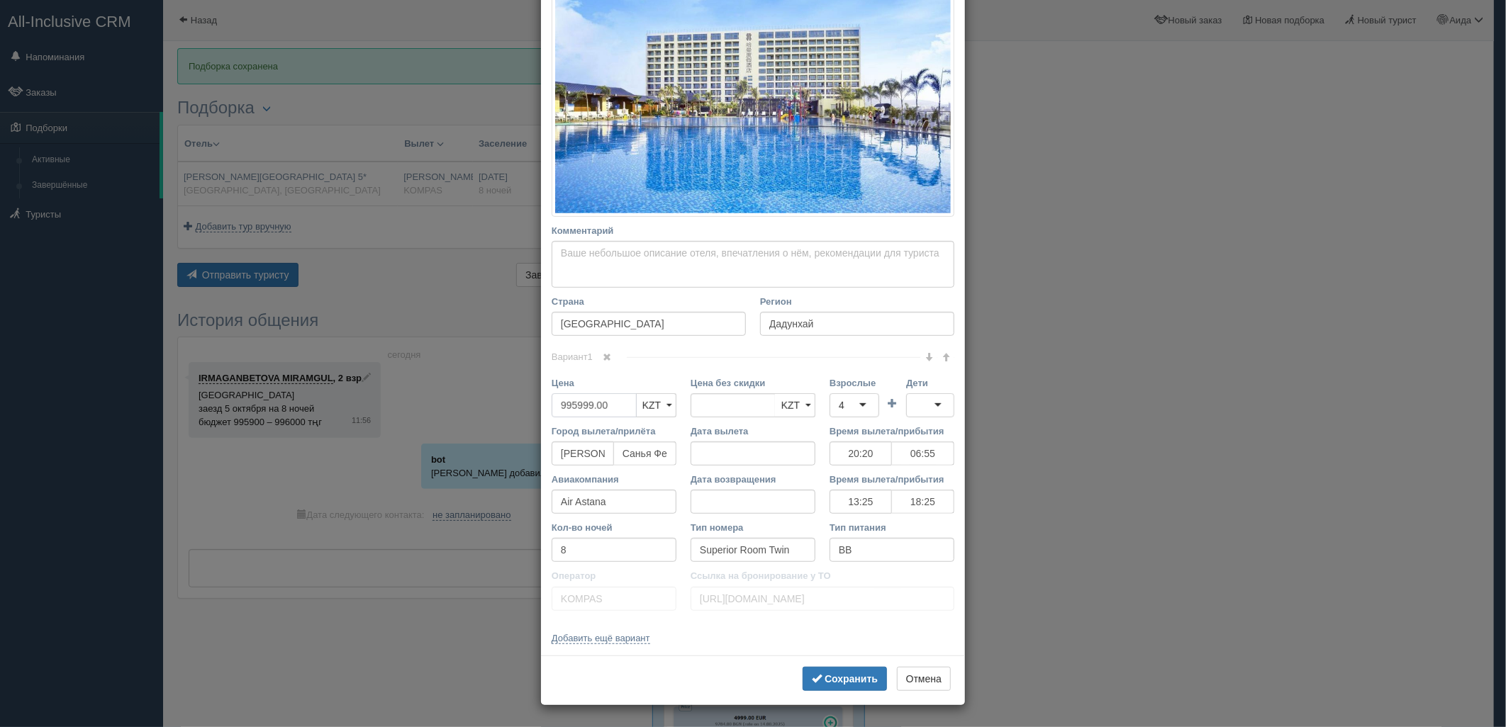
type input "995999.00"
type input "1972000"
click at [825, 678] on b "Сохранить" at bounding box center [851, 679] width 53 height 11
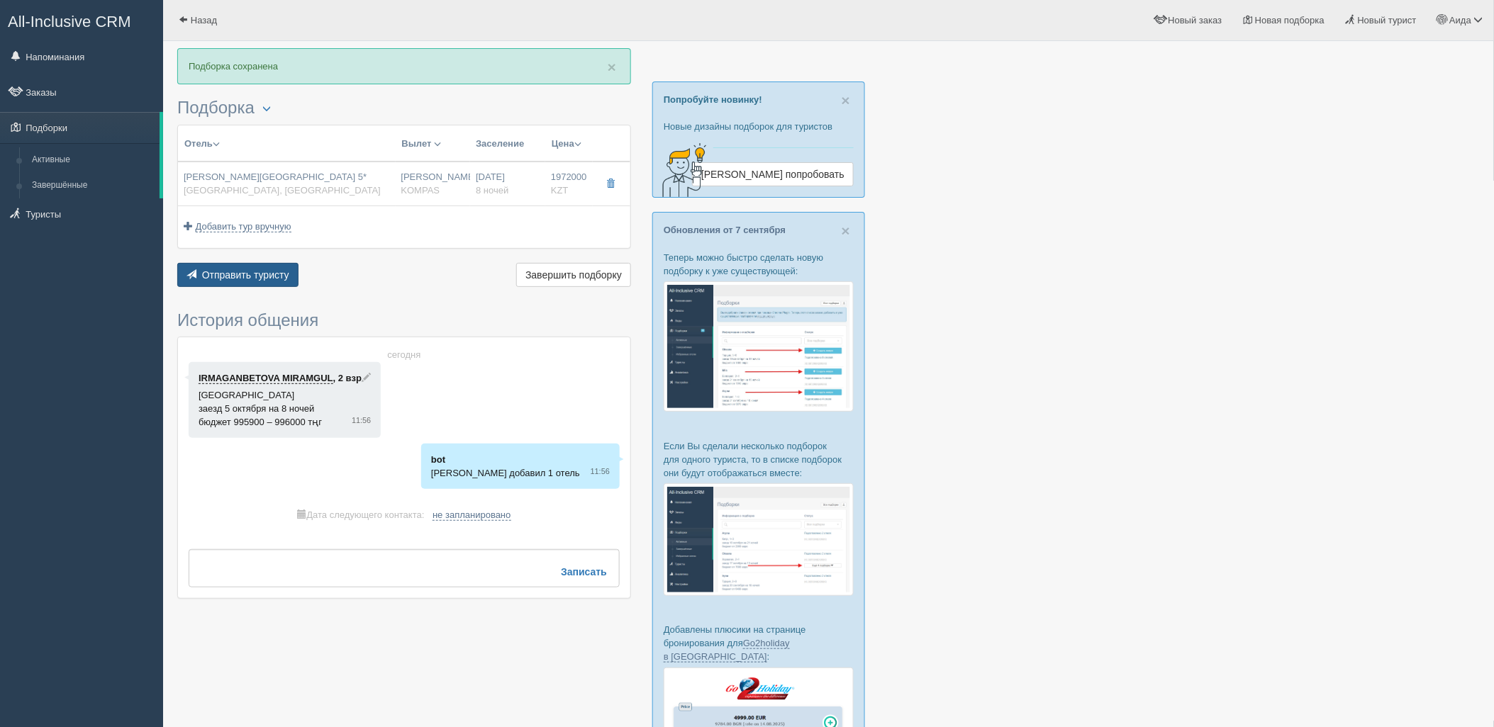
click at [267, 273] on span "Отправить туристу" at bounding box center [245, 274] width 87 height 11
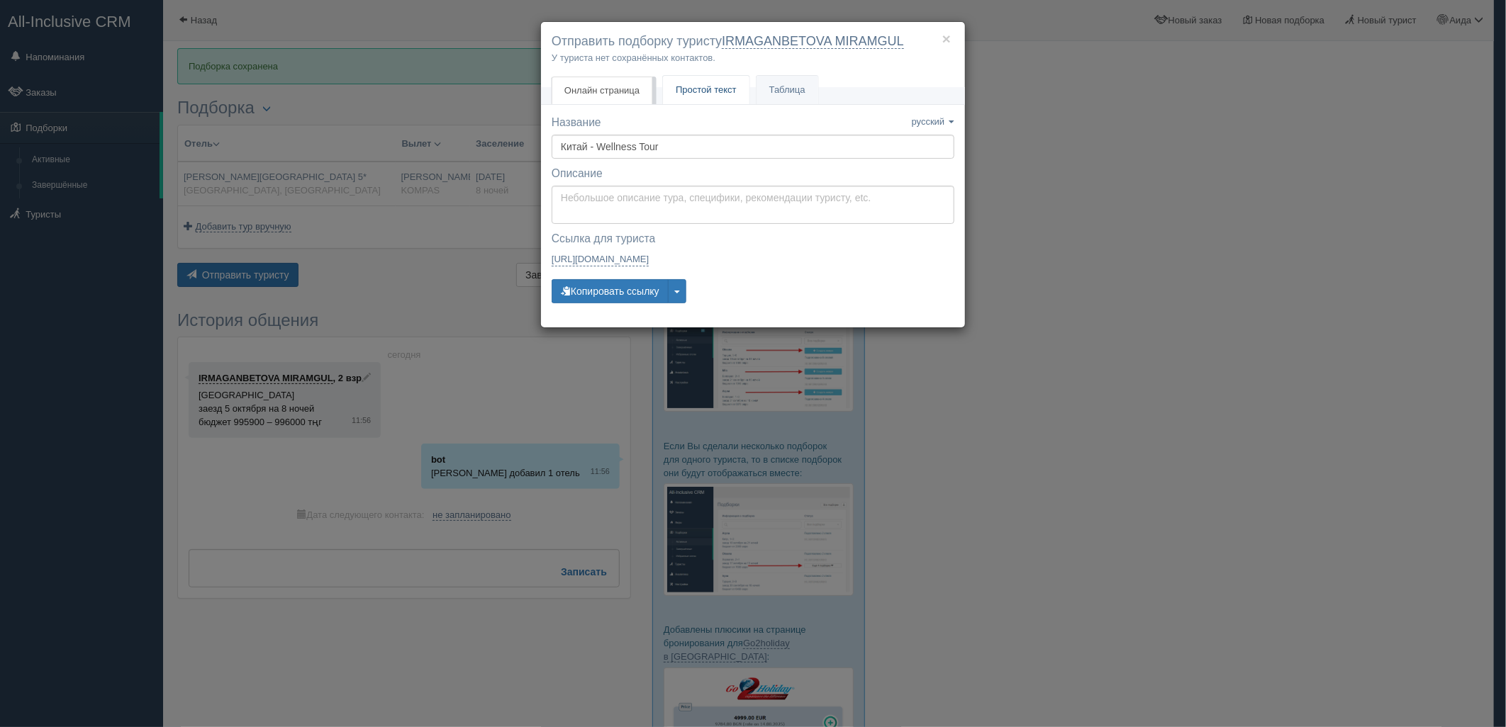
click at [712, 93] on span "Простой текст" at bounding box center [706, 89] width 61 height 11
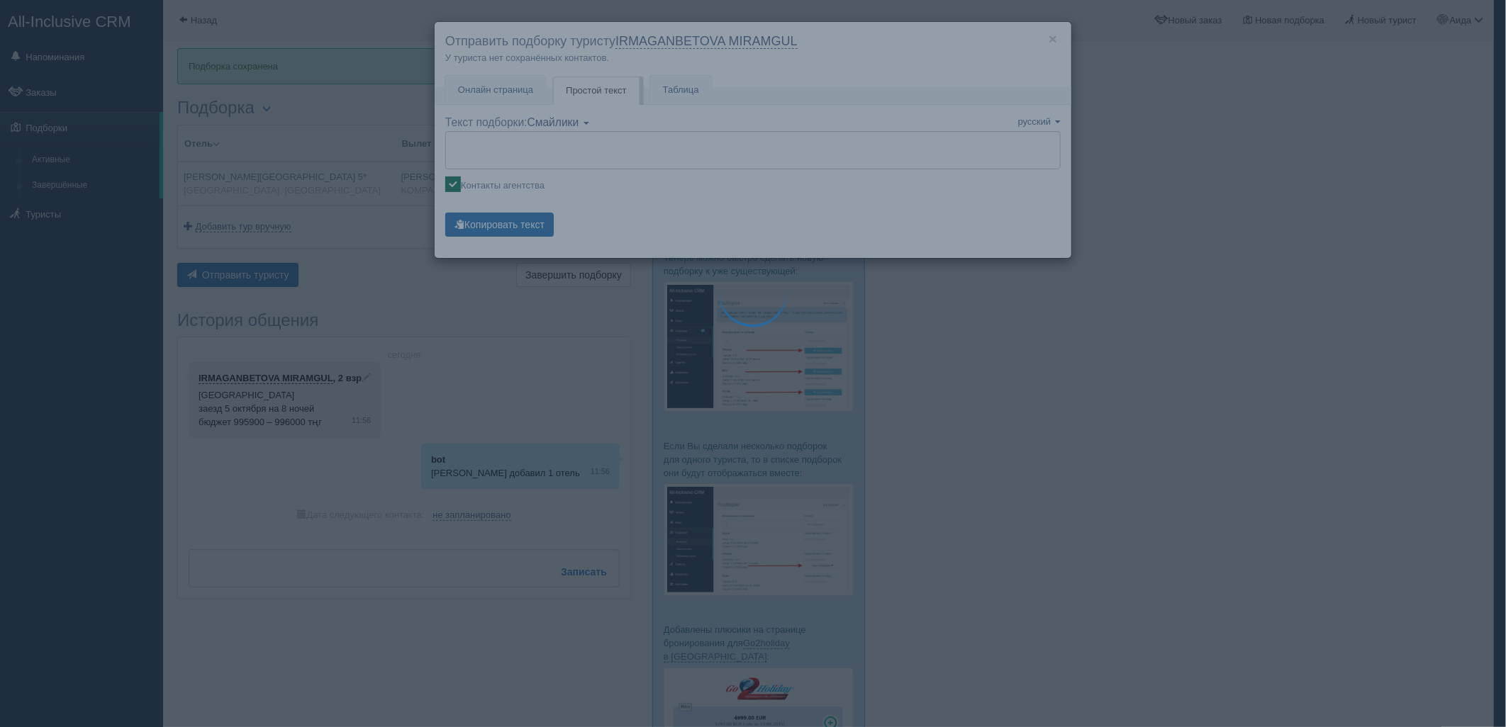
type textarea "🌞 Loremi dolo! Sitametcon Adi elitseddoei temporinc utlabore: 🌎 Etdol, Magnaali…"
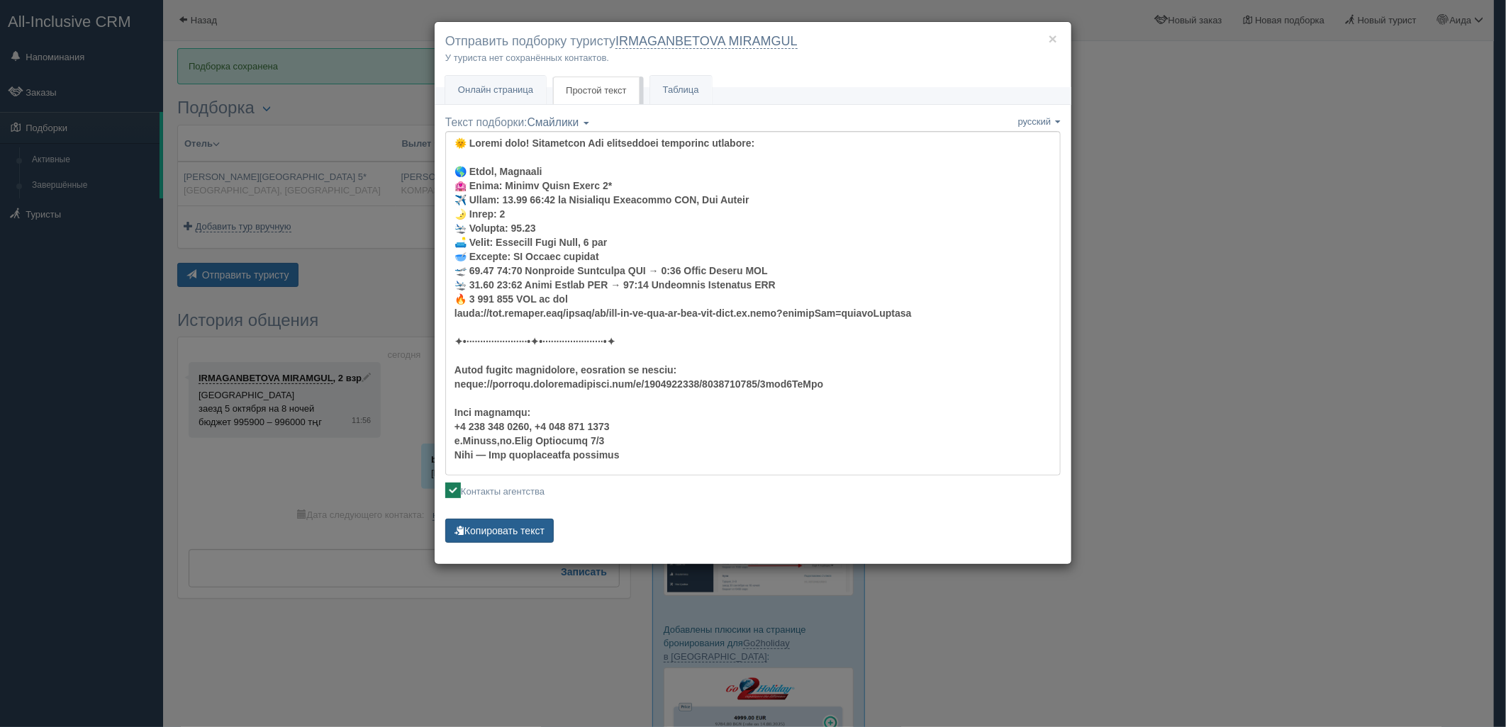
click at [498, 532] on button "Копировать текст" at bounding box center [499, 531] width 108 height 24
drag, startPoint x: 498, startPoint y: 532, endPoint x: 513, endPoint y: 539, distance: 16.2
click at [513, 539] on button "Копировать текст" at bounding box center [499, 531] width 108 height 24
click at [497, 525] on button "Копировать текст" at bounding box center [499, 531] width 108 height 24
